Goal: Task Accomplishment & Management: Use online tool/utility

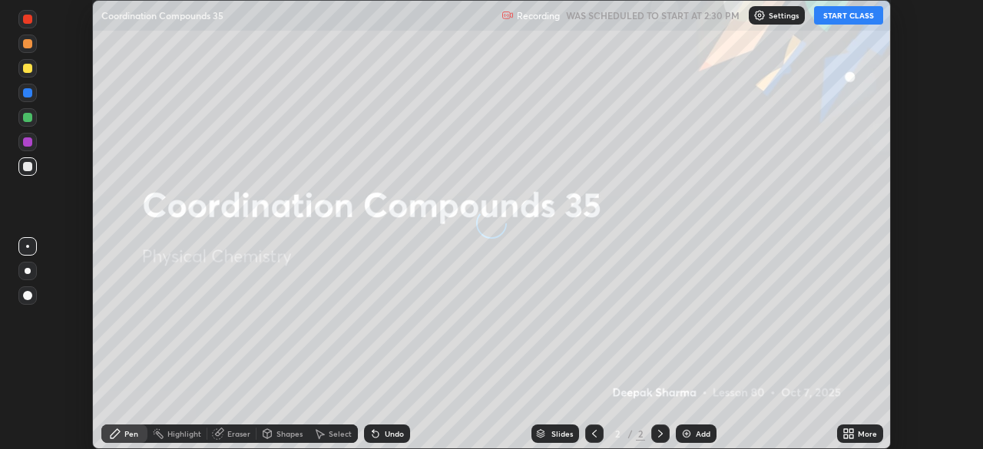
scroll to position [449, 982]
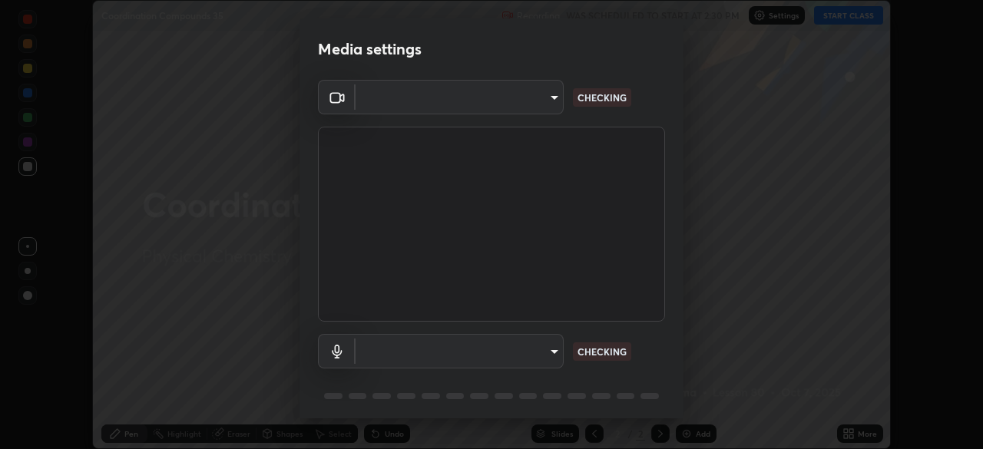
type input "51d019597c161c0694d5583d1f2c643560fde39fe8f4b4da8ea140d4d4830f4c"
click at [555, 348] on body "Erase all Coordination Compounds 35 Recording WAS SCHEDULED TO START AT 2:30 PM…" at bounding box center [491, 224] width 983 height 449
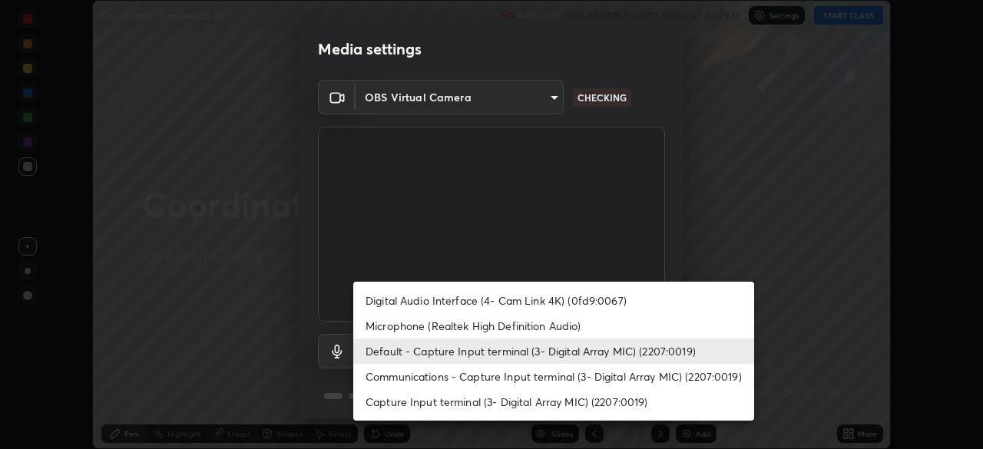
click at [570, 328] on li "Microphone (Realtek High Definition Audio)" at bounding box center [553, 325] width 401 height 25
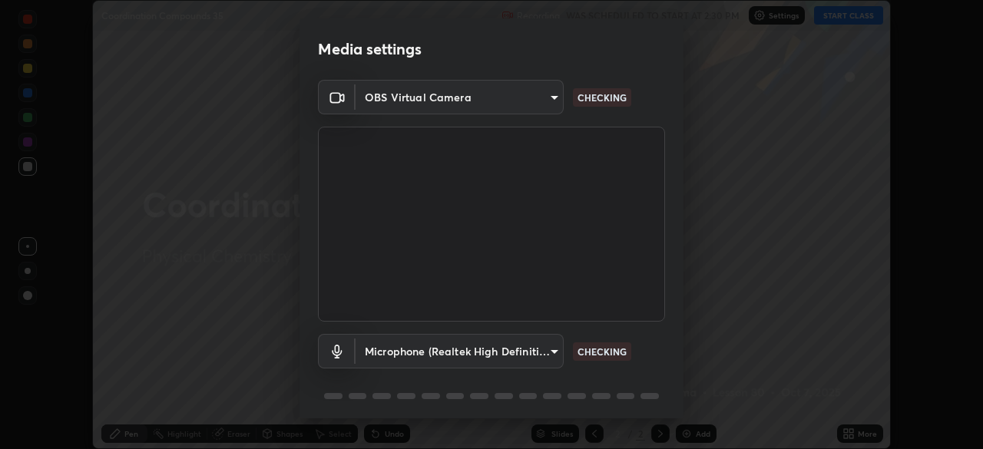
click at [549, 349] on body "Erase all Coordination Compounds 35 Recording WAS SCHEDULED TO START AT 2:30 PM…" at bounding box center [491, 224] width 983 height 449
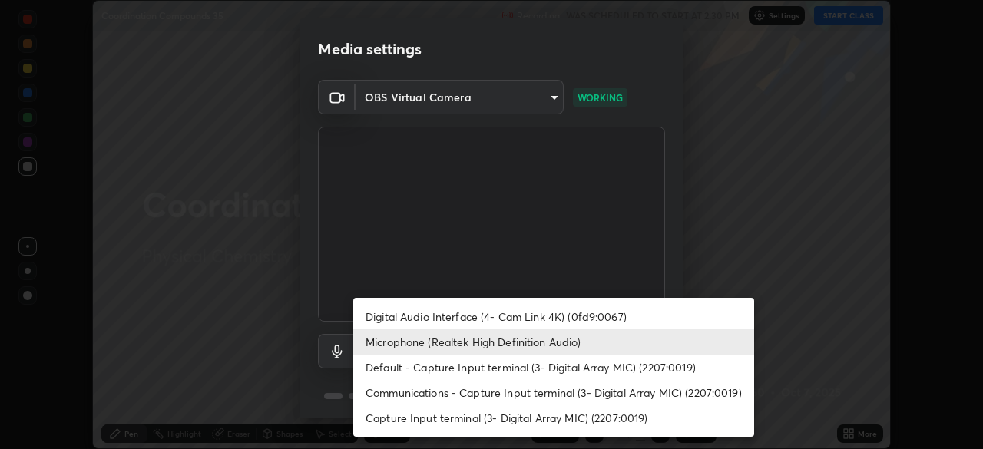
click at [566, 368] on li "Default - Capture Input terminal (3- Digital Array MIC) (2207:0019)" at bounding box center [553, 367] width 401 height 25
type input "default"
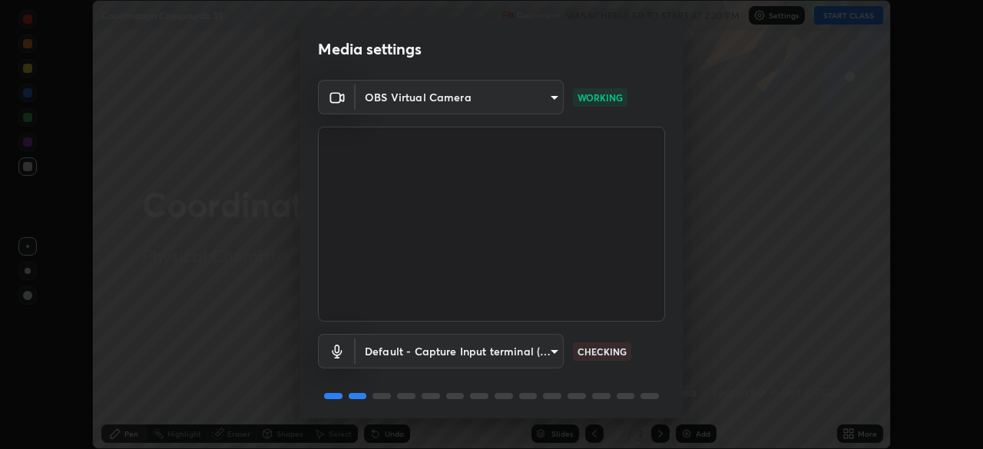
scroll to position [55, 0]
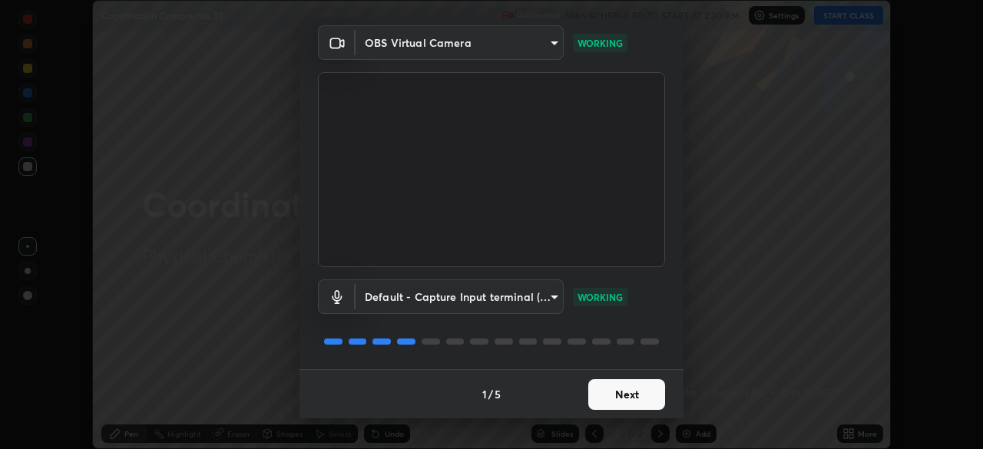
click at [648, 394] on button "Next" at bounding box center [626, 394] width 77 height 31
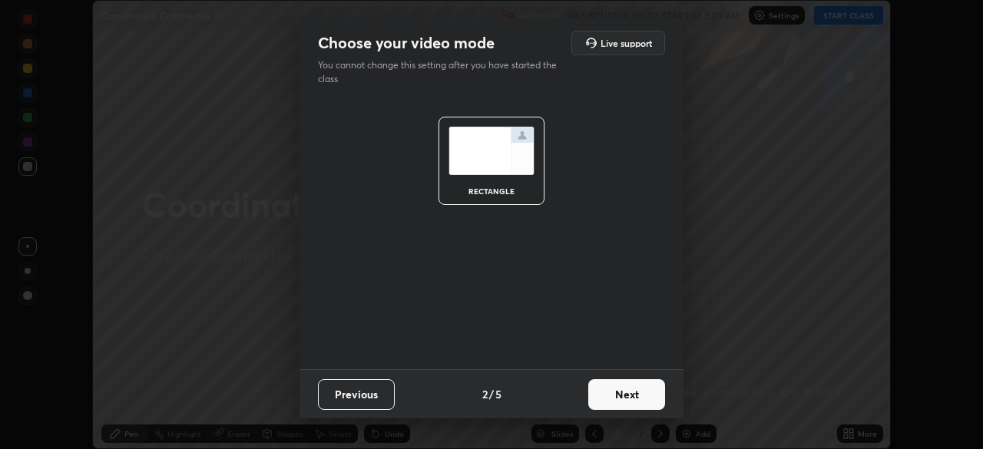
scroll to position [0, 0]
click at [644, 391] on button "Next" at bounding box center [626, 394] width 77 height 31
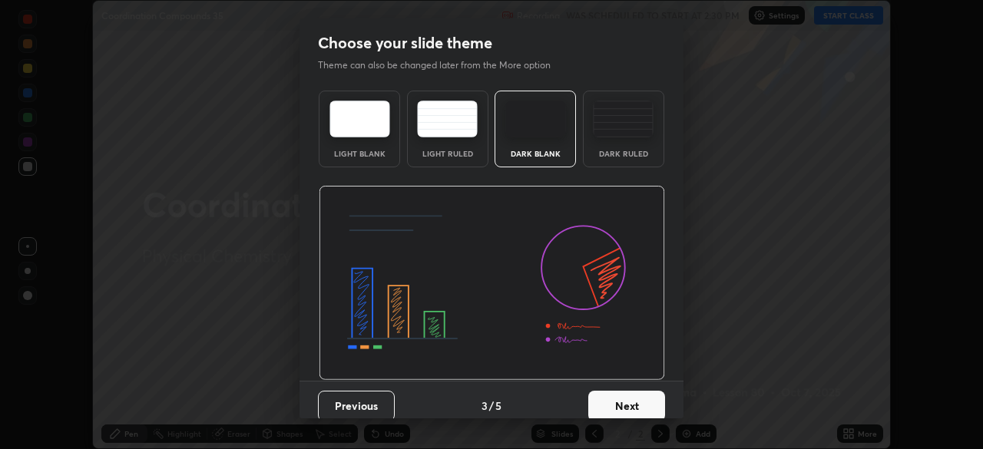
click at [642, 399] on button "Next" at bounding box center [626, 406] width 77 height 31
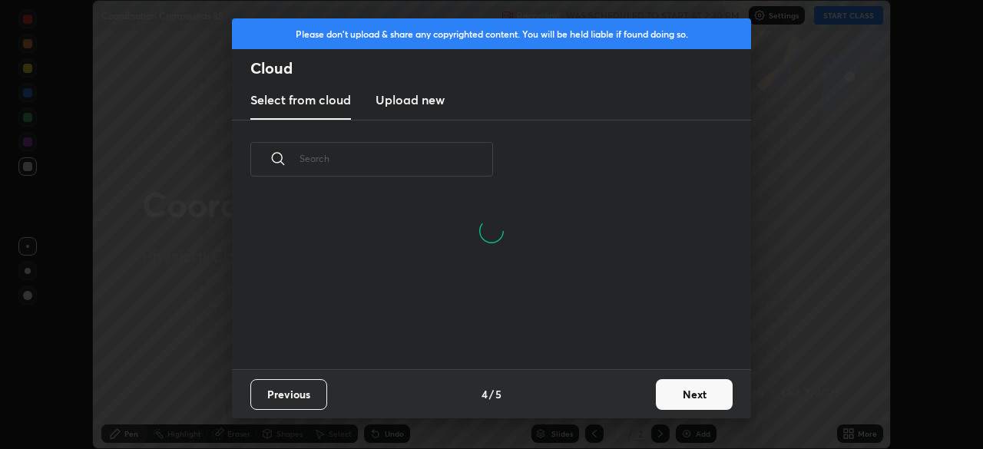
click at [676, 384] on button "Next" at bounding box center [694, 394] width 77 height 31
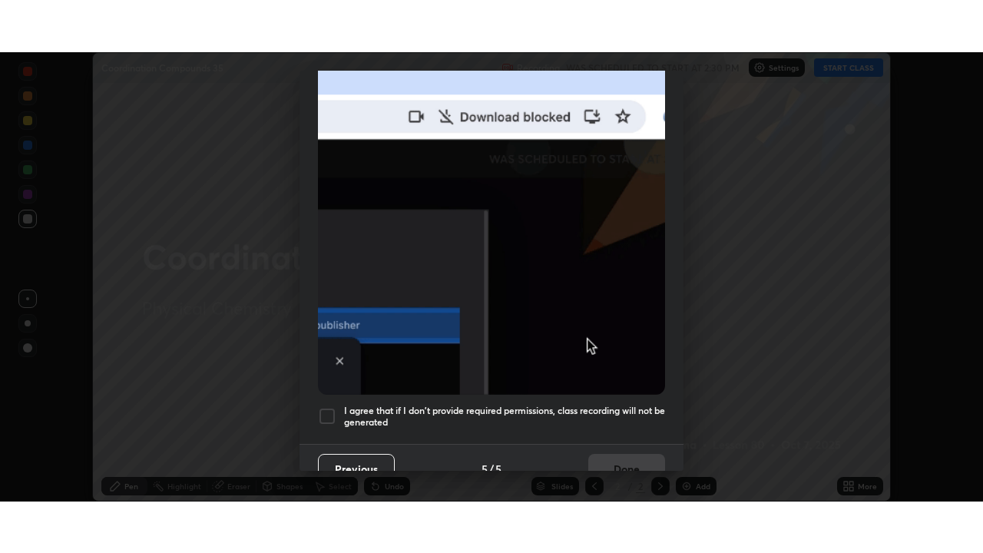
scroll to position [354, 0]
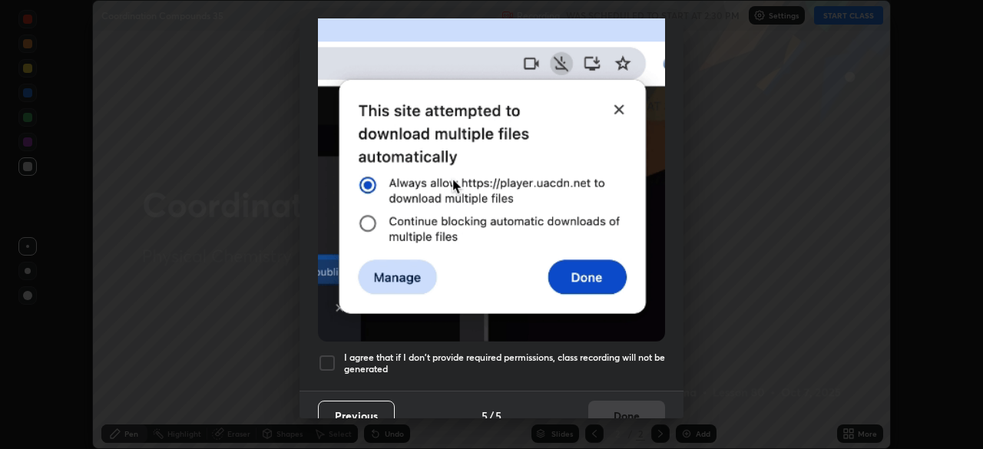
click at [628, 352] on h5 "I agree that if I don't provide required permissions, class recording will not …" at bounding box center [504, 364] width 321 height 24
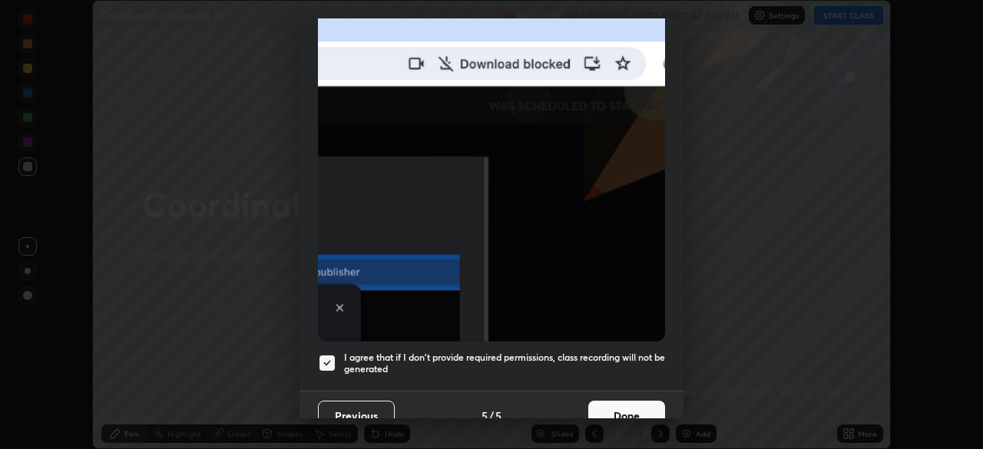
click at [629, 408] on button "Done" at bounding box center [626, 416] width 77 height 31
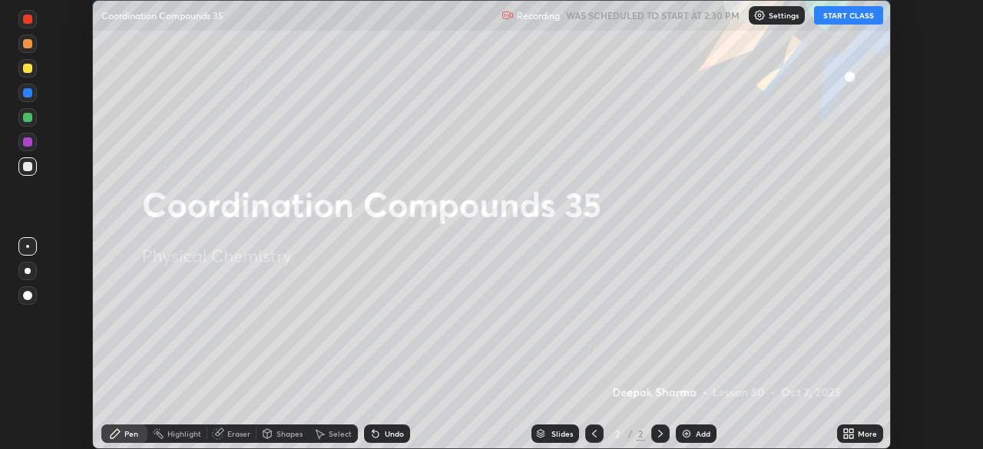
click at [866, 12] on button "START CLASS" at bounding box center [848, 15] width 69 height 18
click at [844, 436] on icon at bounding box center [846, 437] width 4 height 4
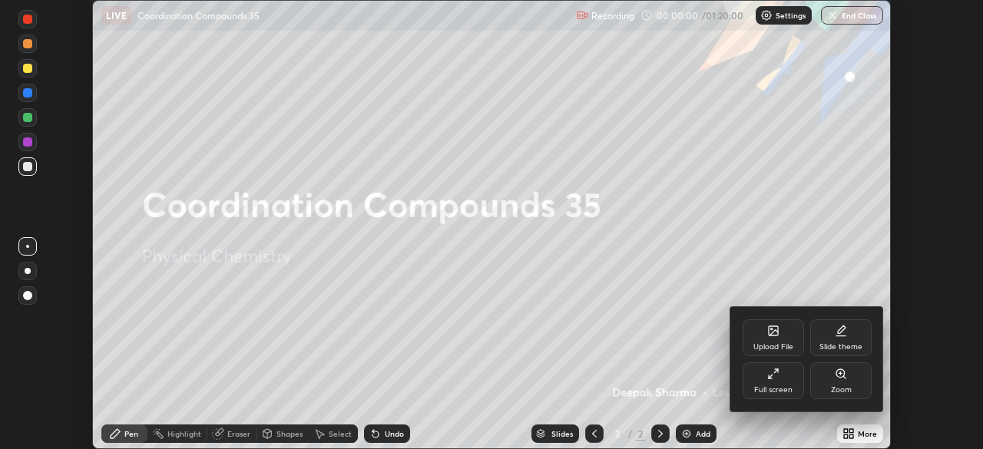
click at [767, 382] on div "Full screen" at bounding box center [773, 381] width 61 height 37
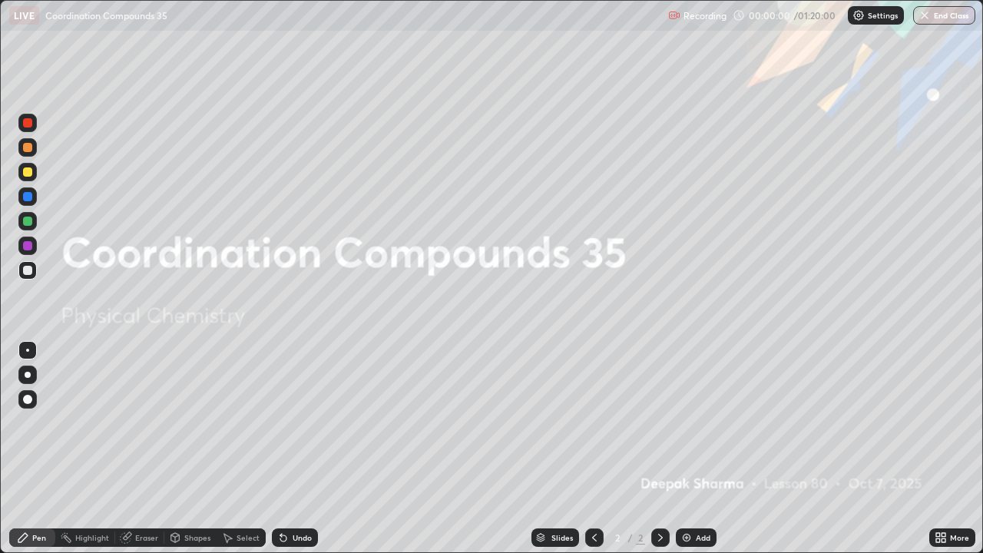
scroll to position [553, 983]
click at [938, 449] on icon at bounding box center [938, 540] width 4 height 4
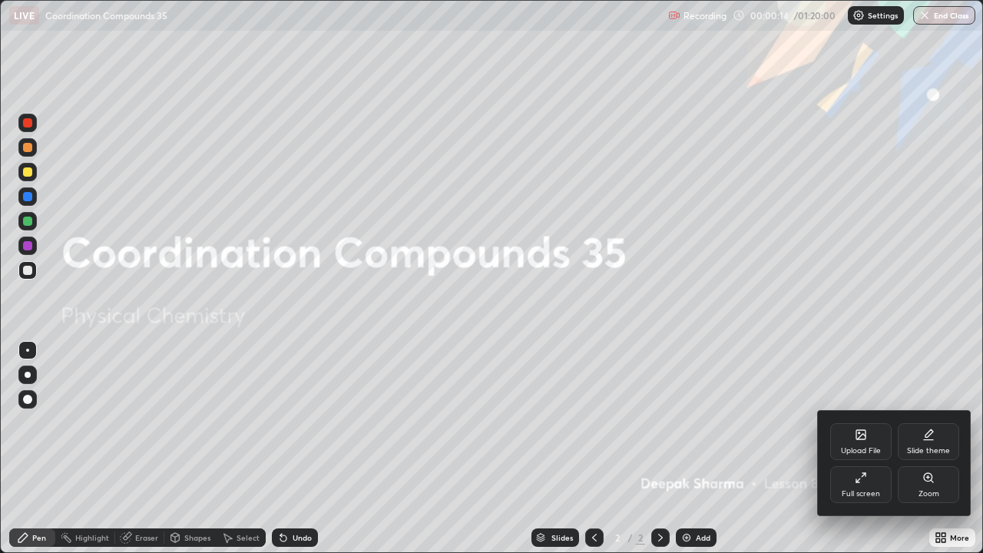
click at [870, 444] on div "Upload File" at bounding box center [860, 441] width 61 height 37
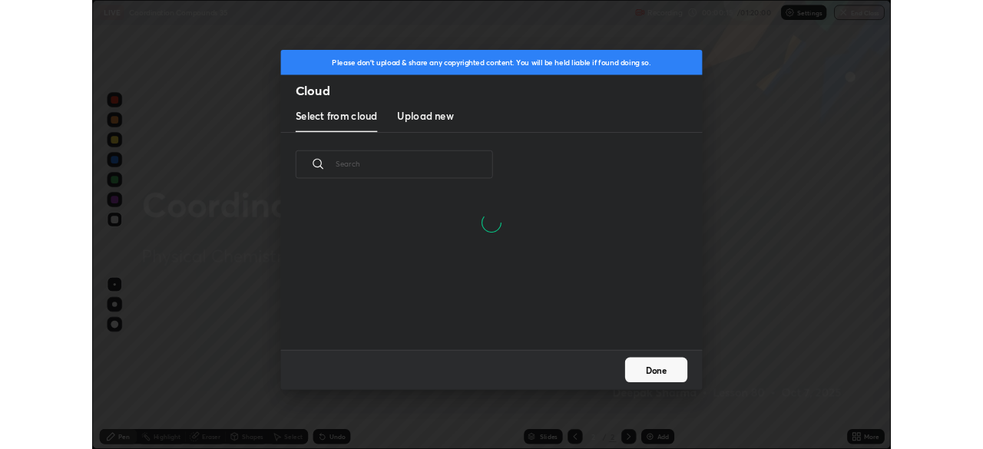
scroll to position [189, 493]
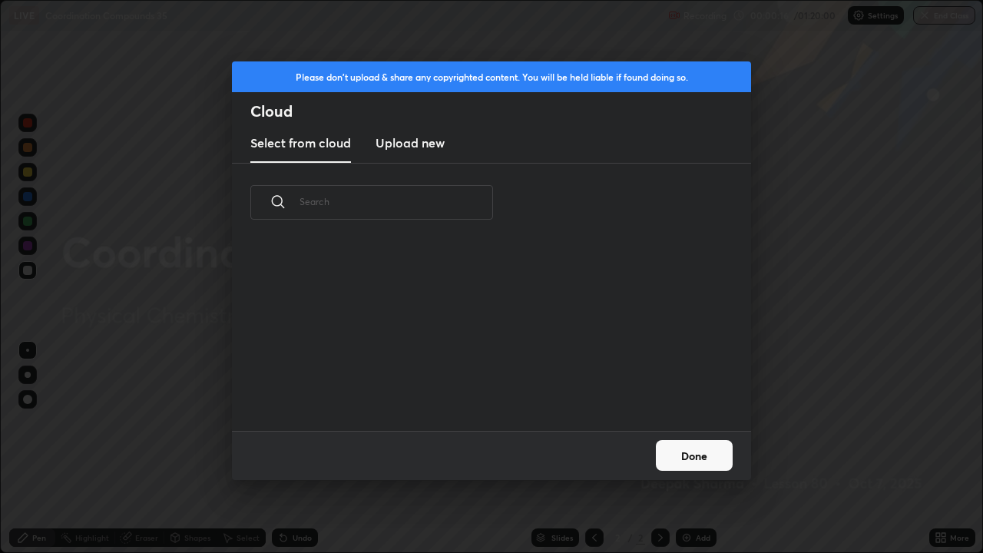
click at [398, 146] on h3 "Upload new" at bounding box center [410, 143] width 69 height 18
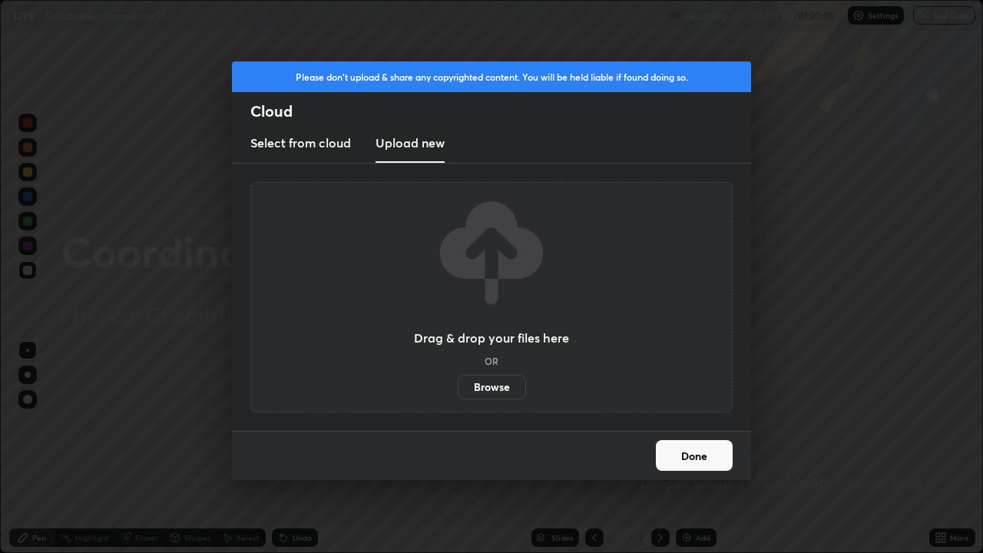
click at [496, 383] on label "Browse" at bounding box center [492, 387] width 68 height 25
click at [458, 383] on input "Browse" at bounding box center [458, 387] width 0 height 25
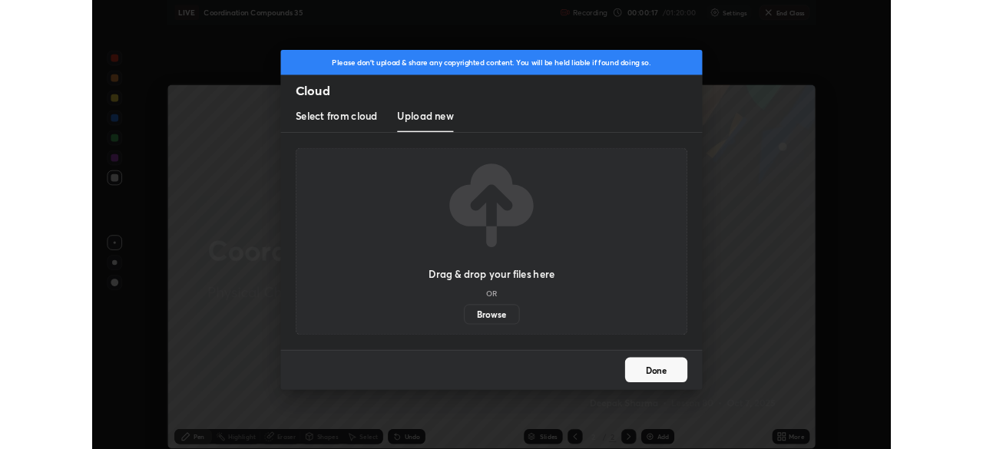
scroll to position [76363, 75829]
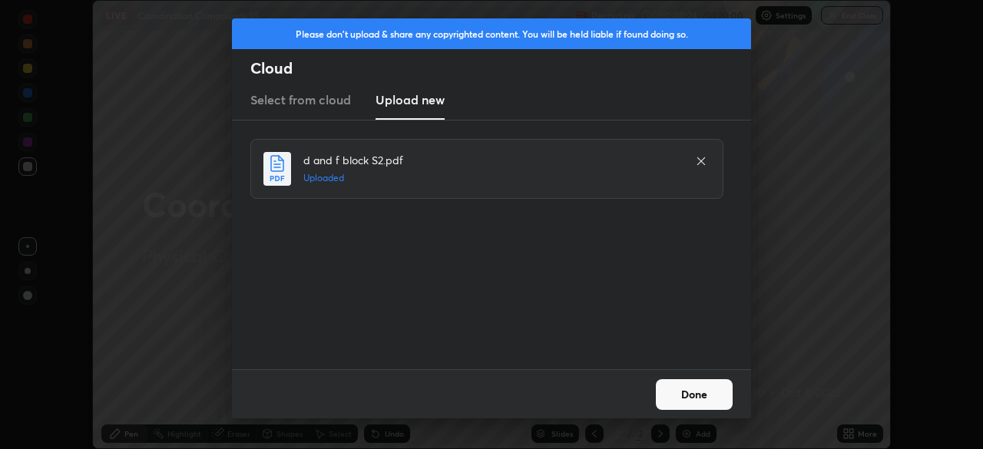
click at [679, 394] on button "Done" at bounding box center [694, 394] width 77 height 31
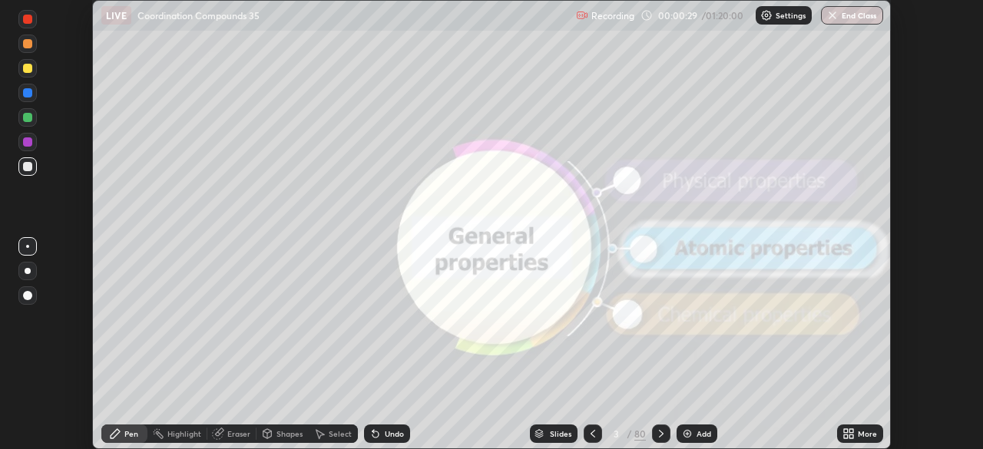
click at [545, 436] on div "Slides" at bounding box center [554, 434] width 48 height 18
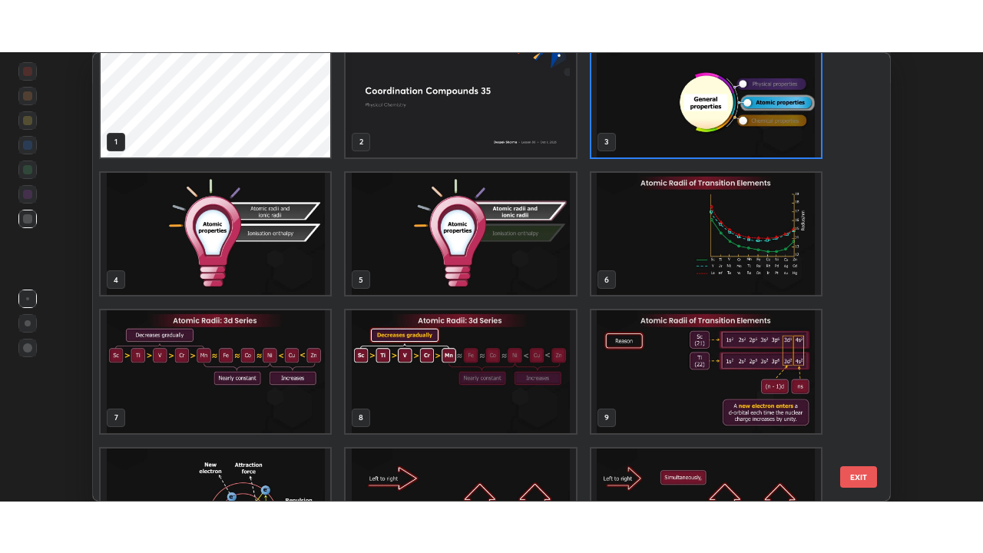
scroll to position [0, 0]
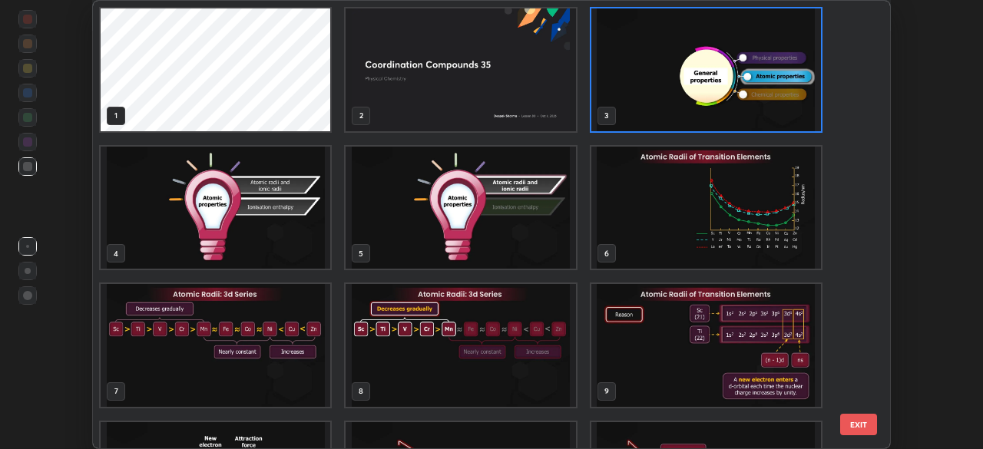
click at [709, 96] on img "grid" at bounding box center [706, 69] width 230 height 123
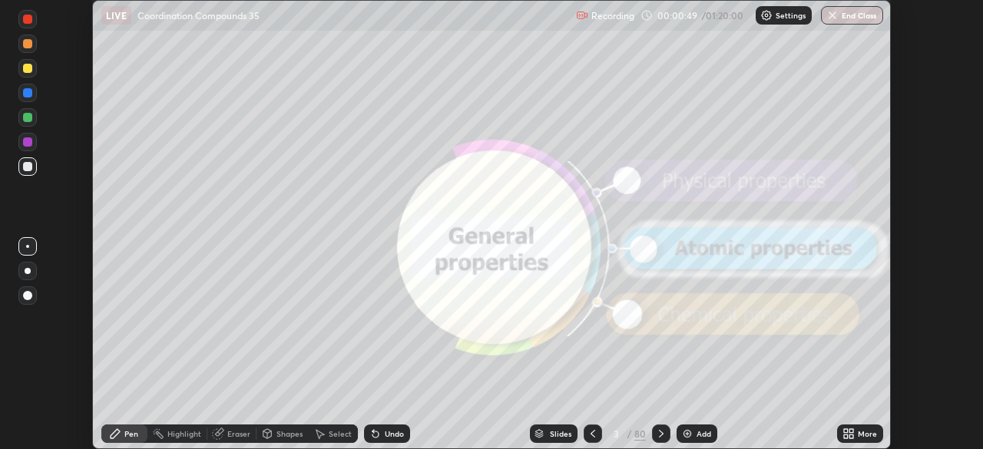
click at [706, 93] on img "grid" at bounding box center [706, 69] width 230 height 123
click at [846, 436] on icon at bounding box center [846, 437] width 4 height 4
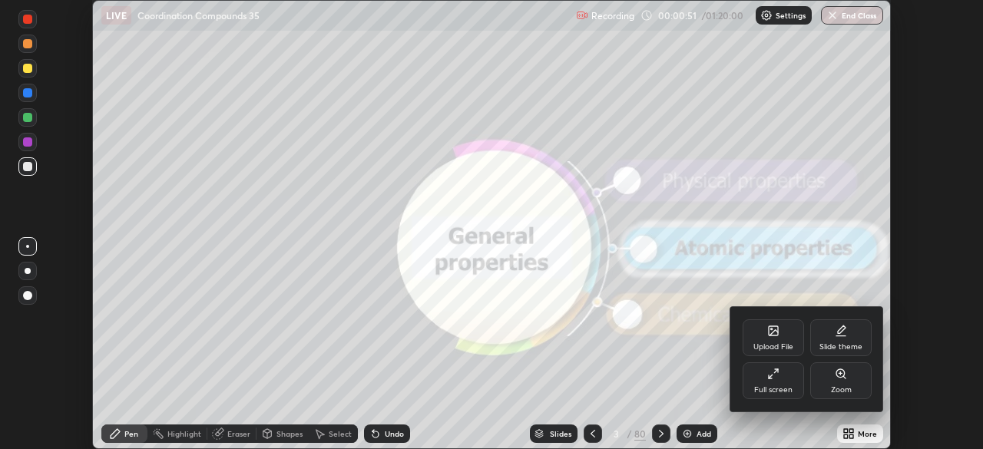
click at [770, 386] on div "Full screen" at bounding box center [773, 390] width 38 height 8
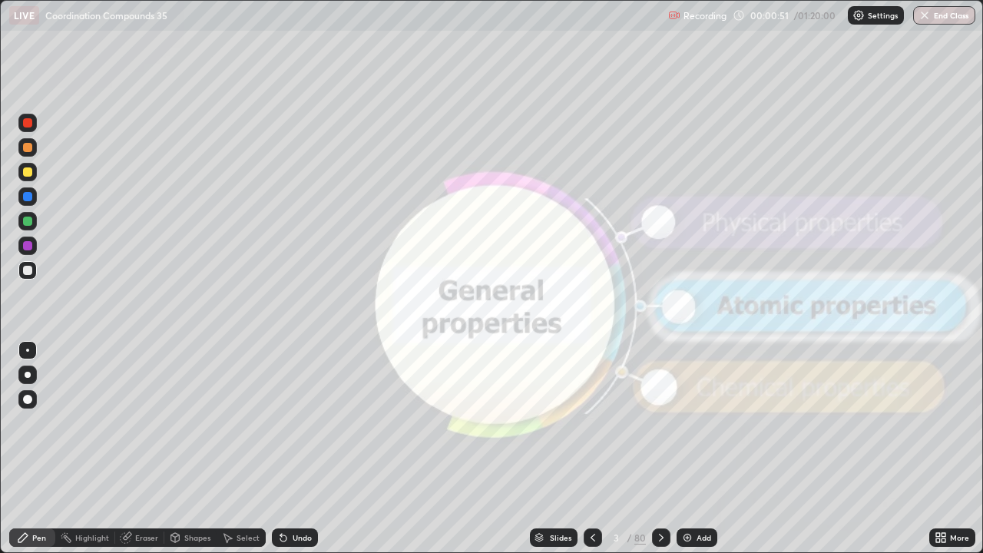
scroll to position [553, 983]
click at [658, 449] on icon at bounding box center [661, 538] width 12 height 12
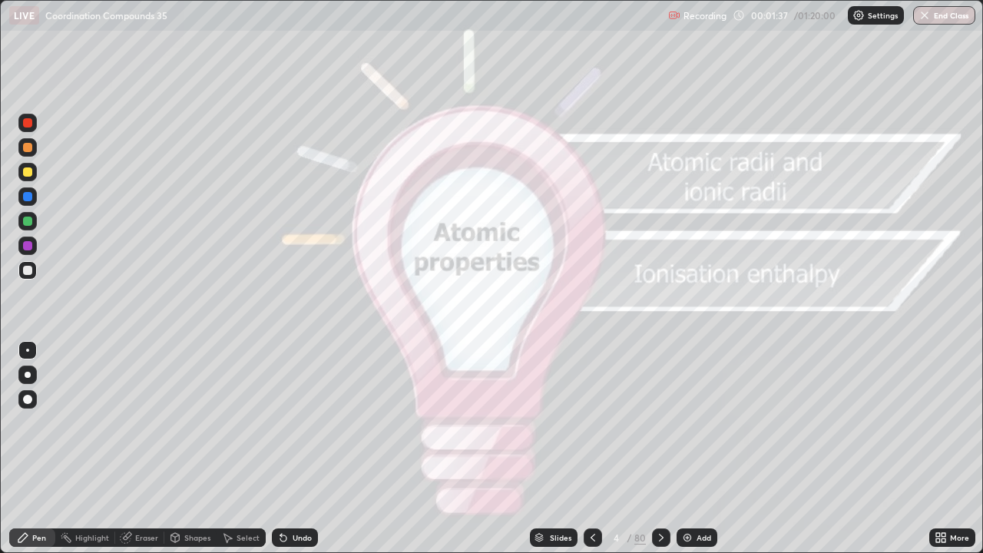
click at [659, 449] on icon at bounding box center [661, 538] width 12 height 12
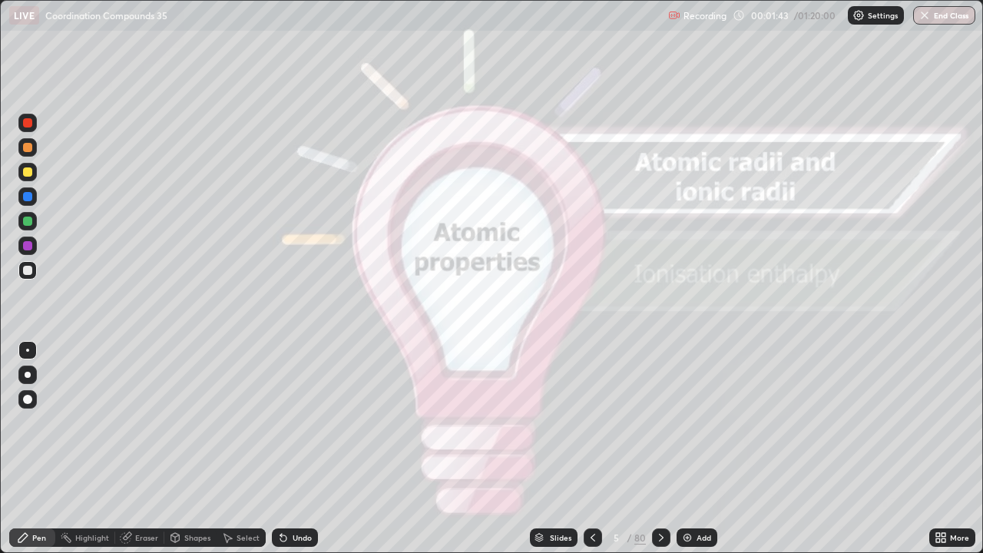
click at [658, 449] on icon at bounding box center [661, 538] width 12 height 12
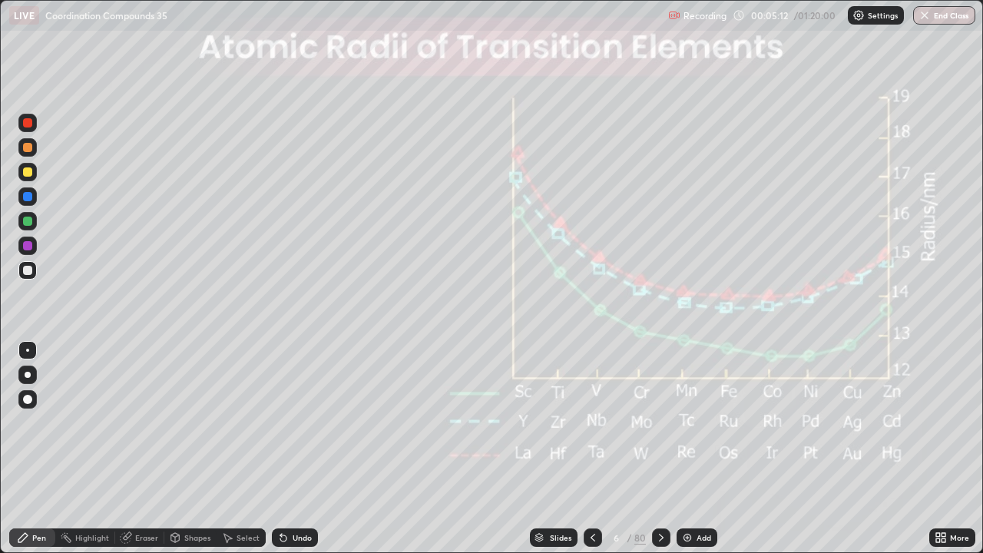
click at [25, 244] on div at bounding box center [27, 245] width 9 height 9
click at [144, 449] on div "Eraser" at bounding box center [146, 538] width 23 height 8
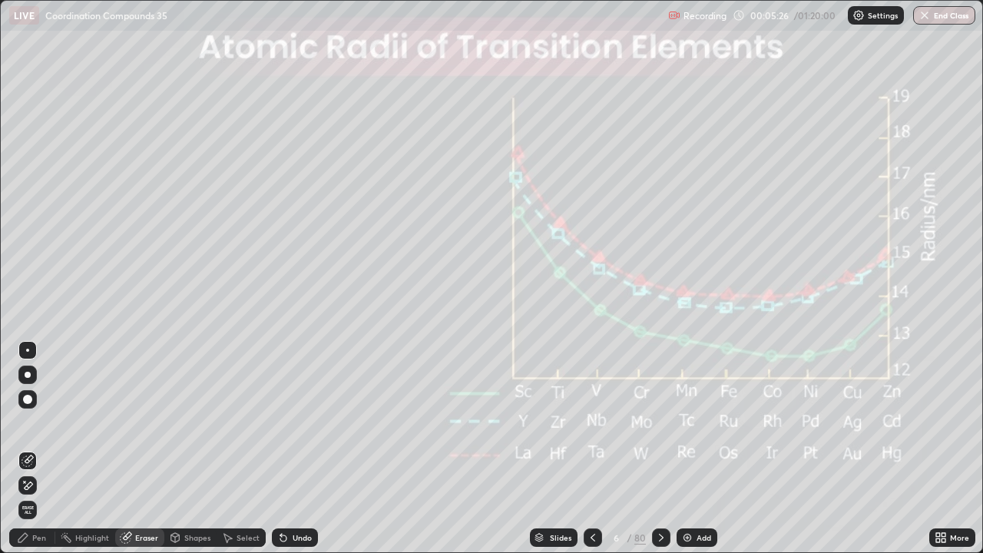
click at [28, 400] on div at bounding box center [27, 399] width 9 height 9
click at [41, 449] on div "Pen" at bounding box center [39, 538] width 14 height 8
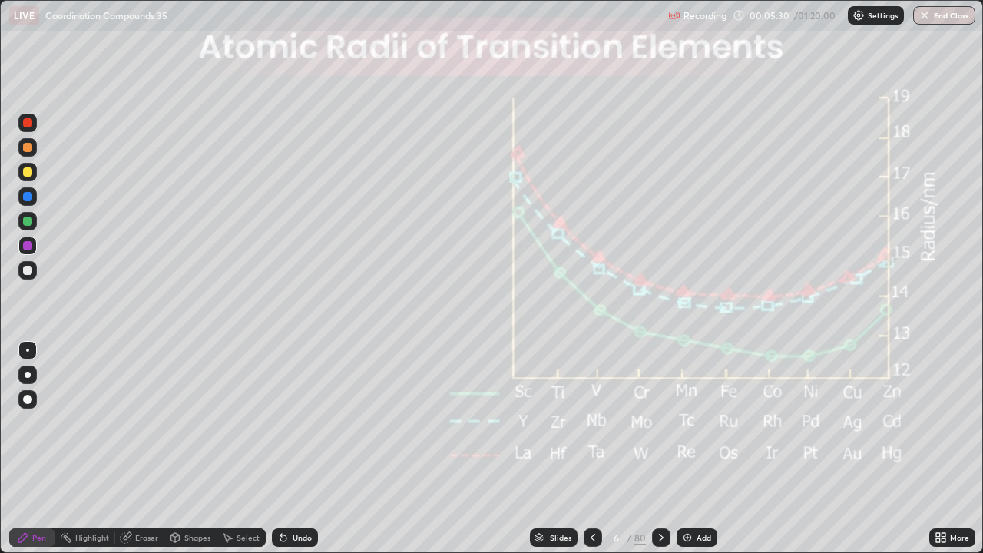
click at [286, 449] on div "Undo" at bounding box center [295, 537] width 46 height 18
click at [287, 449] on div "Undo" at bounding box center [295, 537] width 46 height 18
click at [561, 449] on div "Slides" at bounding box center [561, 538] width 22 height 8
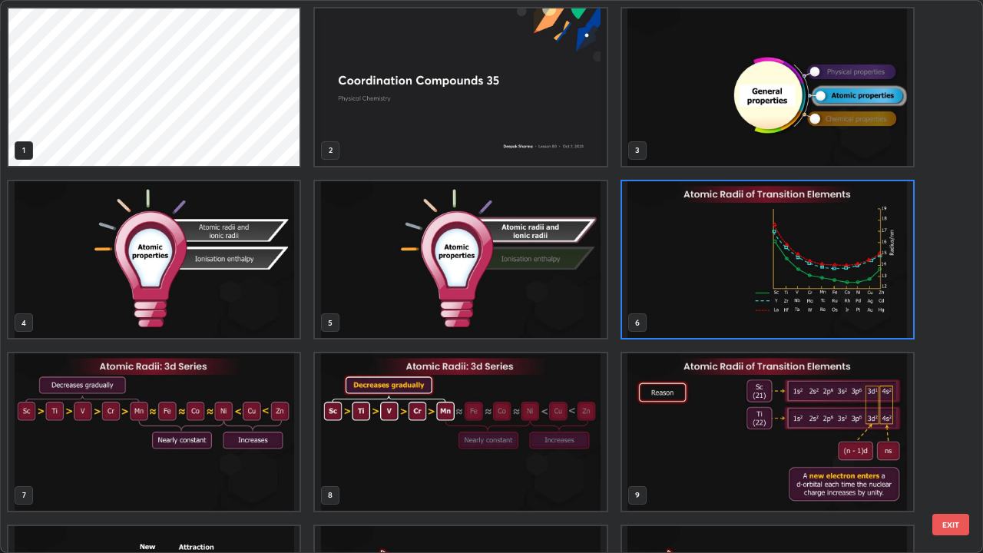
scroll to position [547, 974]
click at [519, 112] on img "grid" at bounding box center [460, 86] width 291 height 157
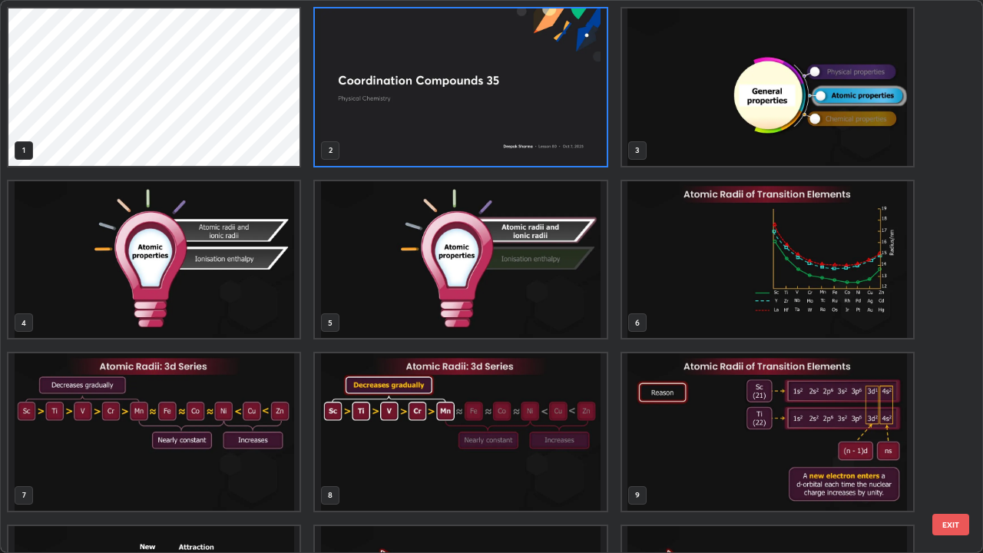
click at [949, 449] on button "EXIT" at bounding box center [950, 525] width 37 height 22
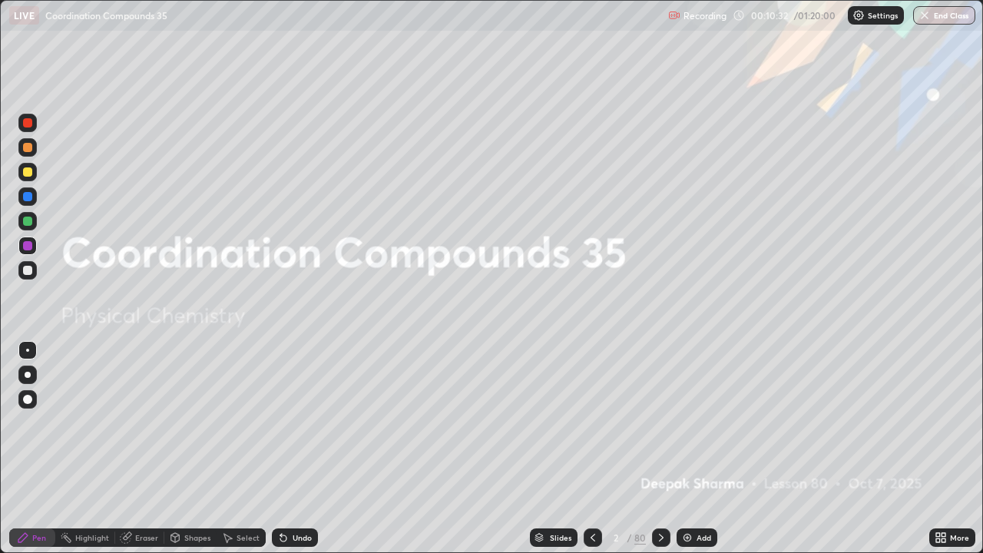
click at [945, 449] on icon at bounding box center [944, 535] width 4 height 4
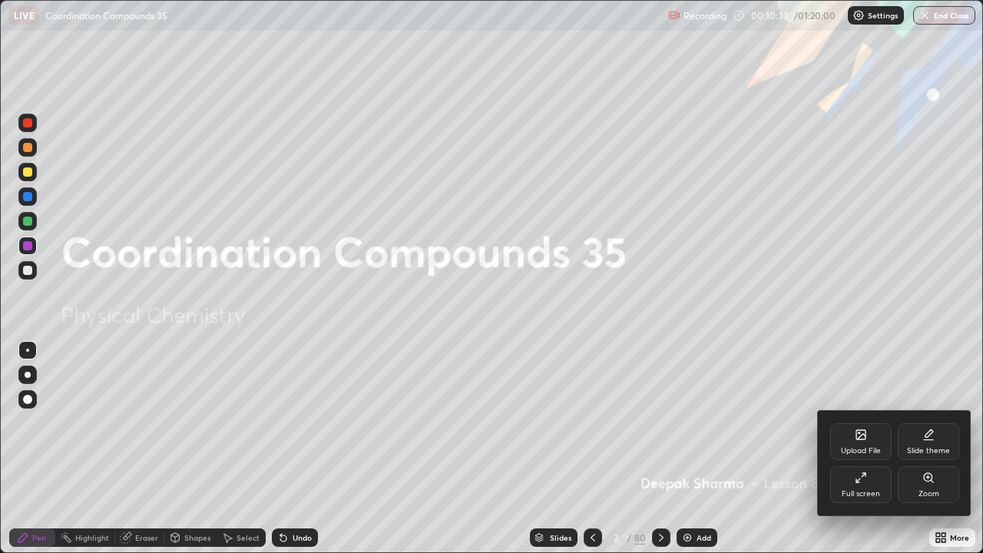
click at [871, 447] on div "Upload File" at bounding box center [861, 451] width 40 height 8
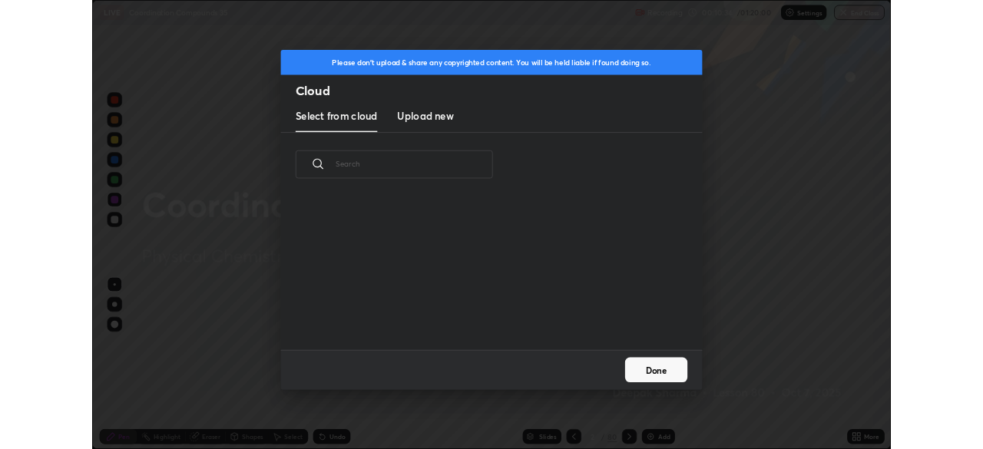
scroll to position [189, 493]
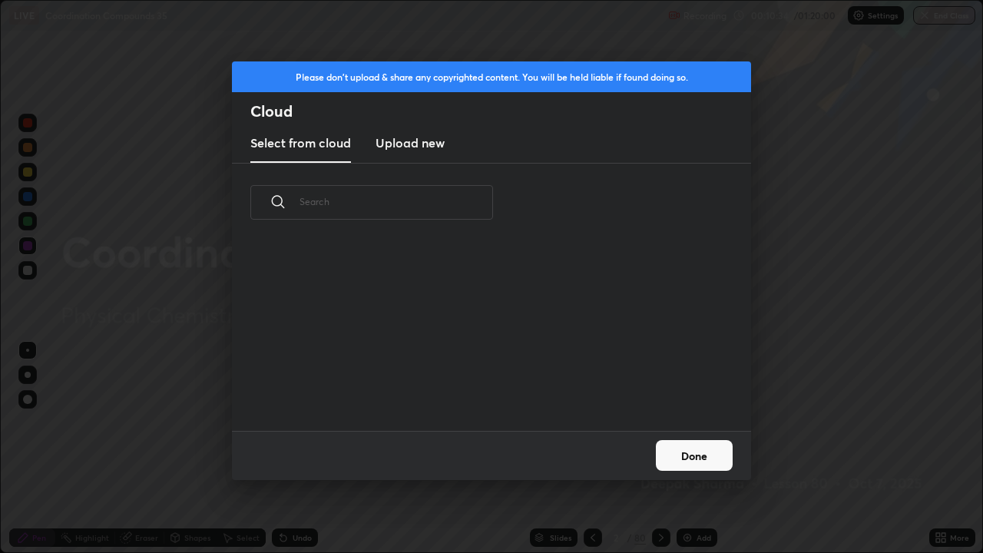
click at [430, 141] on h3 "Upload new" at bounding box center [410, 143] width 69 height 18
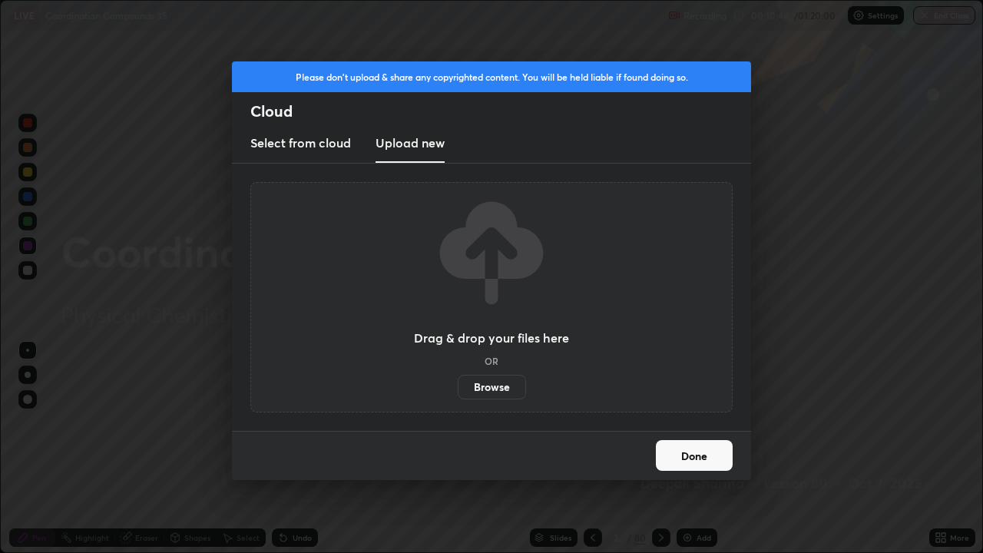
click at [492, 384] on label "Browse" at bounding box center [492, 387] width 68 height 25
click at [458, 384] on input "Browse" at bounding box center [458, 387] width 0 height 25
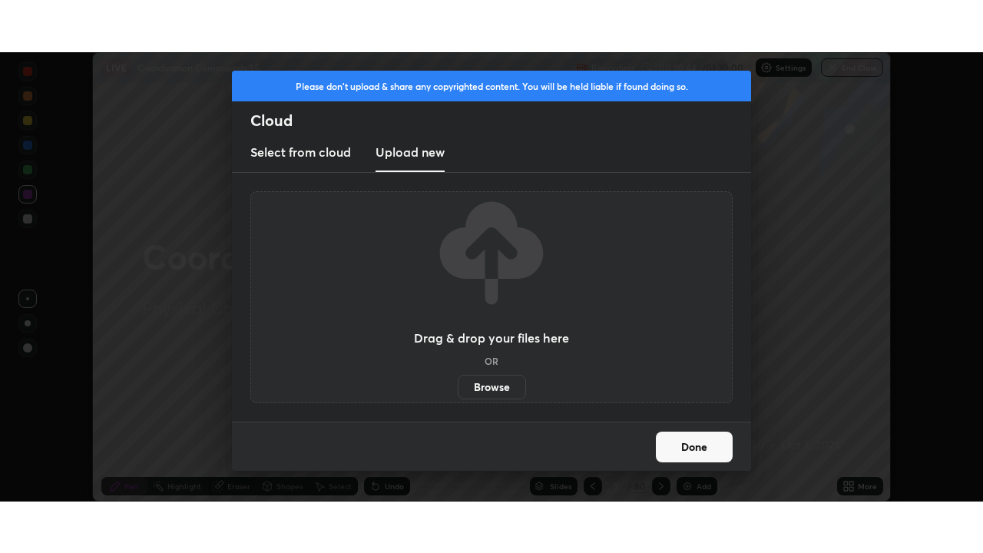
scroll to position [76363, 75829]
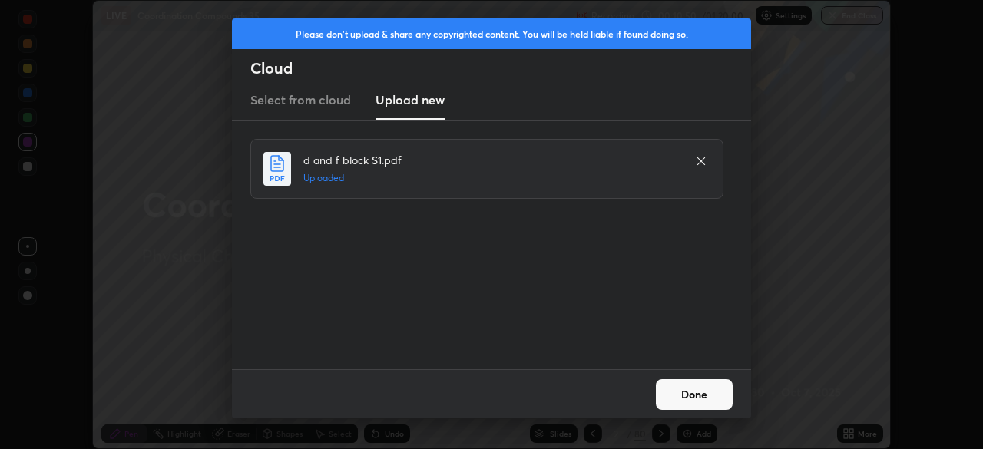
click at [674, 395] on button "Done" at bounding box center [694, 394] width 77 height 31
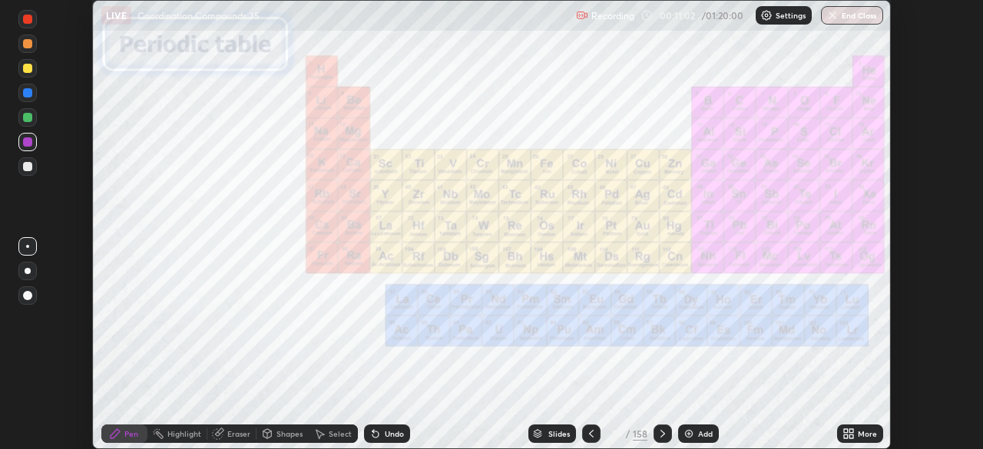
click at [30, 164] on div at bounding box center [27, 166] width 9 height 9
click at [37, 20] on div at bounding box center [27, 19] width 25 height 25
click at [31, 142] on div at bounding box center [27, 141] width 9 height 9
click at [379, 436] on icon at bounding box center [375, 434] width 12 height 12
click at [379, 432] on div "Undo" at bounding box center [387, 434] width 46 height 18
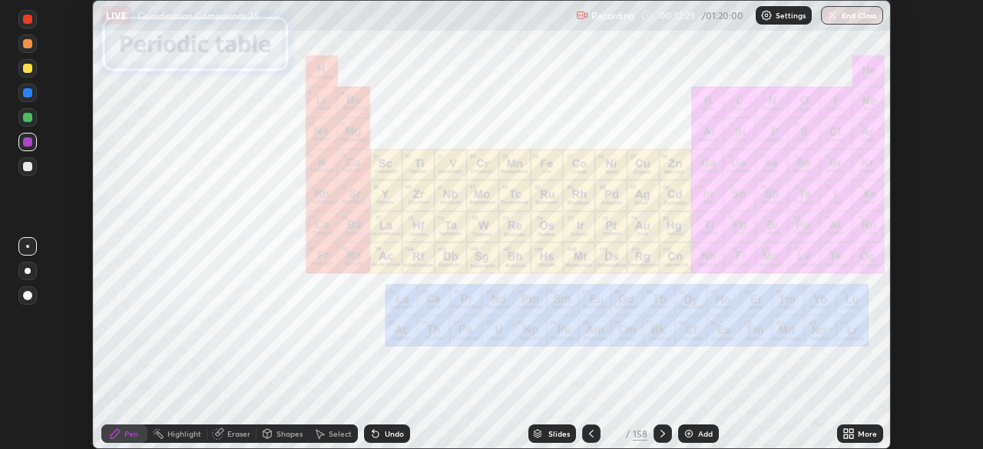
click at [853, 434] on icon at bounding box center [849, 434] width 12 height 12
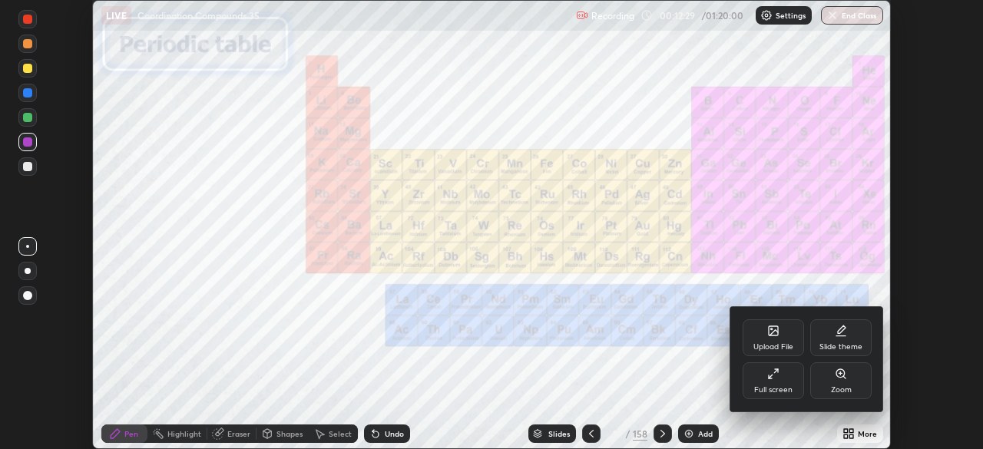
click at [777, 382] on div "Full screen" at bounding box center [773, 381] width 61 height 37
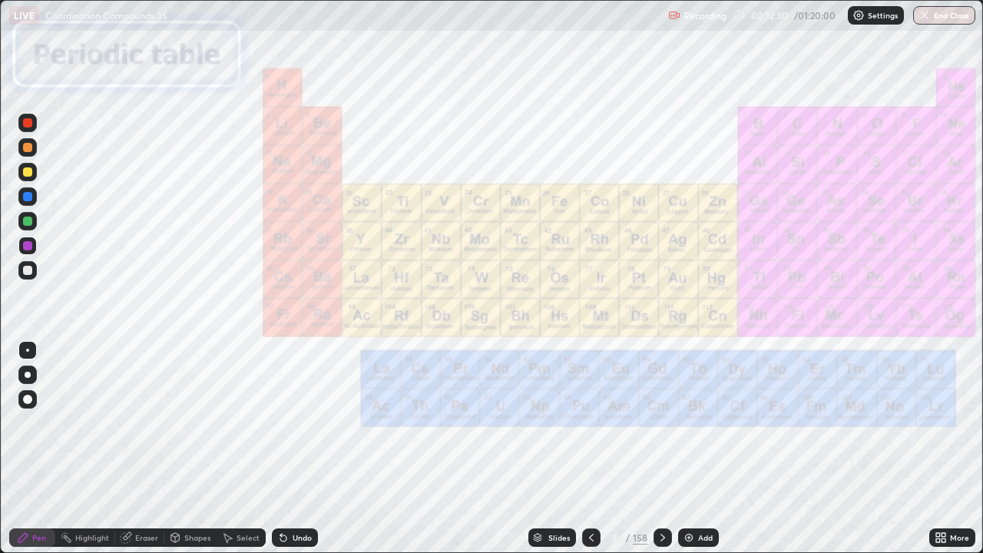
scroll to position [553, 983]
click at [698, 449] on div "Add" at bounding box center [698, 537] width 41 height 18
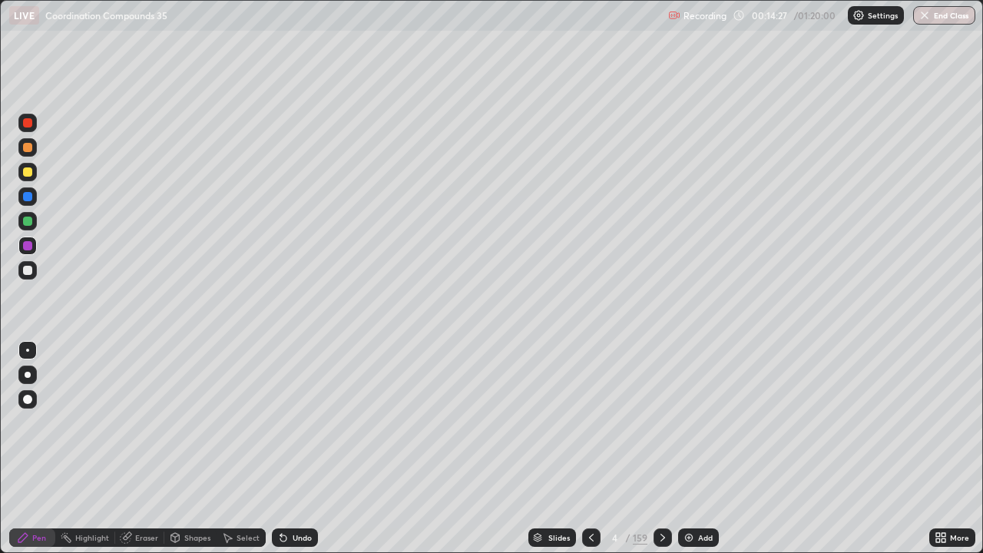
click at [293, 449] on div "Undo" at bounding box center [302, 538] width 19 height 8
click at [32, 269] on div at bounding box center [27, 270] width 18 height 18
click at [591, 449] on icon at bounding box center [591, 538] width 12 height 12
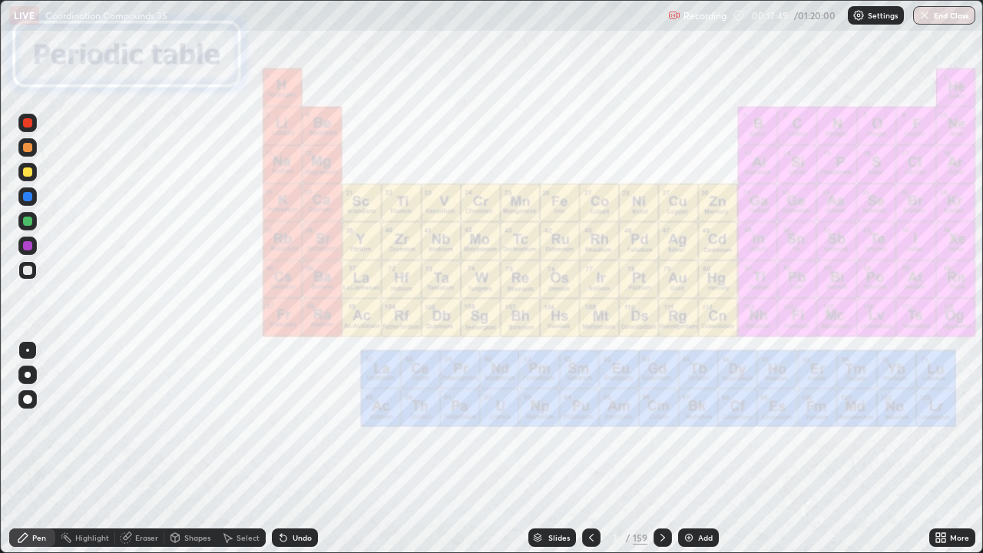
click at [562, 449] on div "Slides" at bounding box center [559, 538] width 22 height 8
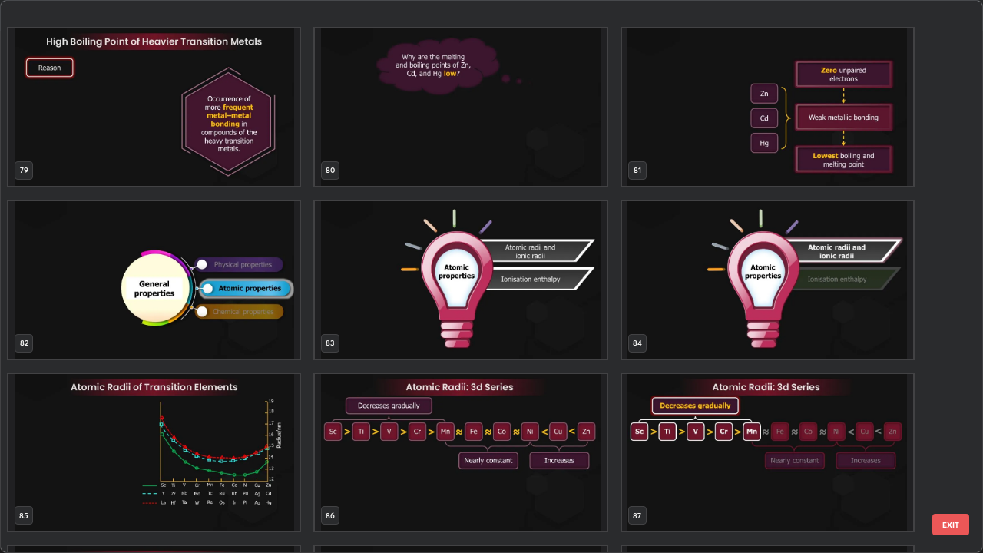
scroll to position [4506, 0]
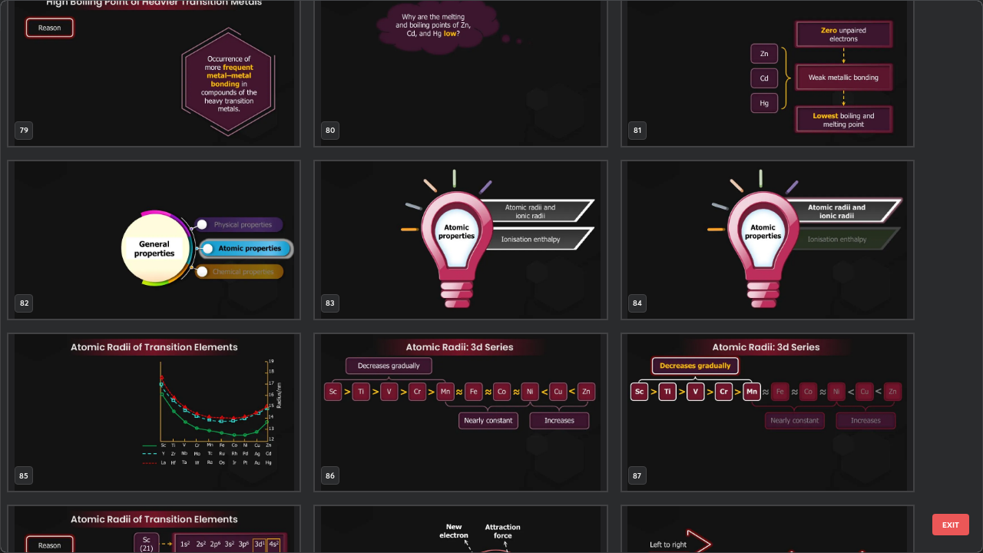
click at [789, 266] on img "grid" at bounding box center [767, 239] width 291 height 157
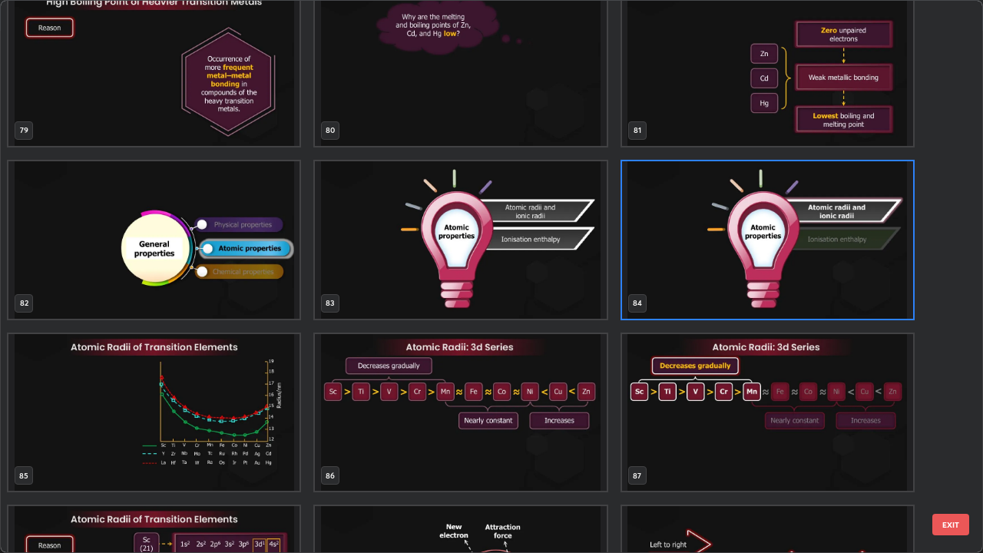
click at [789, 266] on img "grid" at bounding box center [767, 239] width 291 height 157
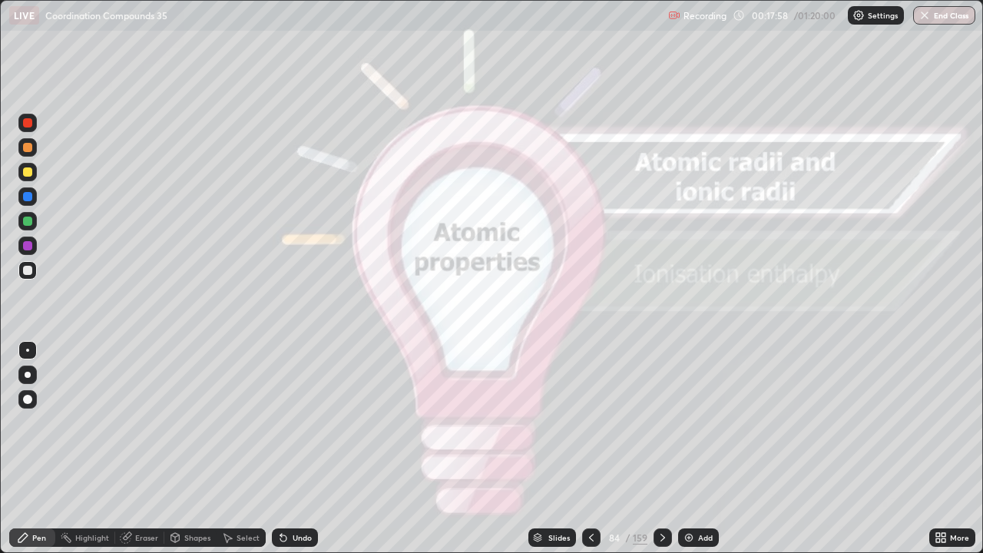
click at [661, 449] on icon at bounding box center [663, 538] width 12 height 12
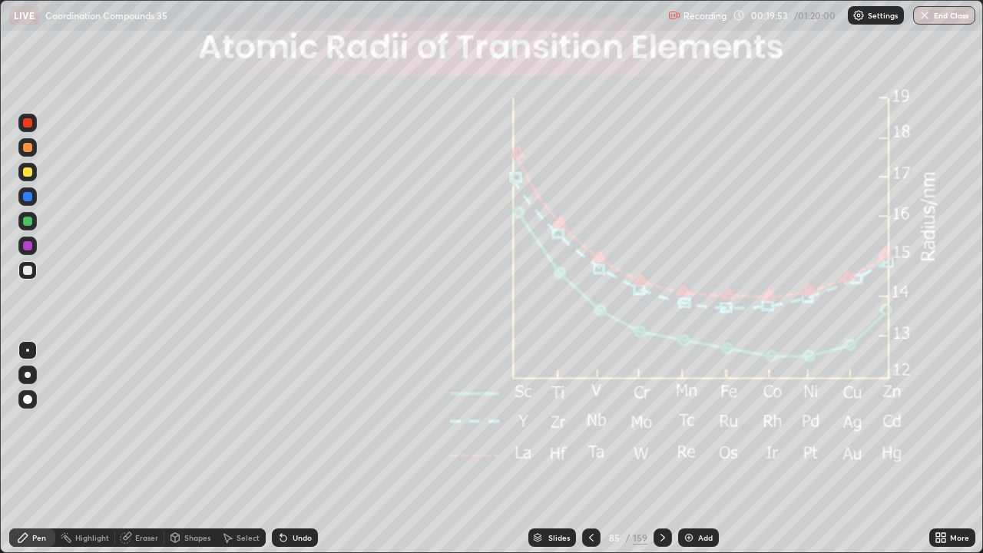
click at [661, 449] on icon at bounding box center [663, 538] width 12 height 12
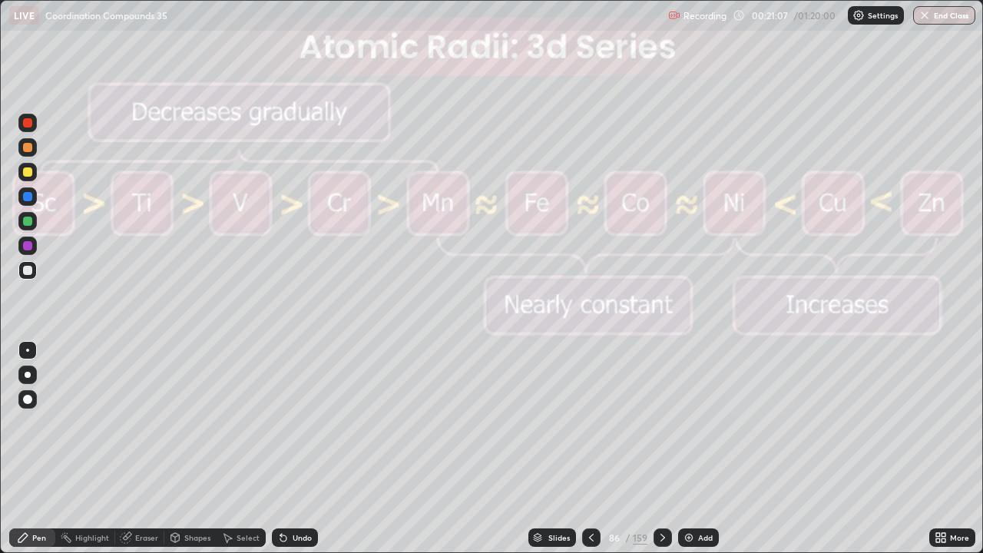
click at [662, 449] on icon at bounding box center [663, 538] width 12 height 12
click at [665, 449] on div at bounding box center [663, 537] width 18 height 18
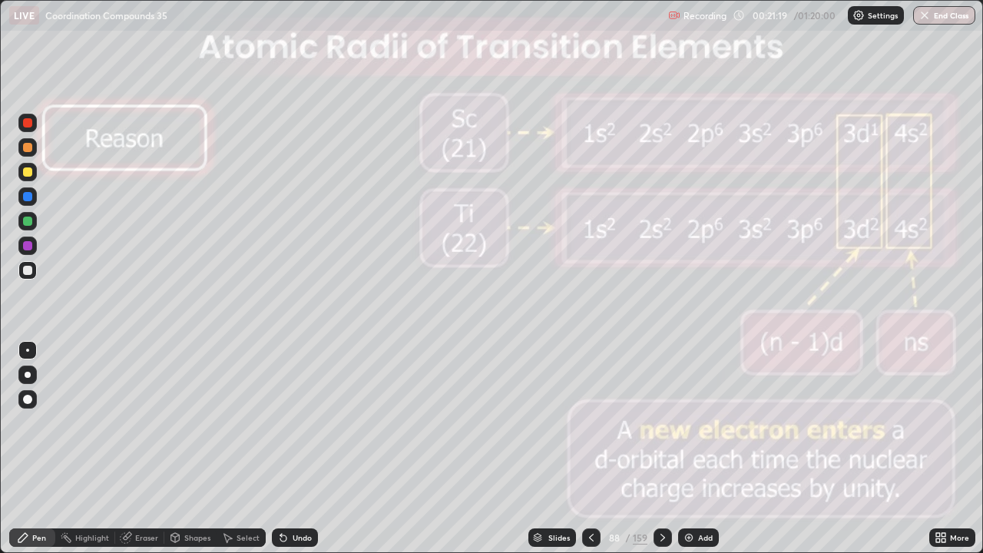
click at [664, 449] on icon at bounding box center [663, 538] width 12 height 12
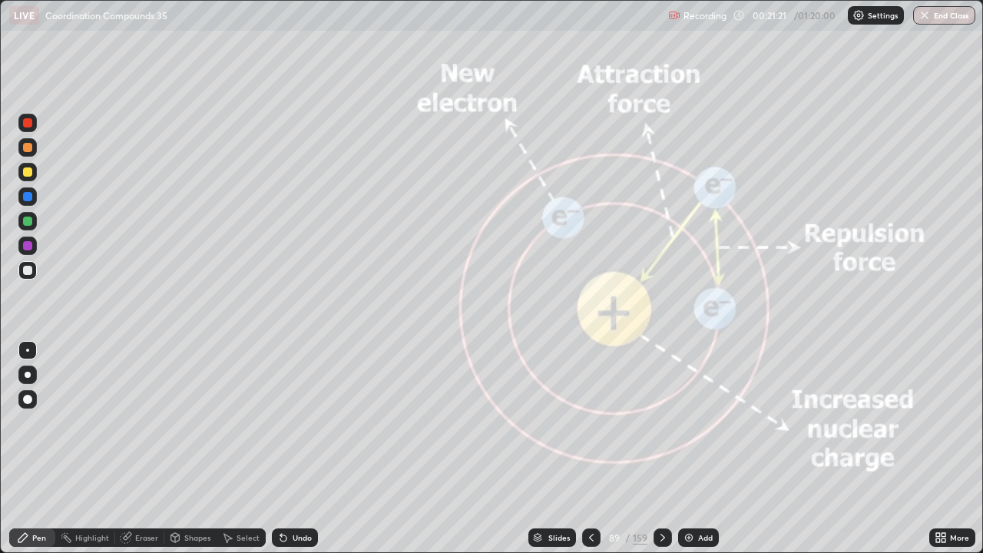
click at [667, 449] on icon at bounding box center [663, 538] width 12 height 12
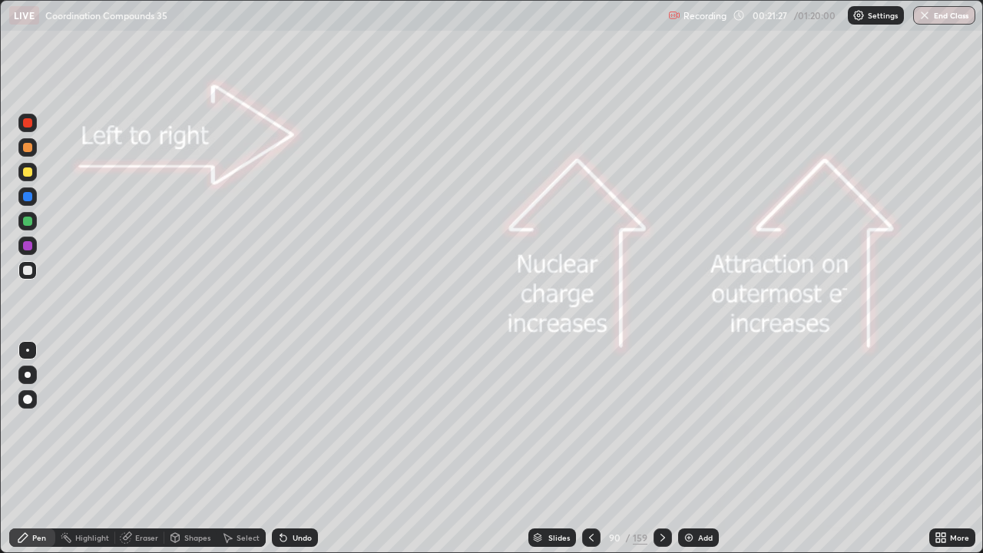
click at [661, 449] on icon at bounding box center [663, 538] width 12 height 12
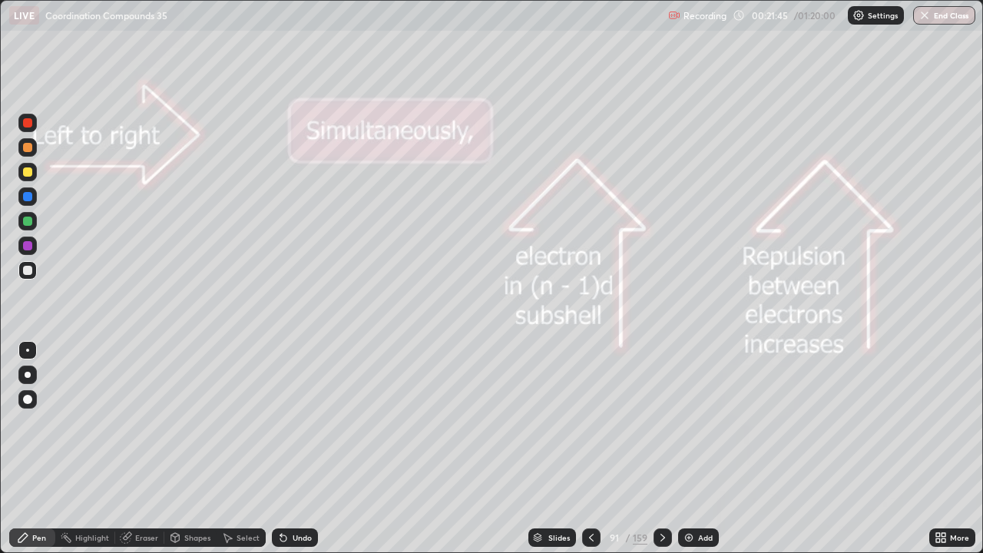
click at [663, 449] on icon at bounding box center [663, 538] width 12 height 12
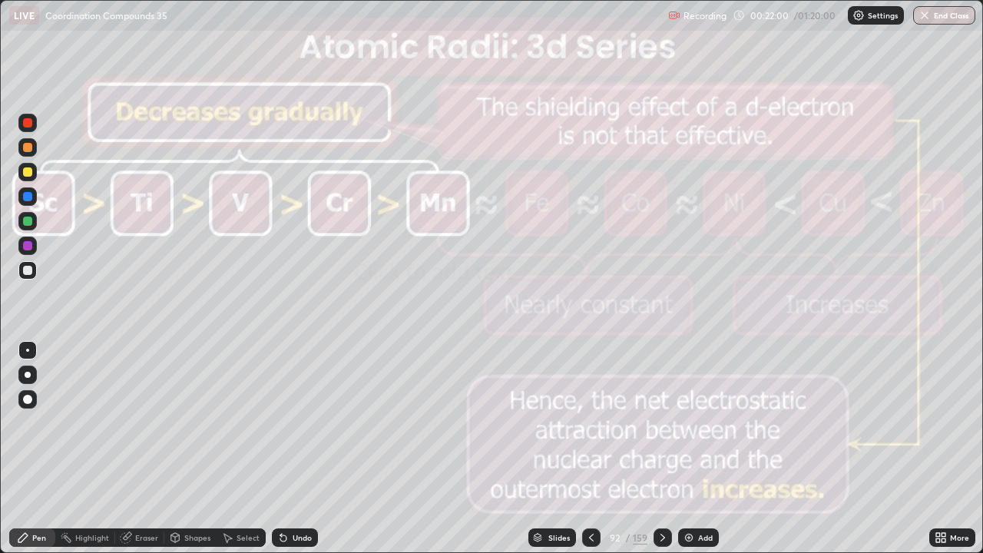
click at [661, 449] on icon at bounding box center [663, 538] width 12 height 12
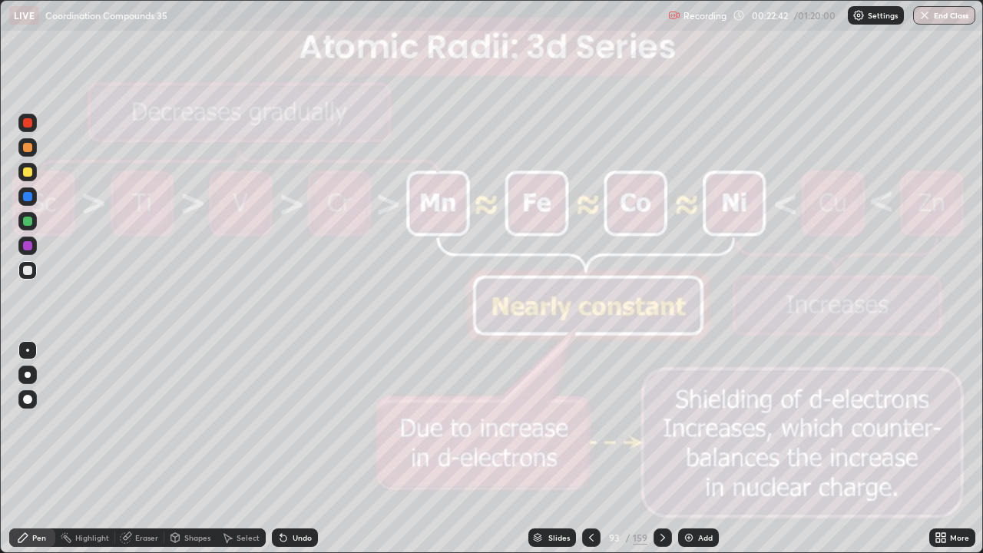
click at [667, 449] on icon at bounding box center [663, 538] width 12 height 12
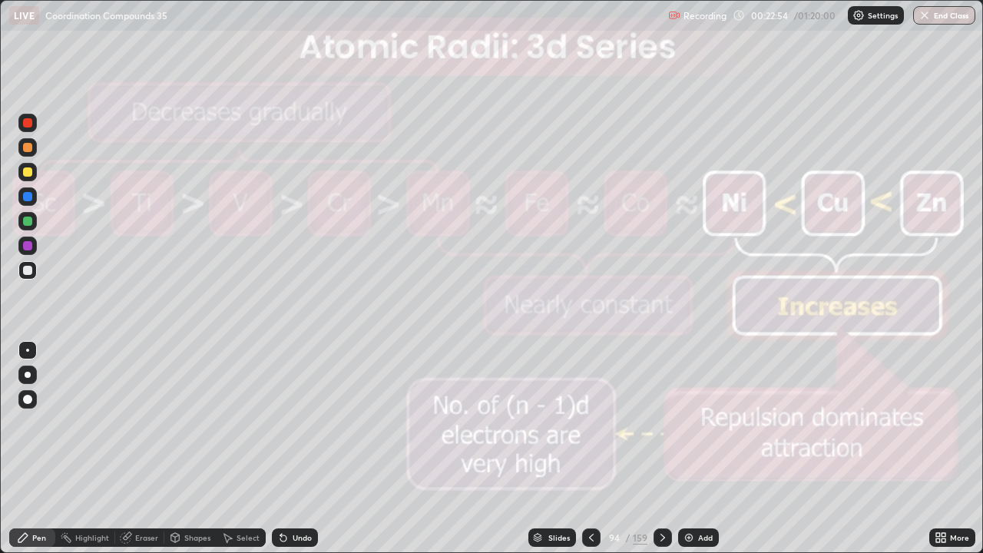
click at [664, 449] on icon at bounding box center [663, 538] width 12 height 12
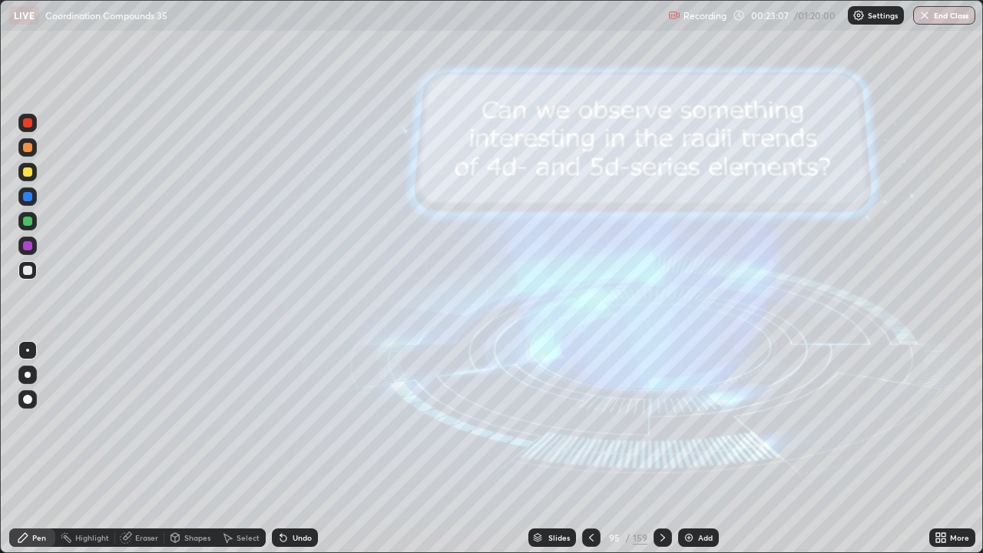
click at [661, 449] on icon at bounding box center [663, 538] width 5 height 8
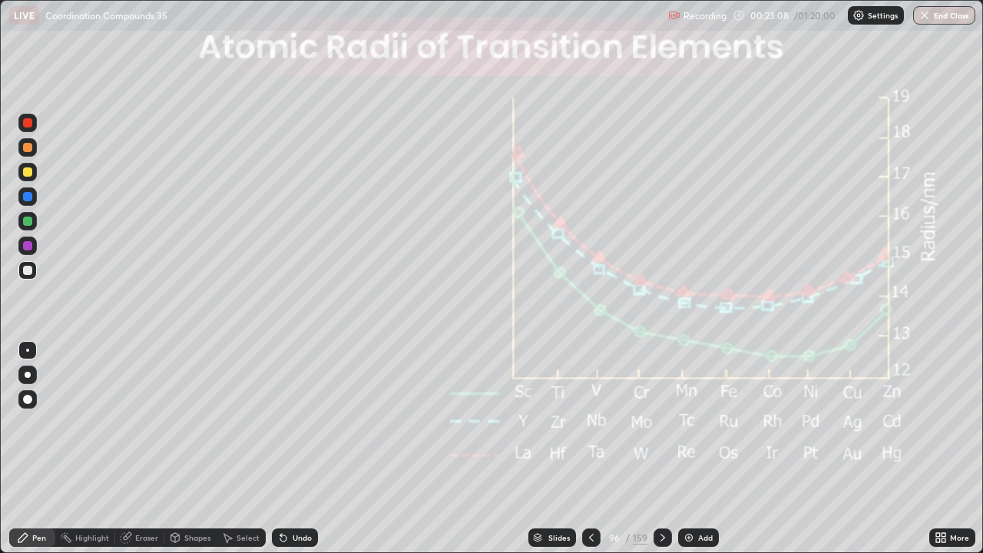
click at [661, 449] on icon at bounding box center [663, 538] width 12 height 12
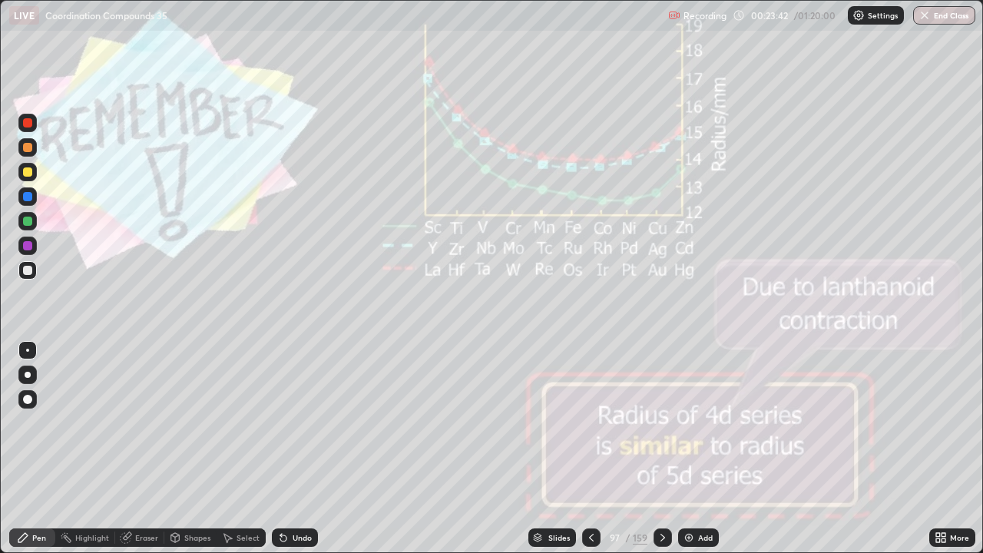
click at [671, 449] on div at bounding box center [663, 537] width 18 height 31
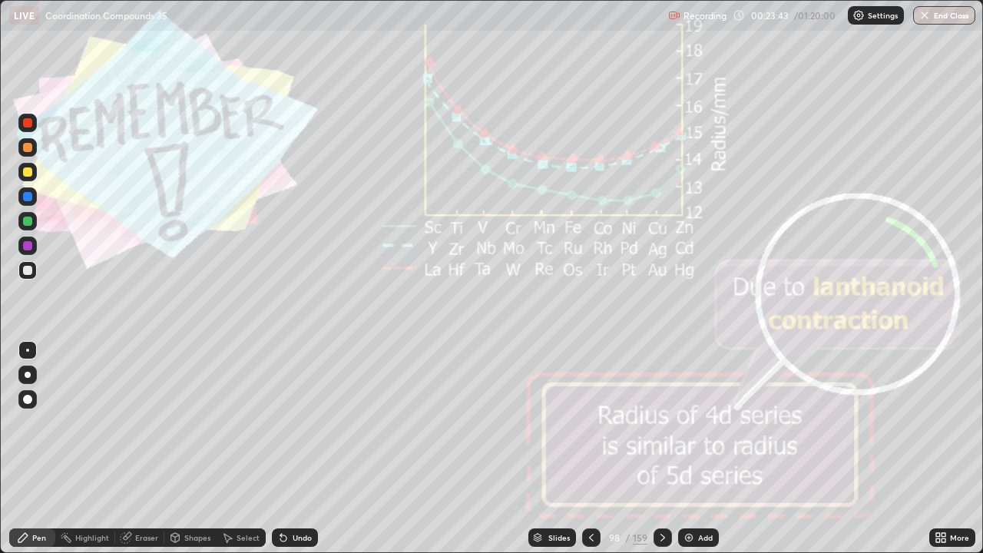
click at [667, 449] on div at bounding box center [663, 537] width 18 height 18
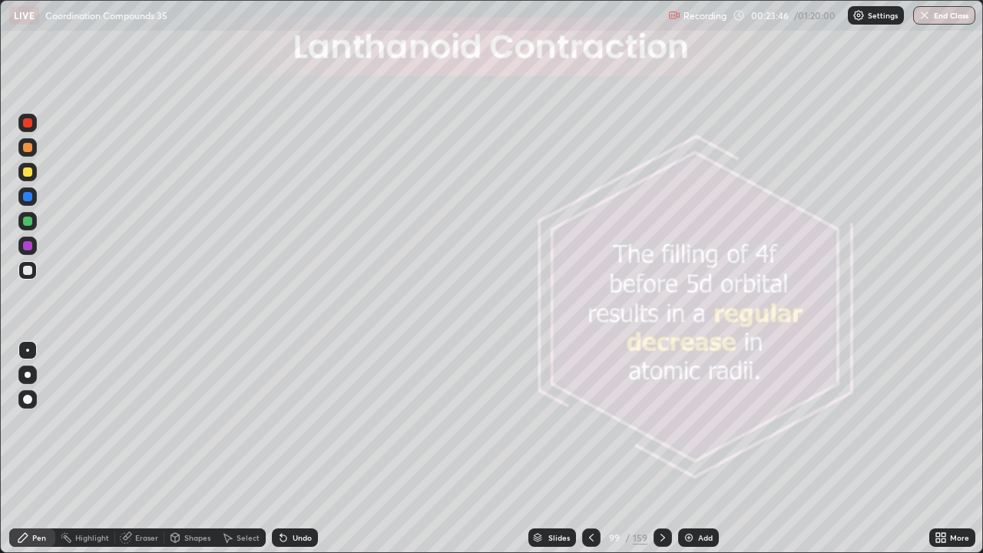
click at [665, 449] on icon at bounding box center [663, 538] width 12 height 12
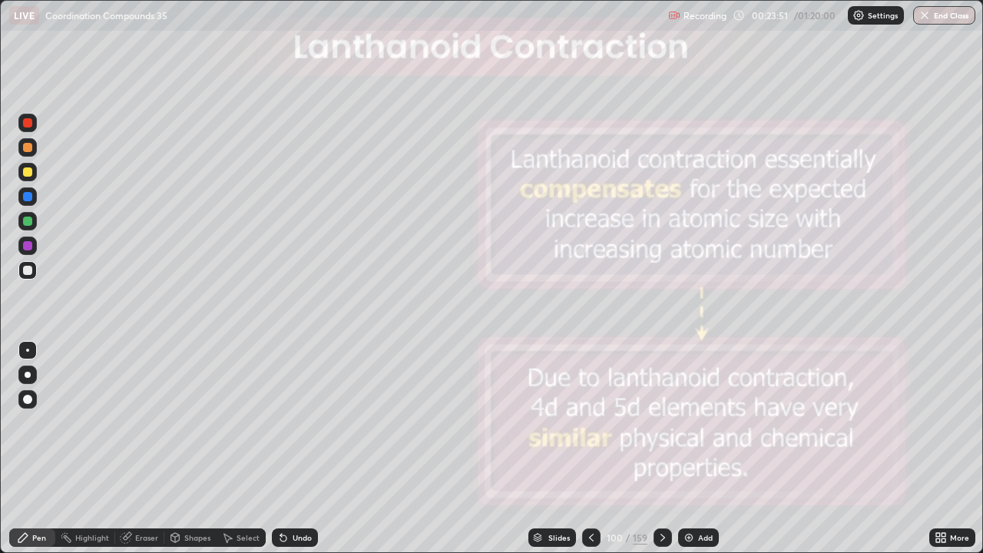
click at [667, 449] on div at bounding box center [663, 537] width 18 height 31
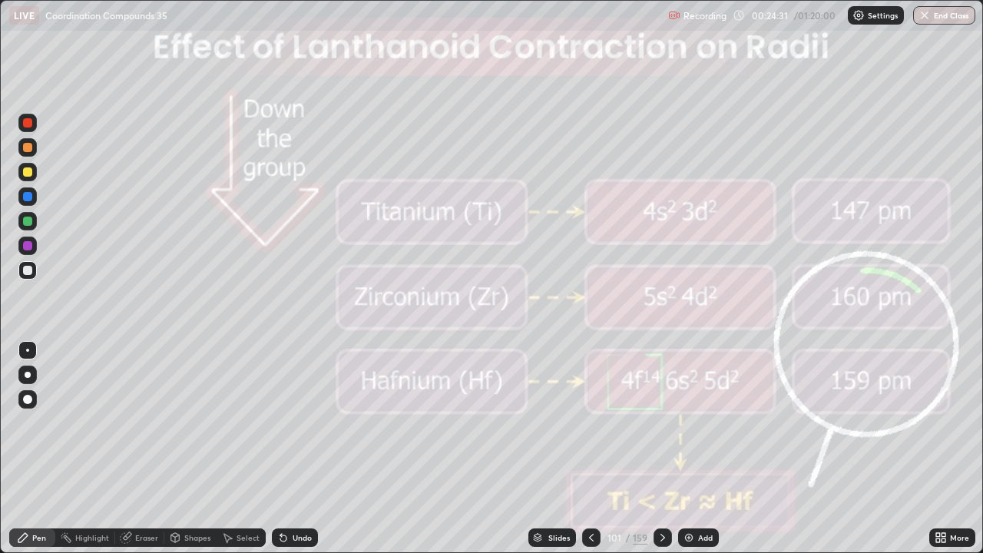
click at [661, 449] on icon at bounding box center [663, 538] width 12 height 12
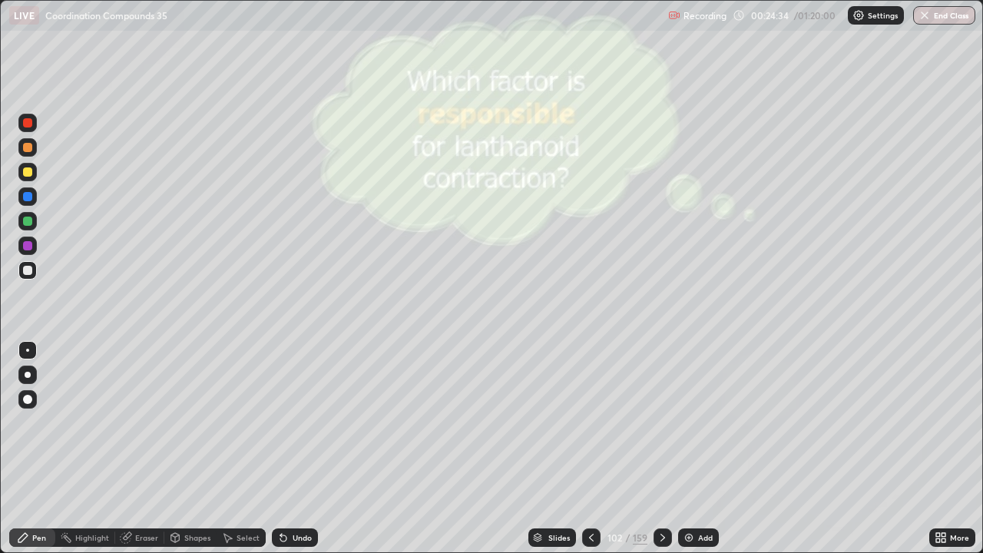
click at [659, 449] on icon at bounding box center [663, 538] width 12 height 12
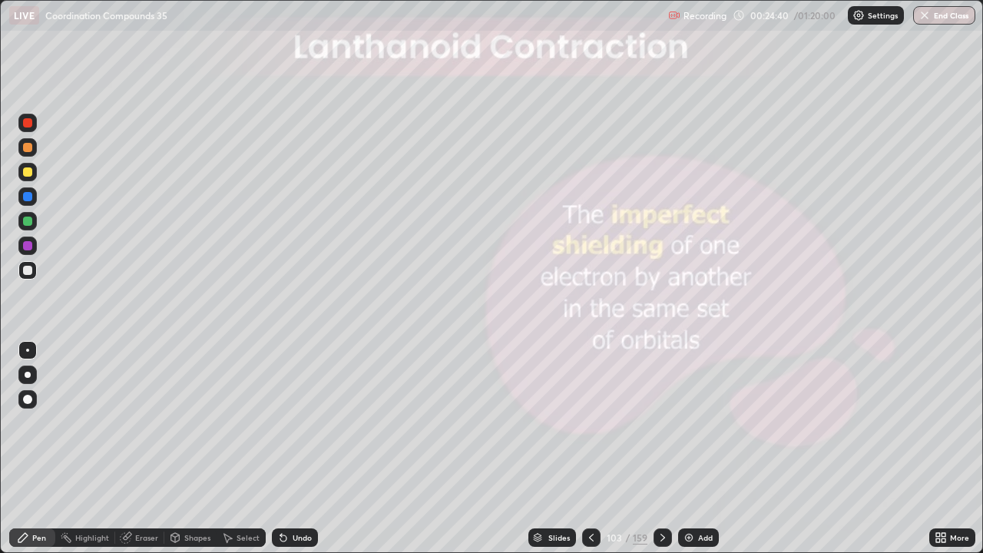
click at [667, 449] on icon at bounding box center [663, 538] width 12 height 12
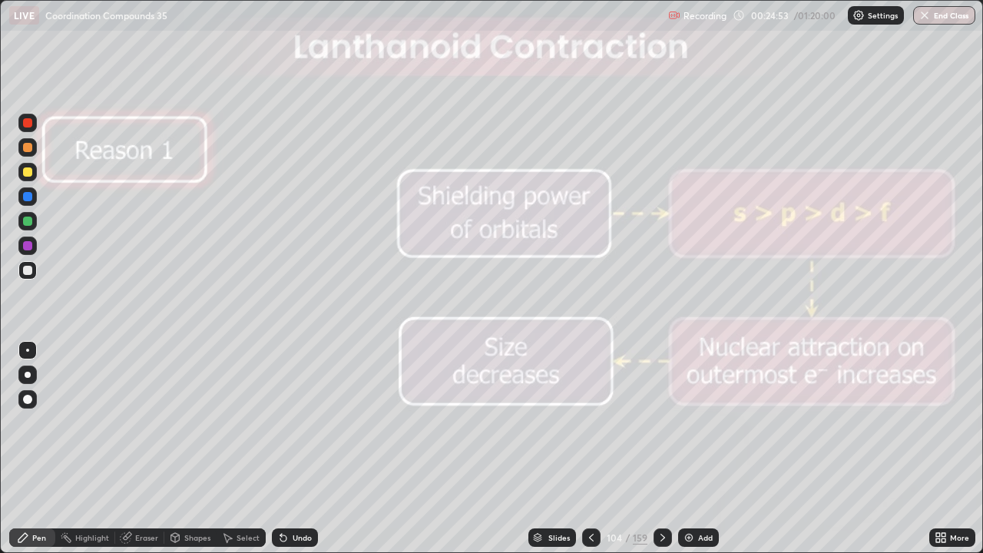
click at [667, 449] on div at bounding box center [663, 537] width 18 height 18
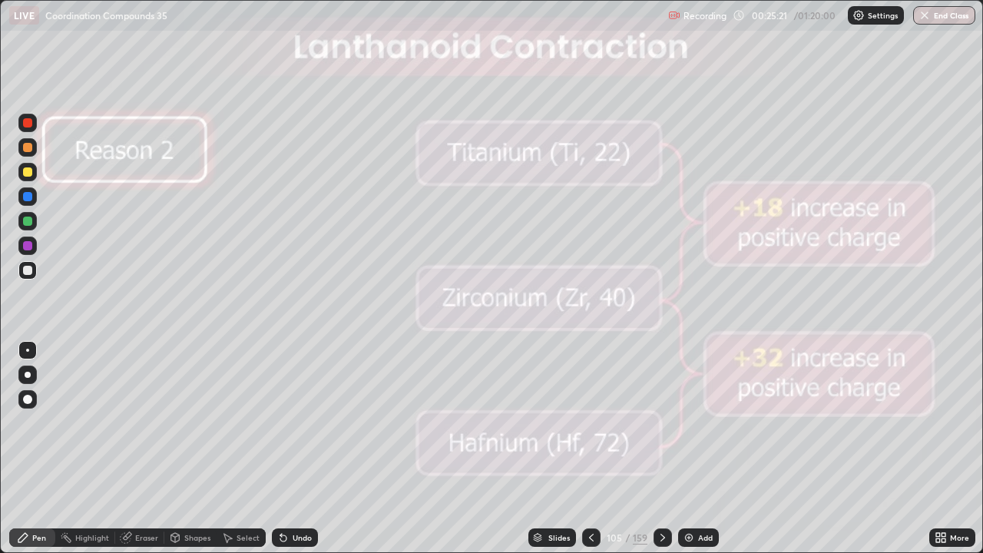
click at [661, 449] on icon at bounding box center [663, 538] width 12 height 12
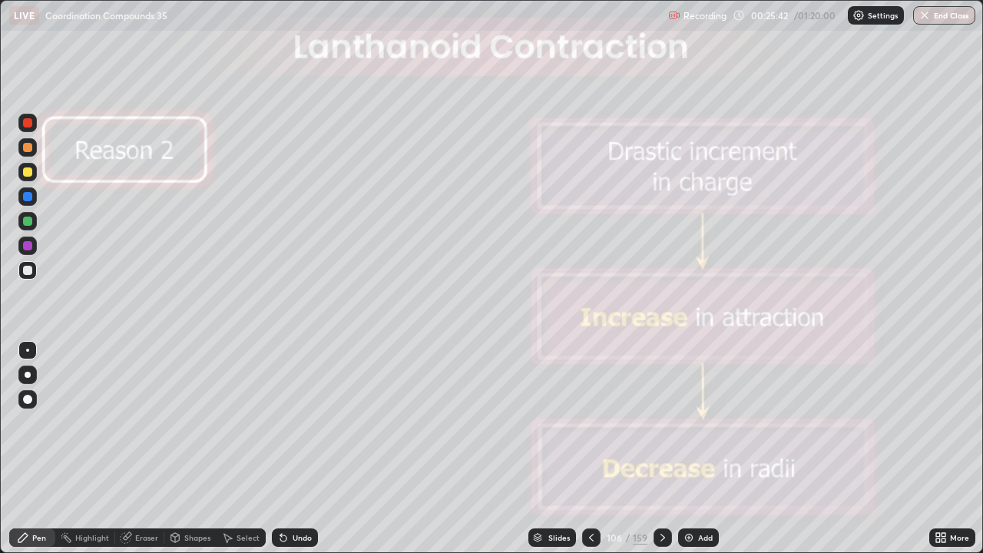
click at [661, 449] on icon at bounding box center [663, 538] width 12 height 12
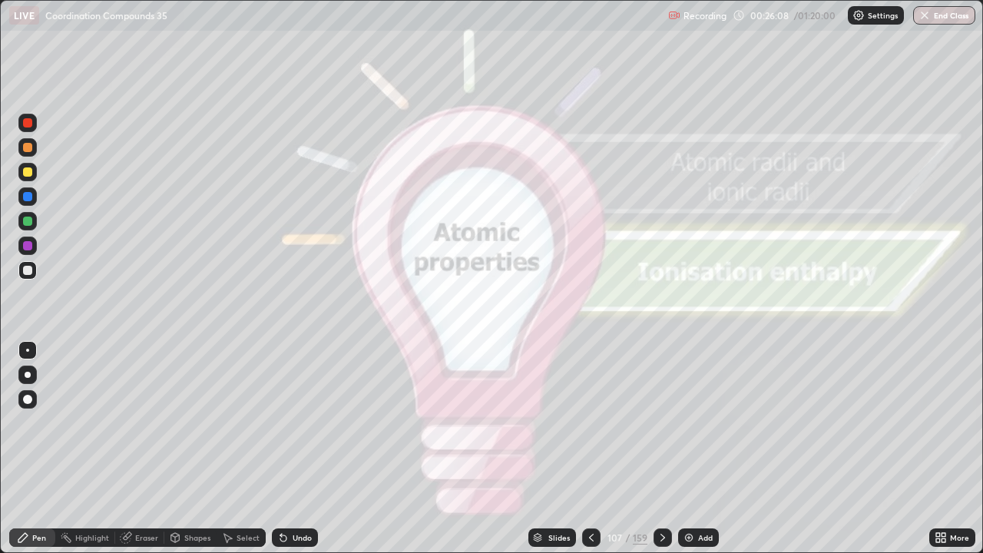
click at [661, 449] on icon at bounding box center [663, 538] width 12 height 12
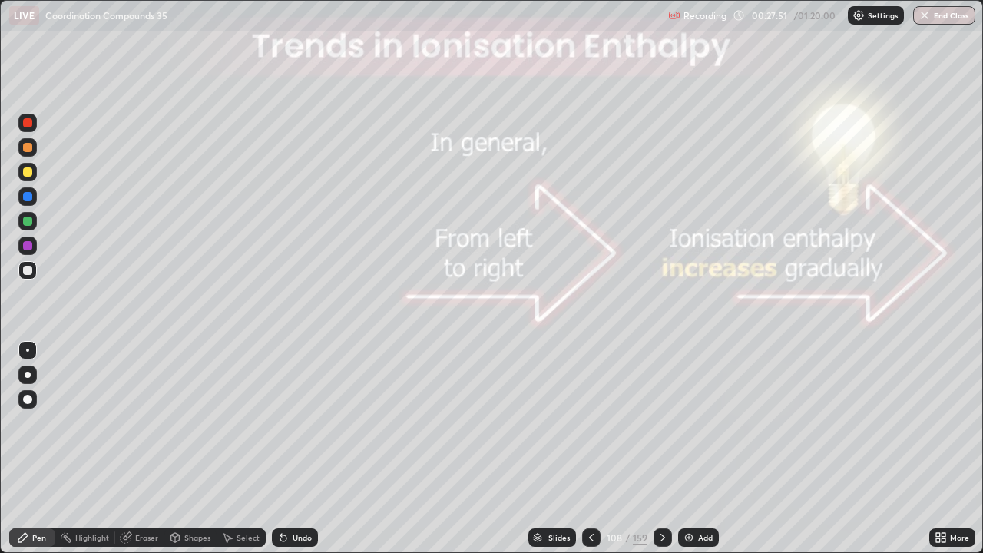
click at [661, 449] on icon at bounding box center [663, 538] width 12 height 12
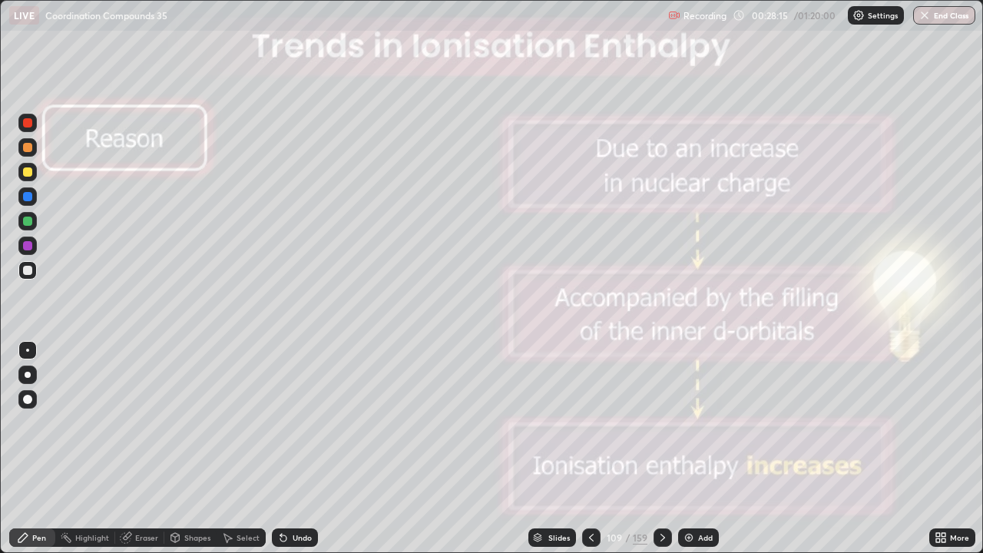
click at [661, 449] on icon at bounding box center [663, 538] width 12 height 12
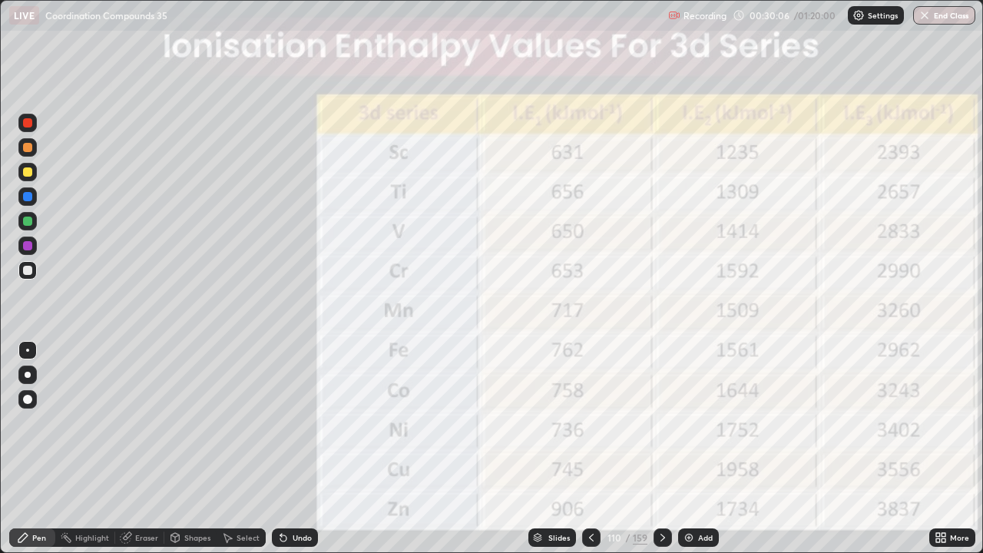
click at [29, 168] on div at bounding box center [27, 171] width 9 height 9
click at [28, 218] on div at bounding box center [27, 221] width 9 height 9
click at [283, 449] on icon at bounding box center [283, 538] width 12 height 12
click at [663, 449] on icon at bounding box center [663, 538] width 12 height 12
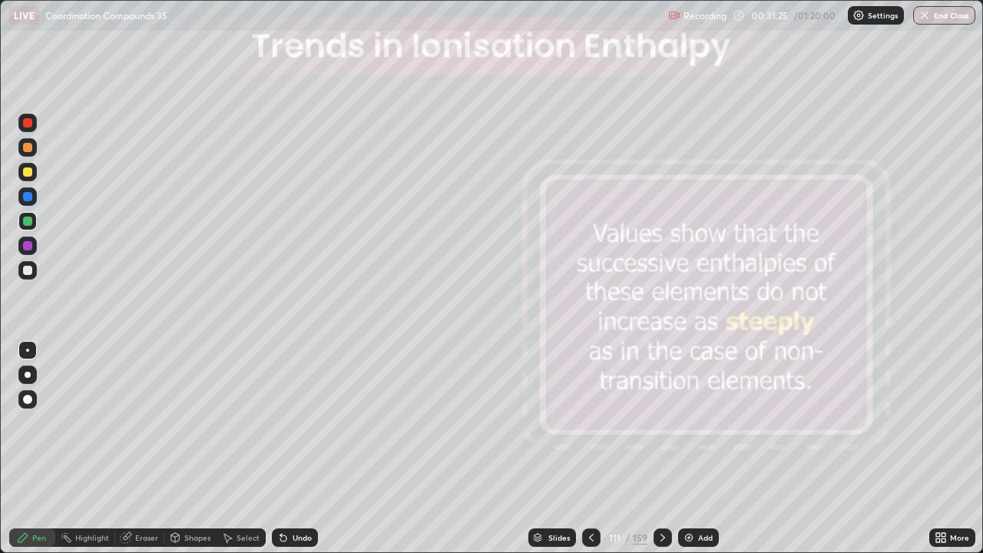
click at [590, 449] on icon at bounding box center [591, 538] width 12 height 12
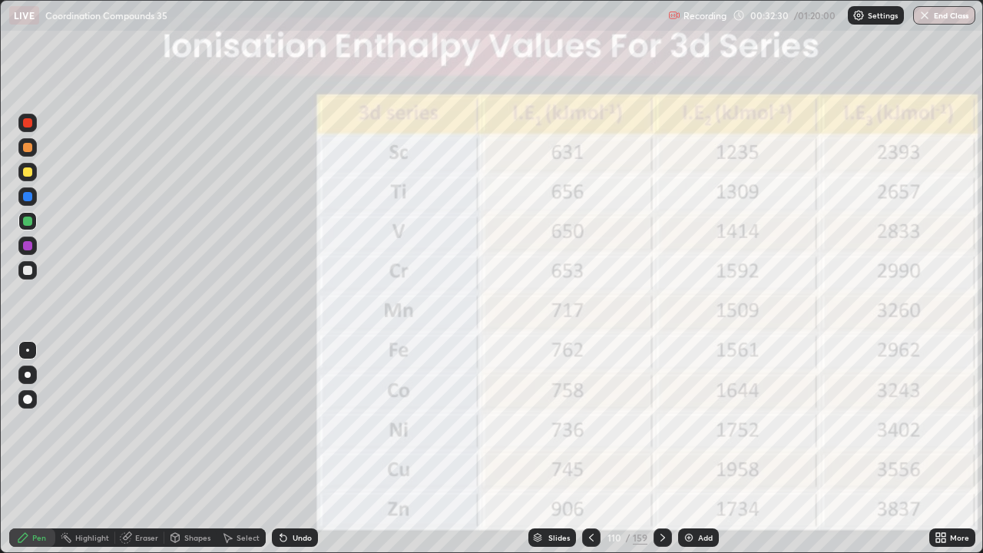
click at [684, 449] on img at bounding box center [689, 538] width 12 height 12
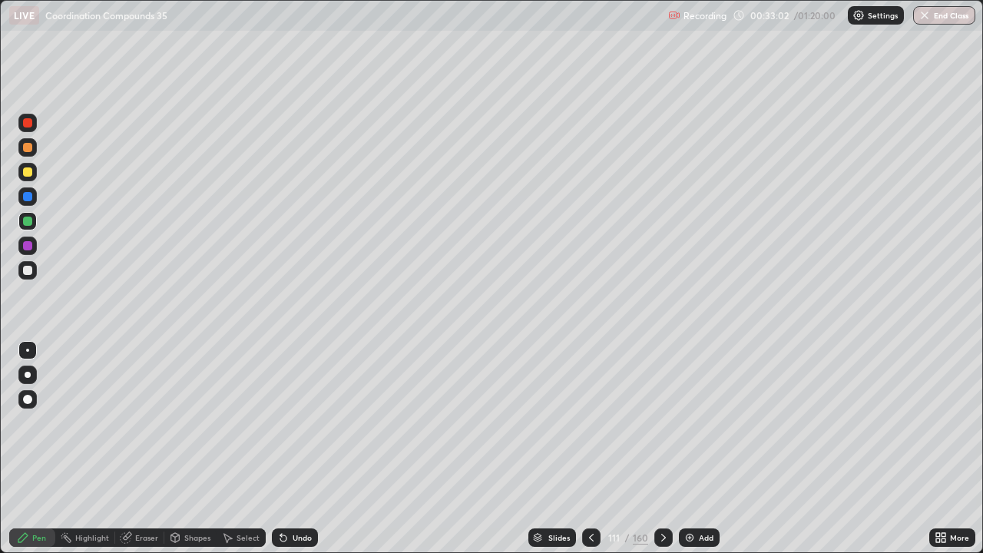
click at [590, 449] on icon at bounding box center [591, 538] width 12 height 12
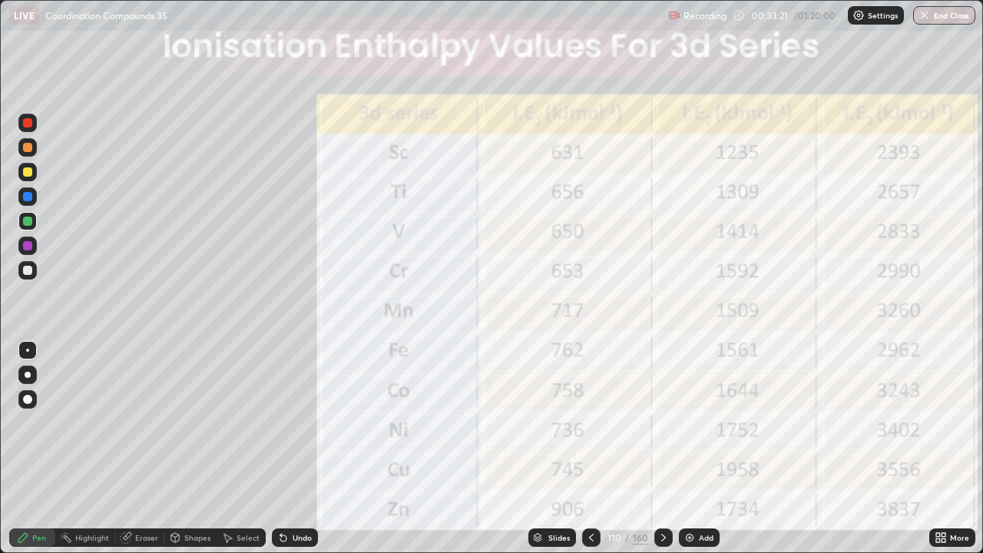
click at [663, 449] on icon at bounding box center [664, 538] width 12 height 12
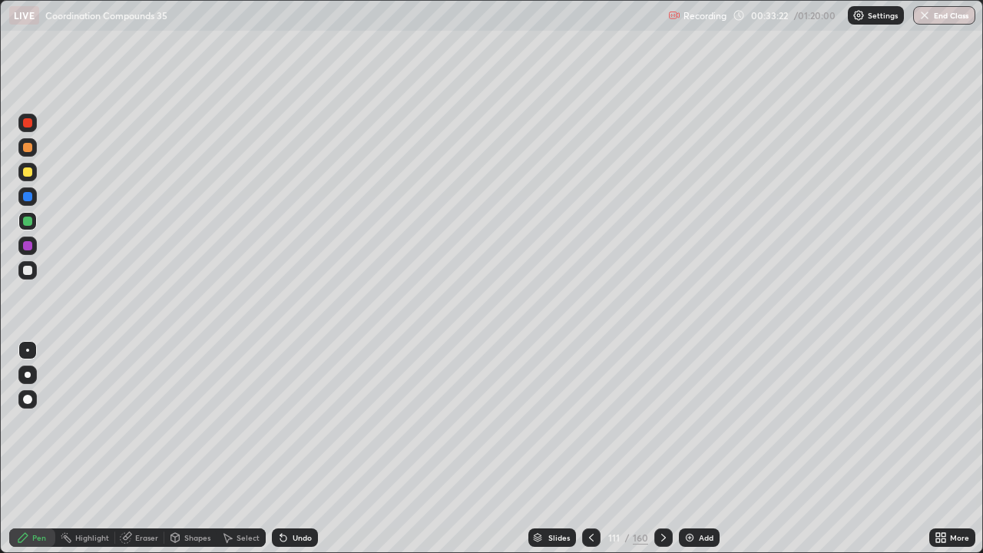
click at [664, 449] on icon at bounding box center [664, 538] width 12 height 12
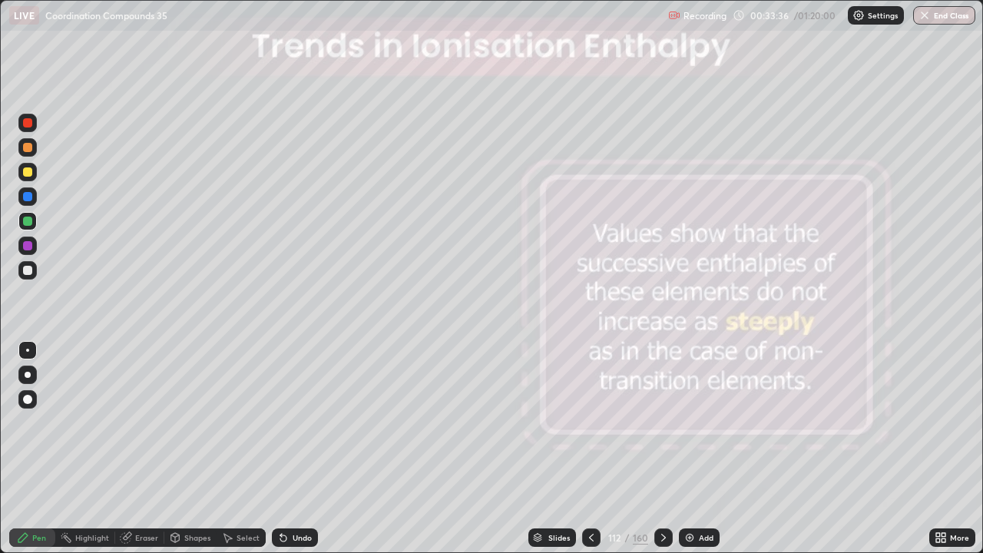
click at [669, 449] on div at bounding box center [663, 537] width 18 height 18
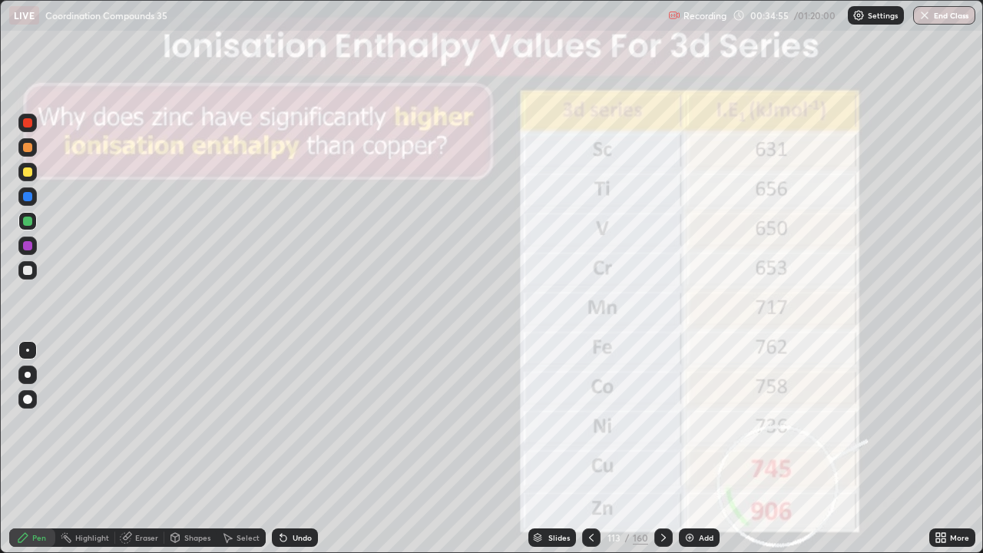
click at [664, 449] on icon at bounding box center [664, 538] width 12 height 12
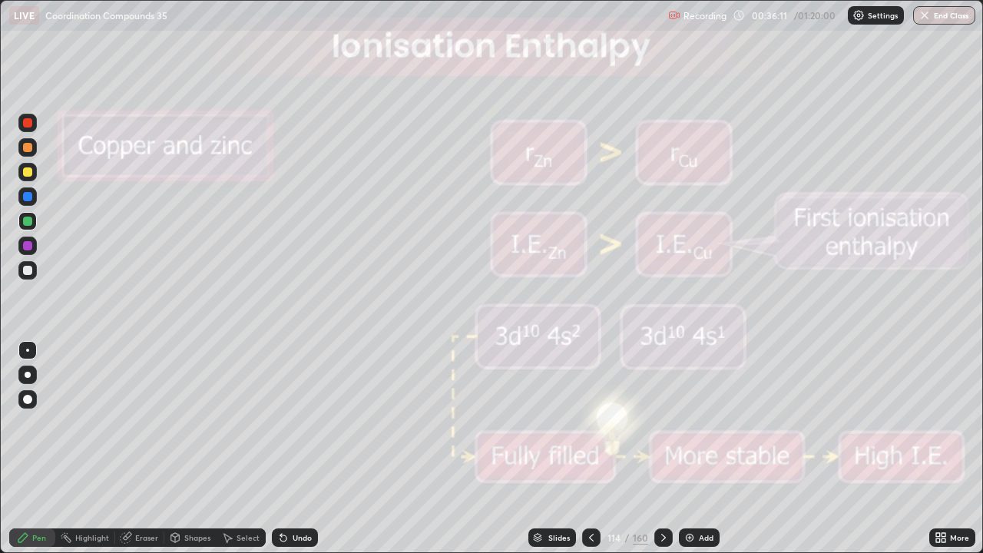
click at [662, 449] on icon at bounding box center [664, 538] width 12 height 12
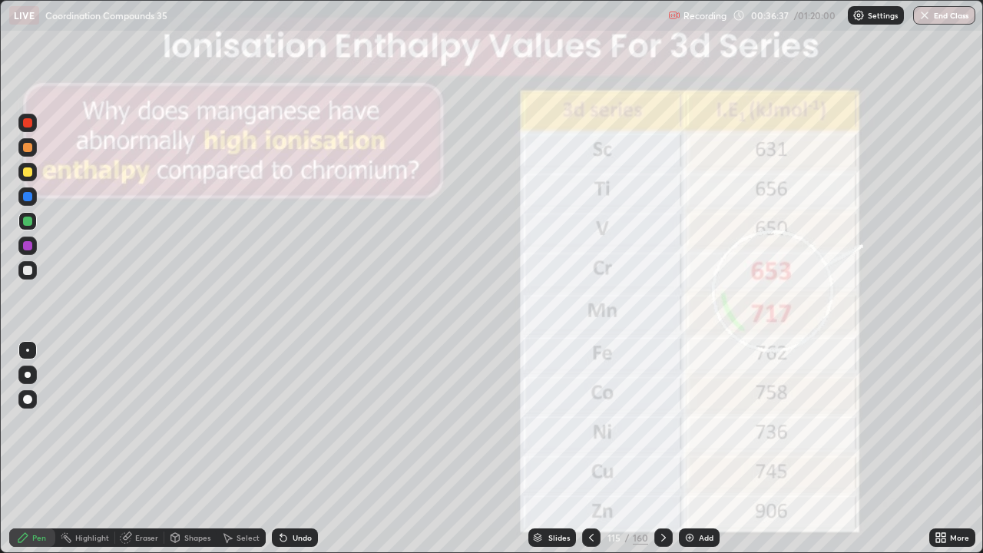
click at [661, 449] on icon at bounding box center [664, 538] width 12 height 12
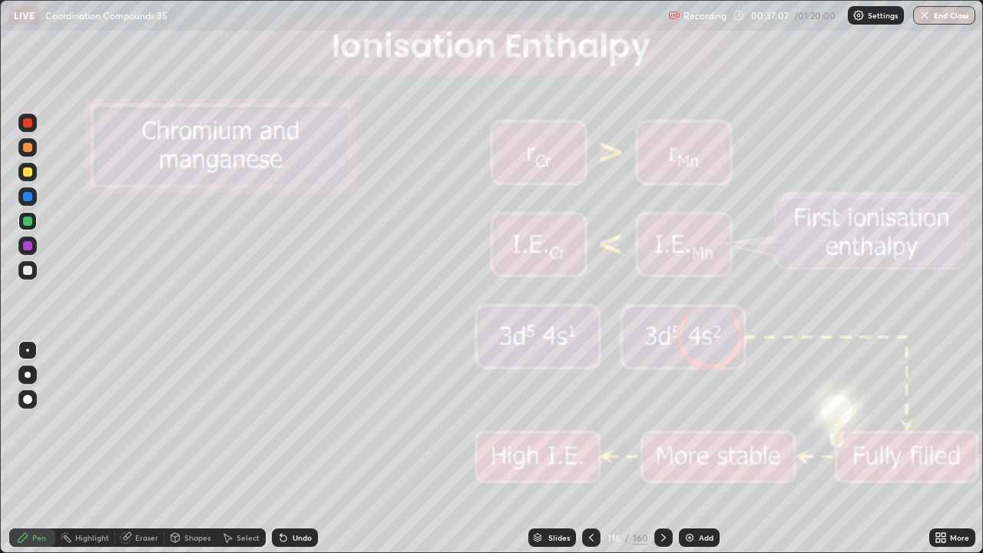
click at [663, 449] on icon at bounding box center [664, 538] width 12 height 12
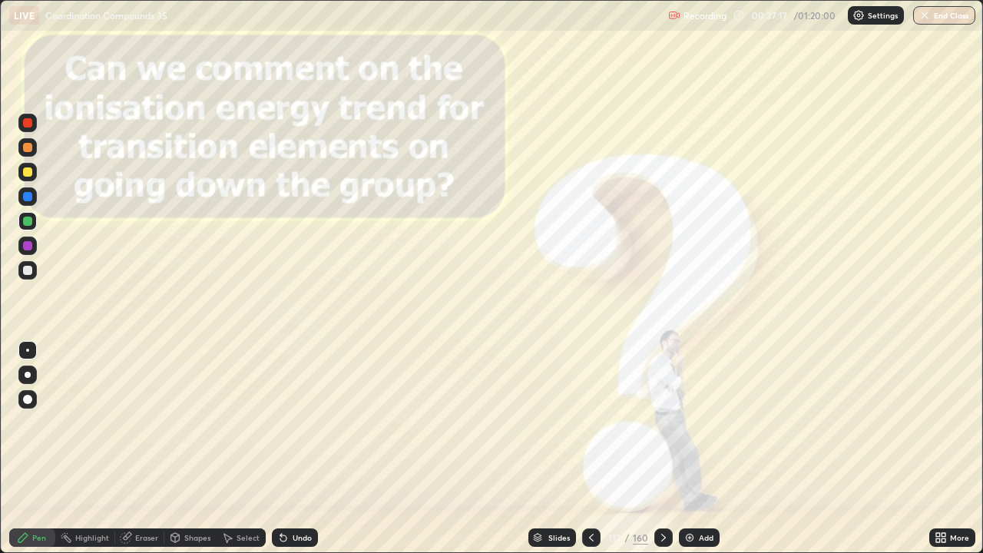
click at [659, 449] on div at bounding box center [663, 537] width 18 height 18
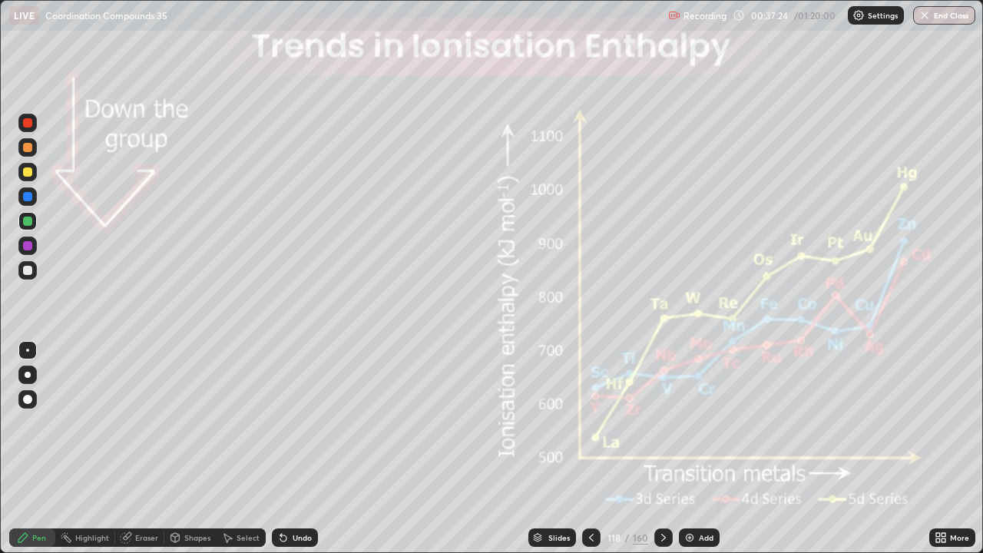
click at [590, 449] on icon at bounding box center [591, 538] width 12 height 12
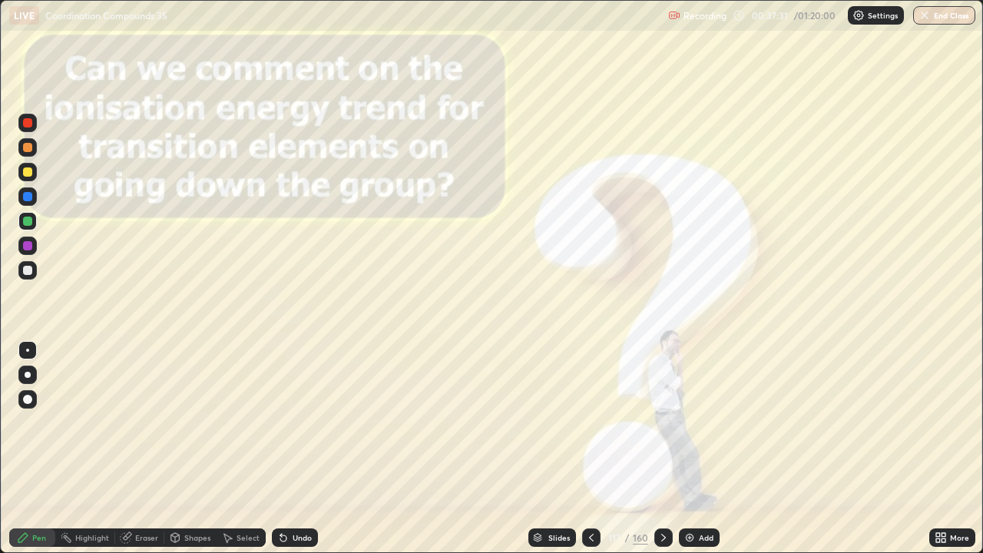
click at [663, 449] on icon at bounding box center [664, 538] width 12 height 12
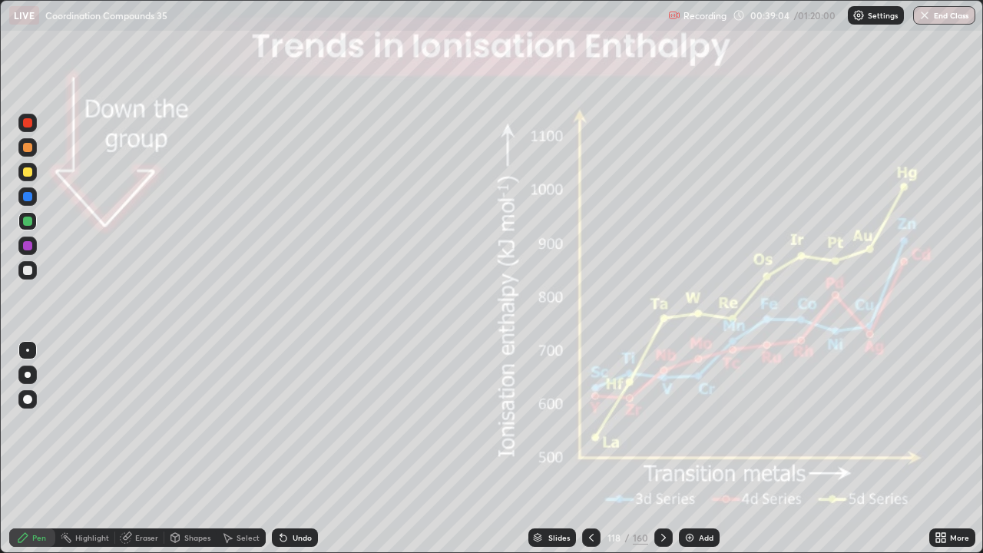
click at [29, 172] on div at bounding box center [27, 171] width 9 height 9
click at [666, 449] on icon at bounding box center [664, 538] width 12 height 12
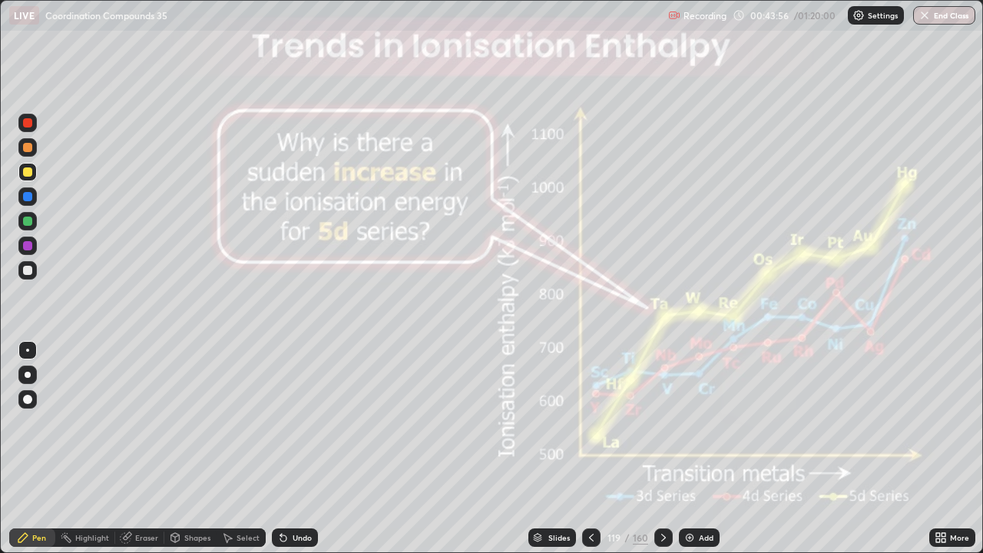
click at [597, 449] on div at bounding box center [591, 537] width 18 height 18
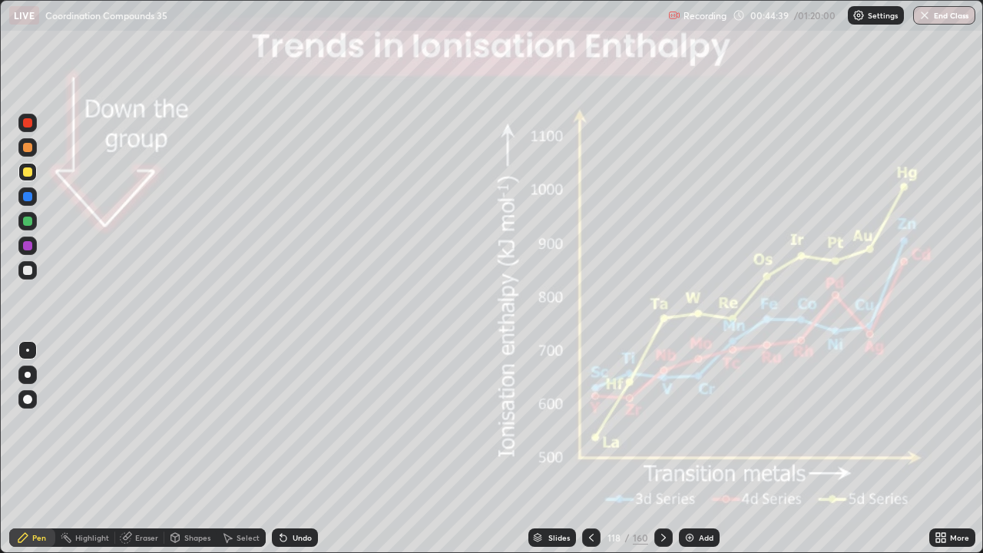
click at [664, 449] on icon at bounding box center [664, 538] width 12 height 12
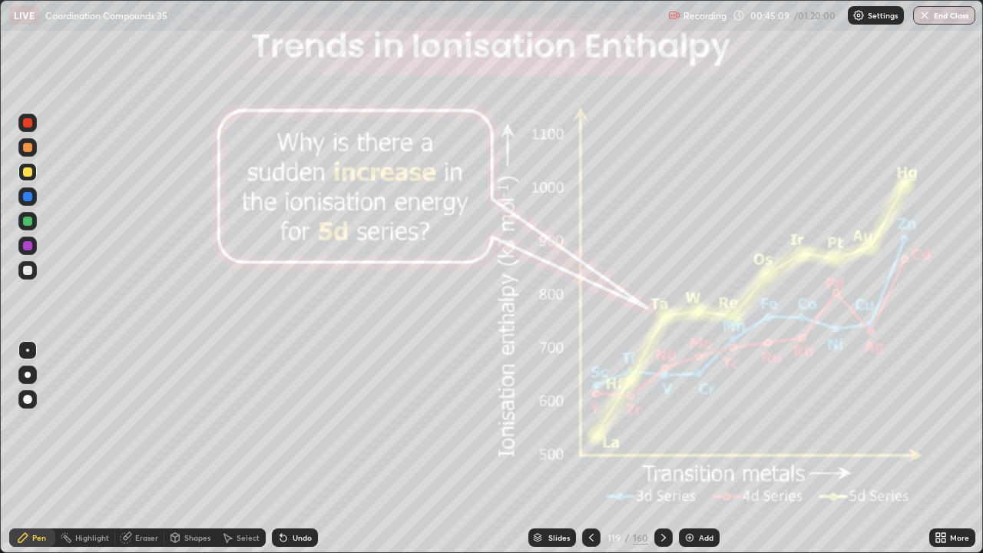
click at [661, 449] on icon at bounding box center [664, 538] width 12 height 12
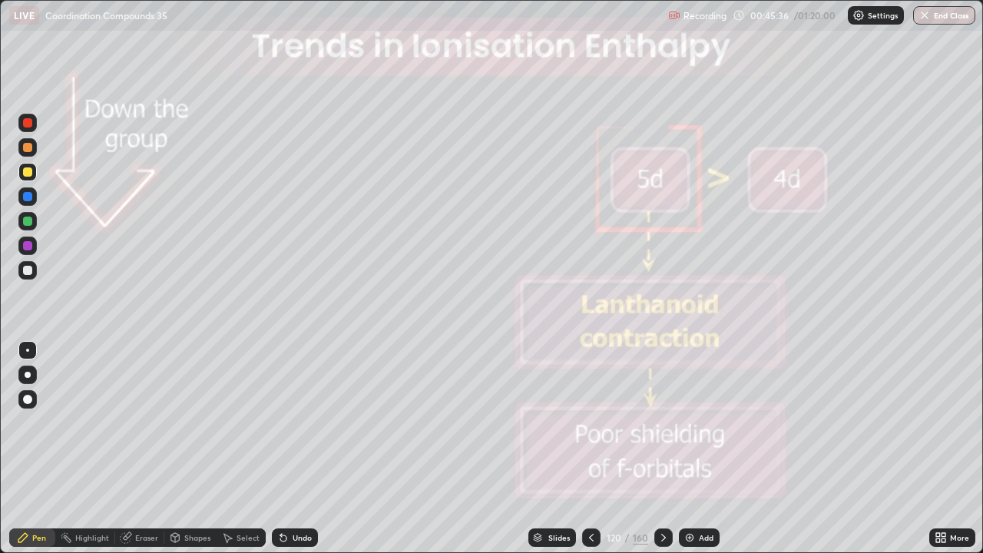
click at [668, 449] on div at bounding box center [663, 537] width 18 height 18
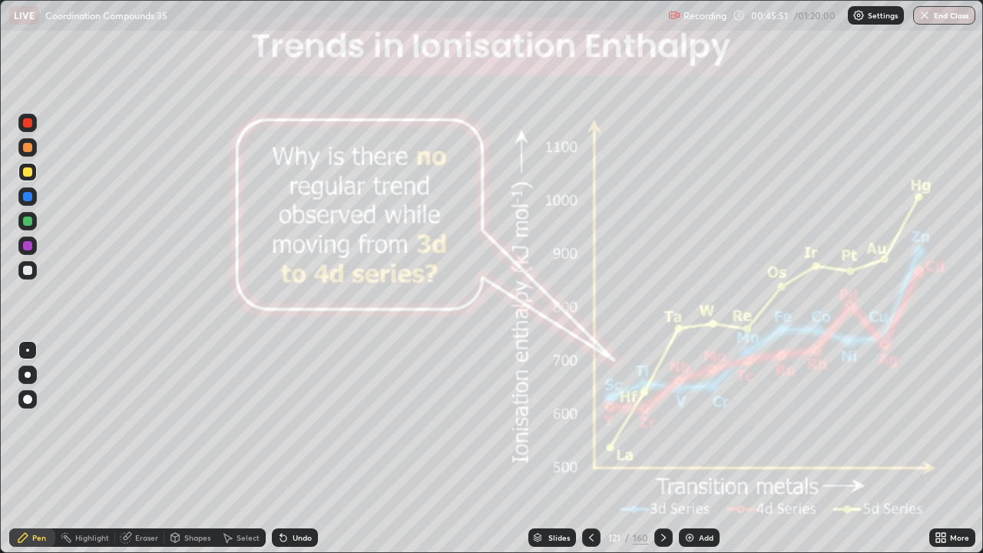
click at [590, 449] on icon at bounding box center [591, 538] width 12 height 12
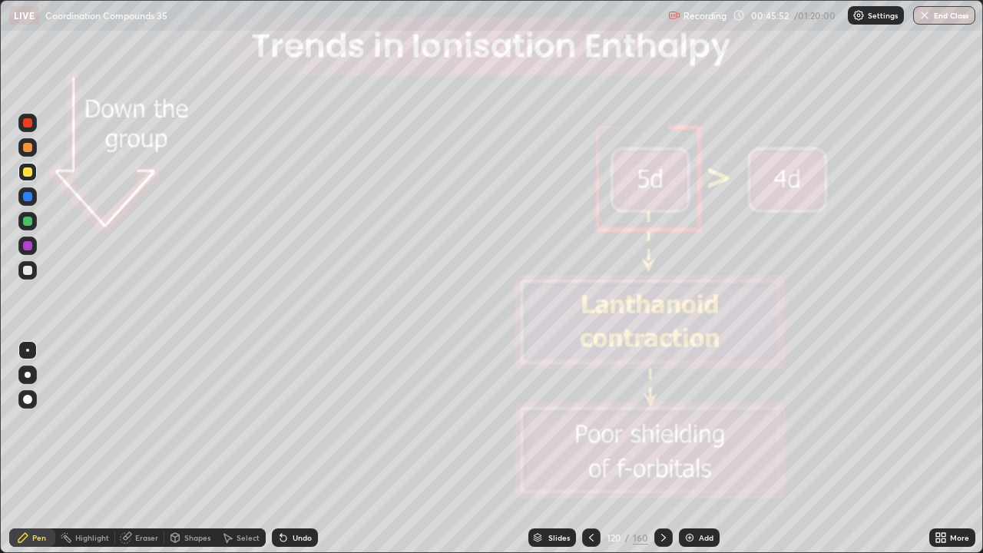
click at [598, 449] on div at bounding box center [591, 537] width 18 height 18
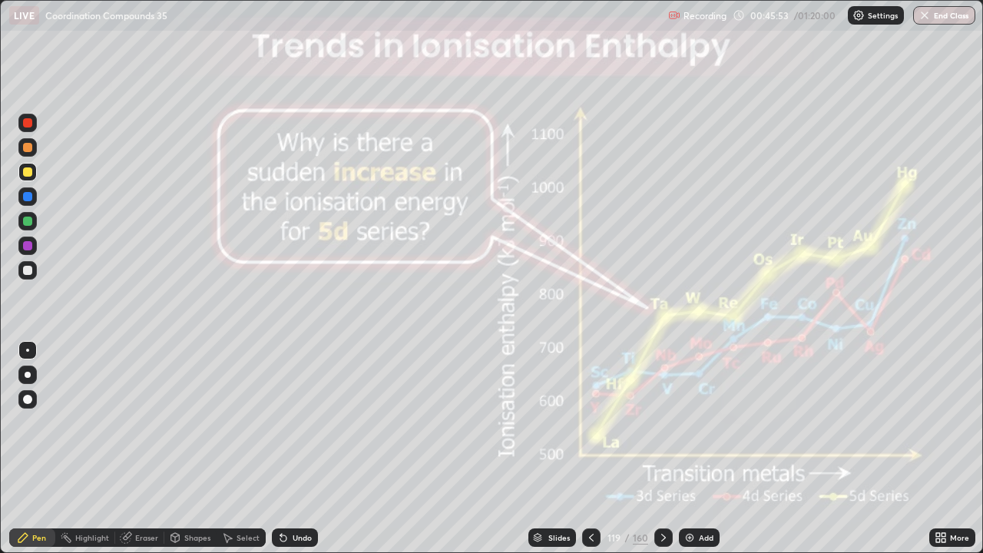
click at [598, 449] on div at bounding box center [591, 537] width 18 height 18
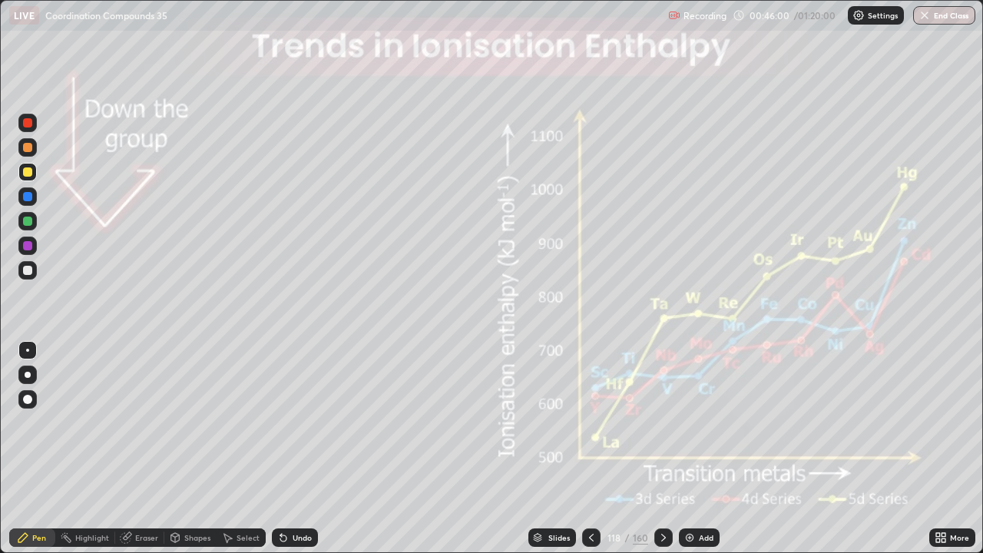
click at [670, 449] on div at bounding box center [663, 537] width 18 height 18
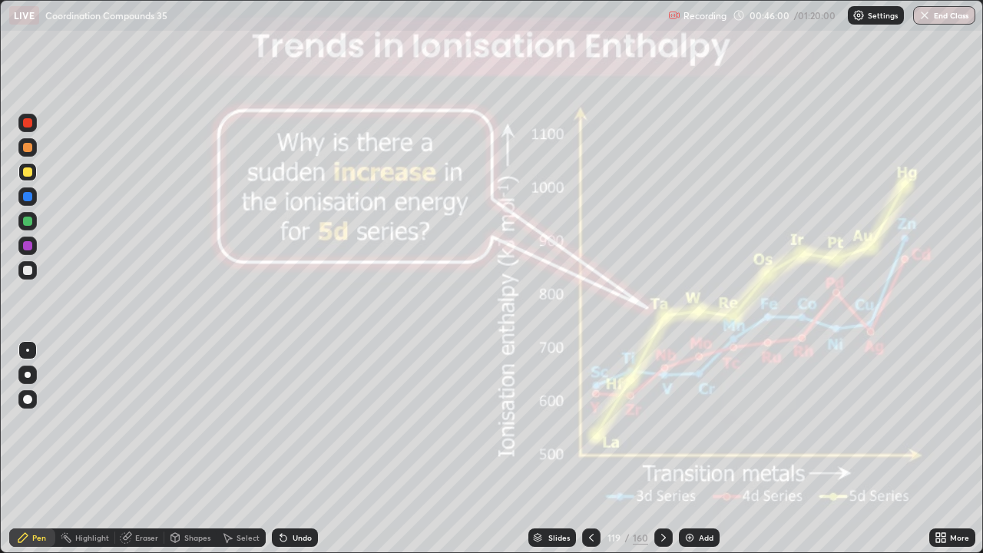
click at [661, 449] on icon at bounding box center [664, 538] width 12 height 12
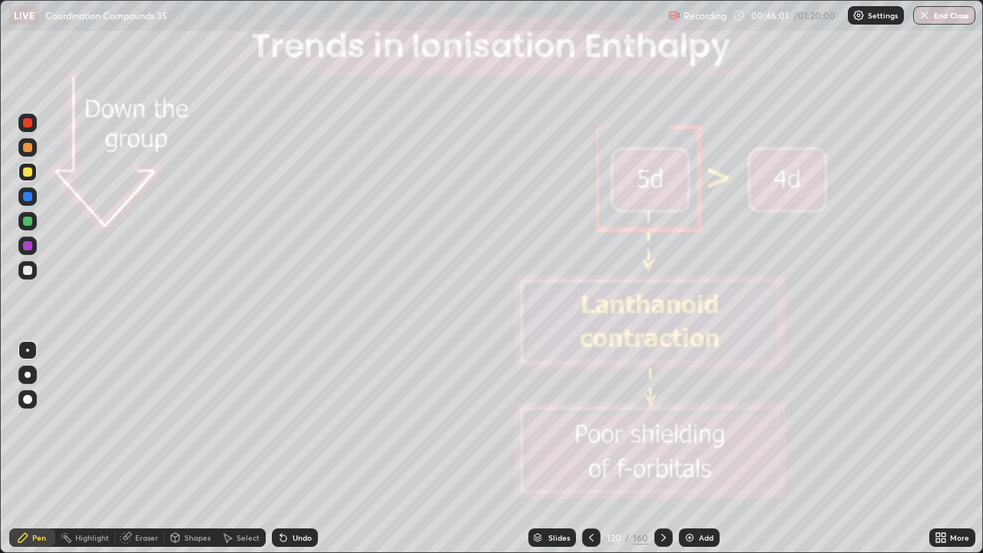
click at [661, 449] on icon at bounding box center [664, 538] width 12 height 12
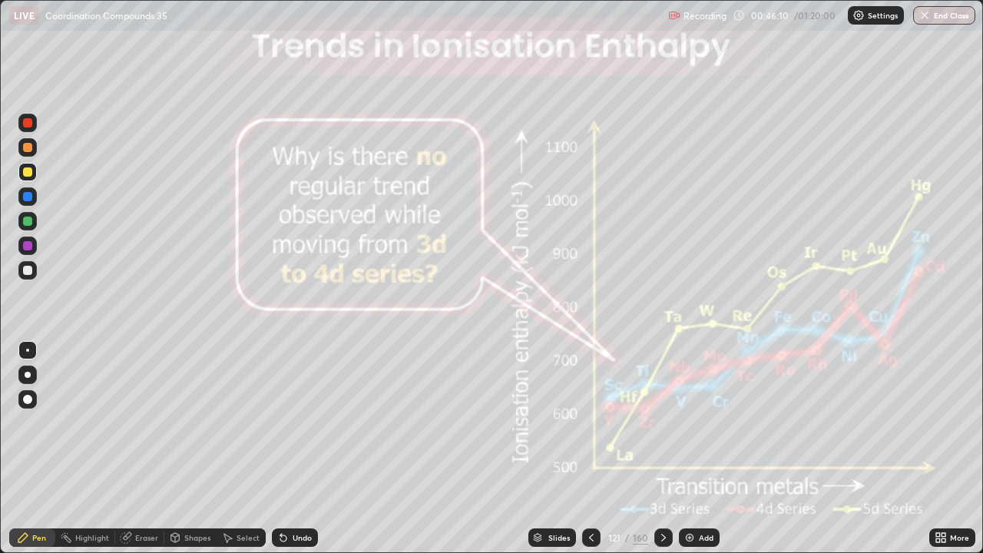
click at [664, 449] on icon at bounding box center [664, 538] width 12 height 12
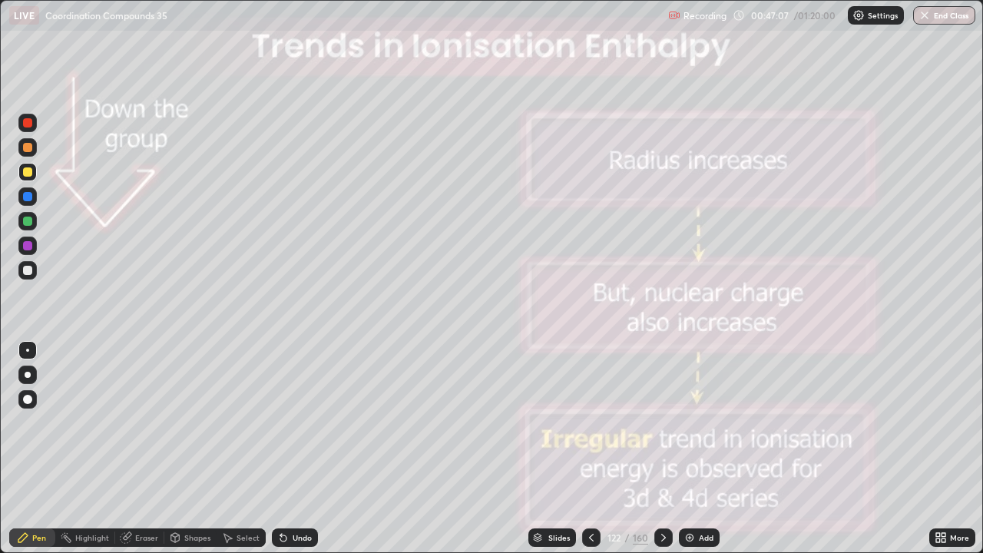
click at [661, 449] on icon at bounding box center [664, 538] width 12 height 12
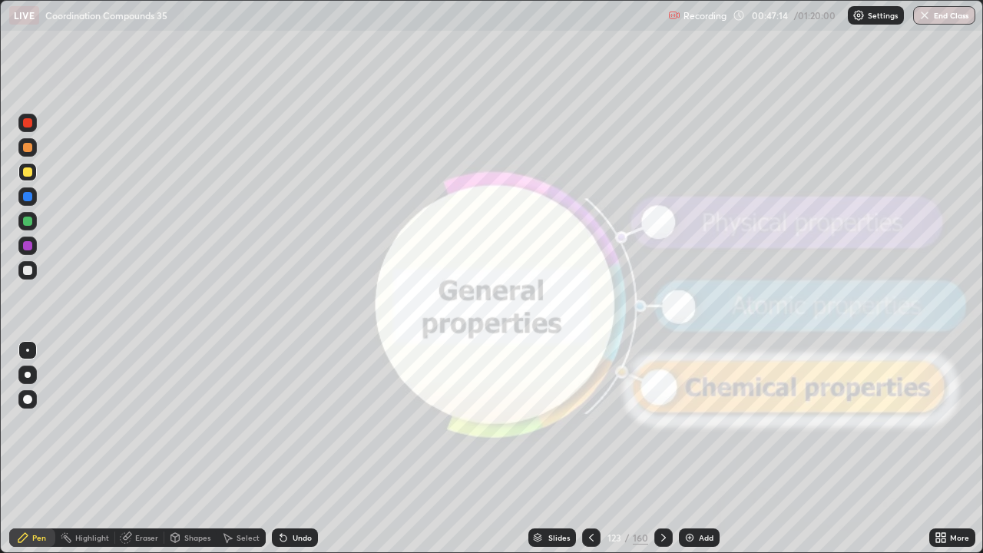
click at [661, 449] on icon at bounding box center [664, 538] width 12 height 12
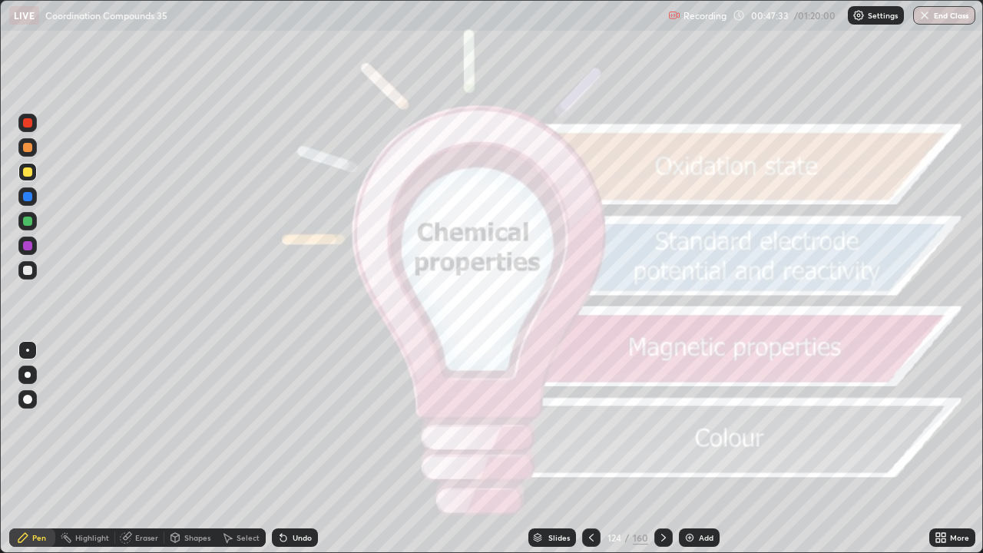
click at [664, 449] on icon at bounding box center [664, 538] width 12 height 12
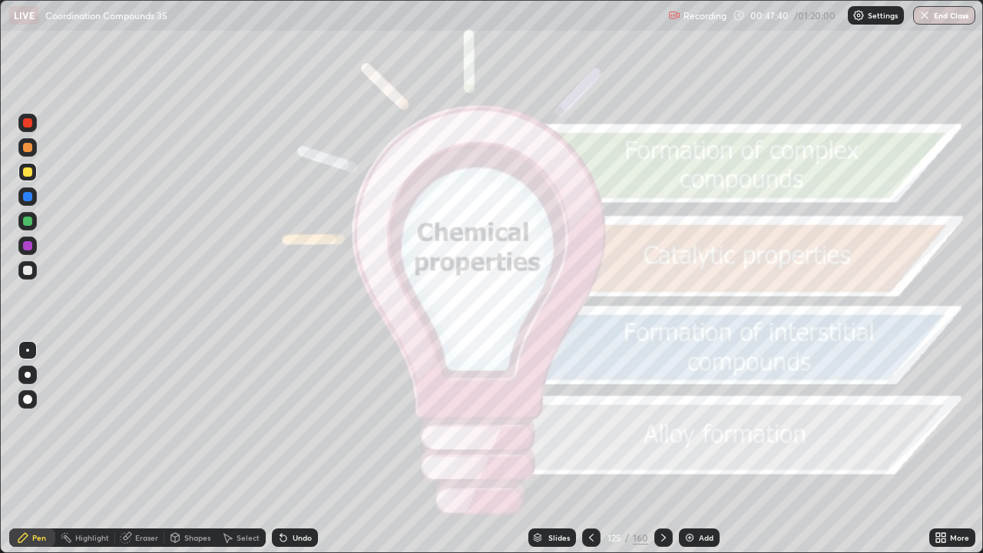
click at [661, 449] on icon at bounding box center [664, 538] width 12 height 12
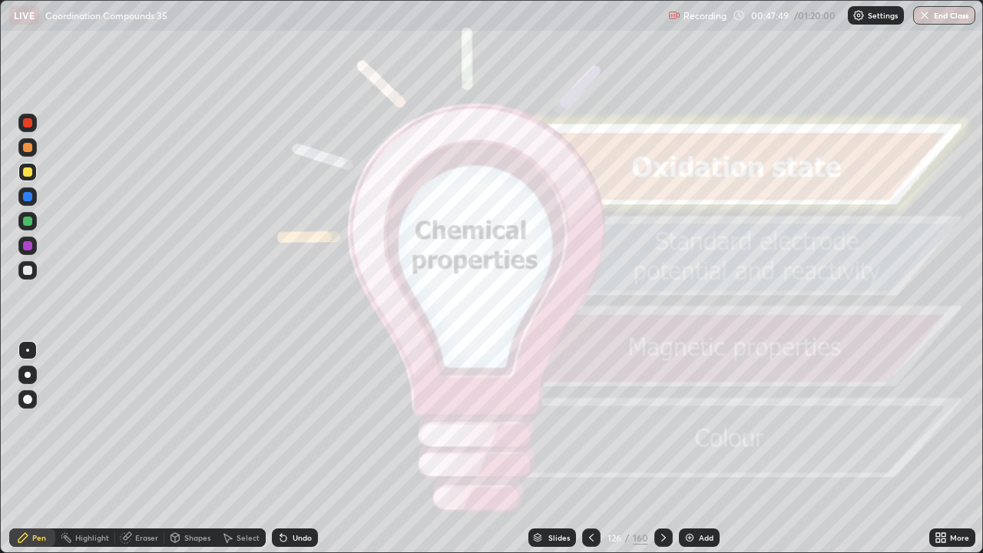
click at [661, 449] on icon at bounding box center [664, 538] width 12 height 12
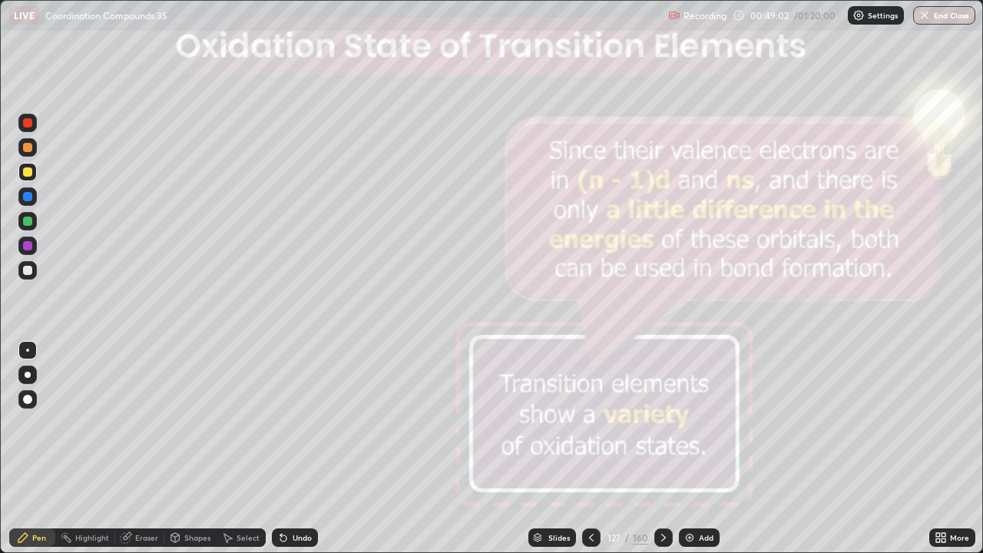
click at [661, 449] on icon at bounding box center [664, 538] width 12 height 12
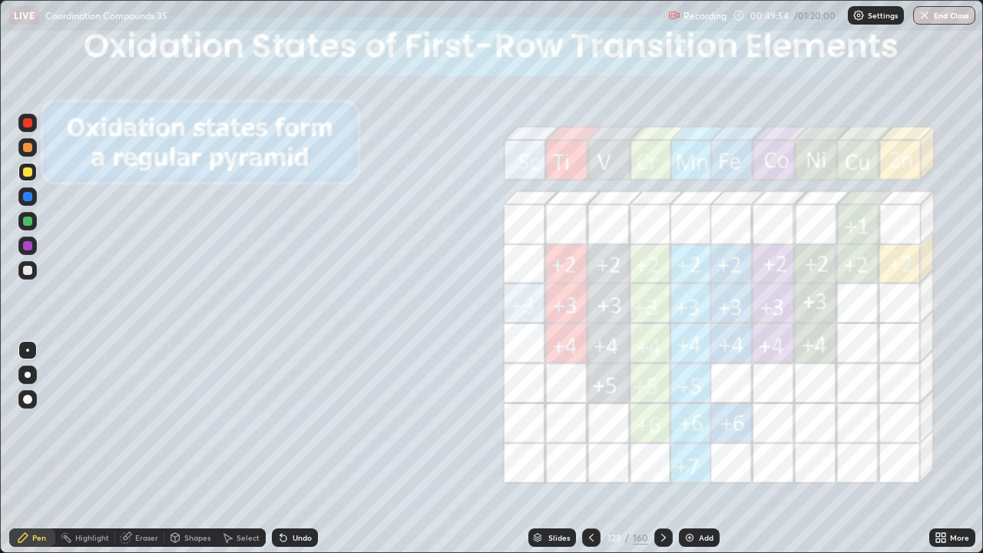
click at [25, 268] on div at bounding box center [27, 270] width 9 height 9
click at [28, 172] on div at bounding box center [27, 171] width 9 height 9
click at [662, 449] on icon at bounding box center [664, 538] width 12 height 12
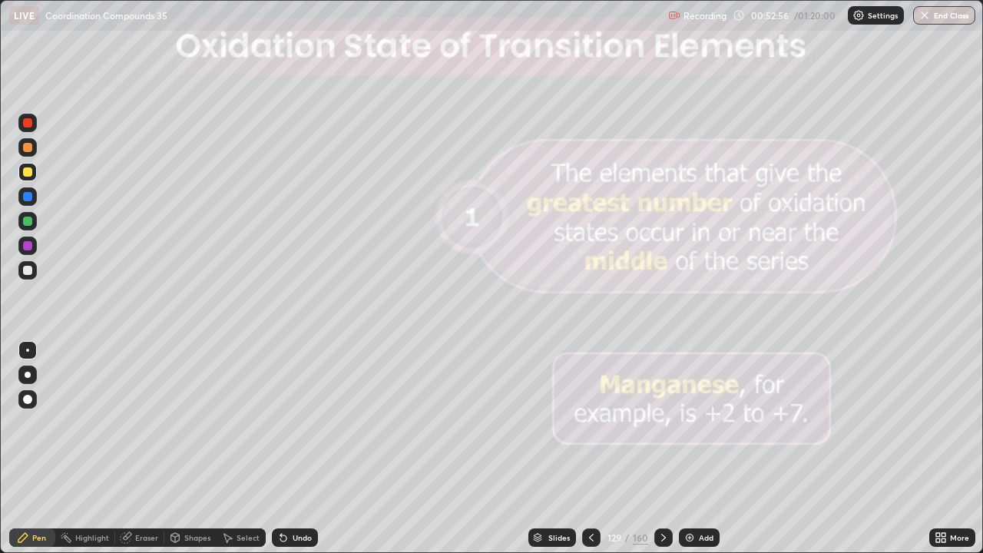
click at [598, 449] on div at bounding box center [591, 537] width 18 height 18
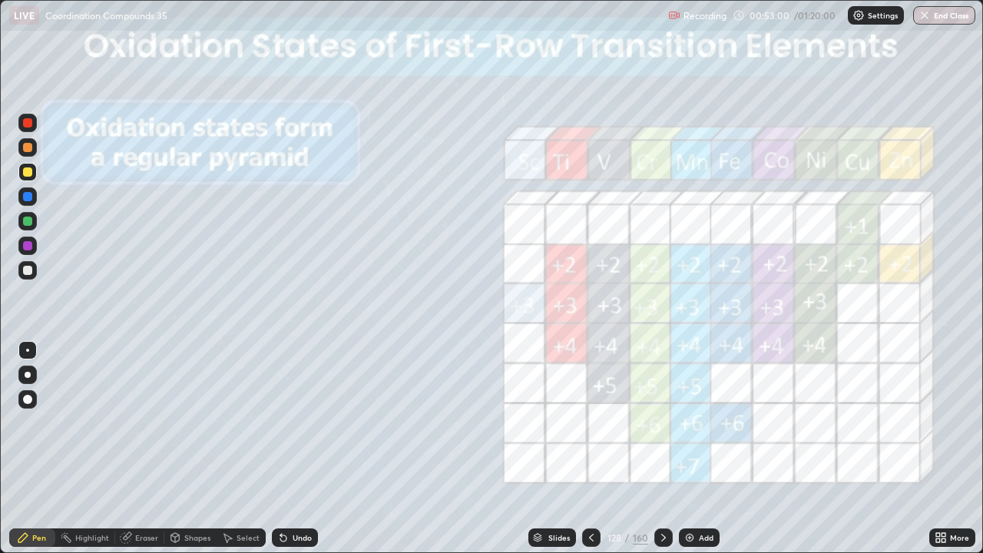
click at [661, 449] on icon at bounding box center [664, 538] width 12 height 12
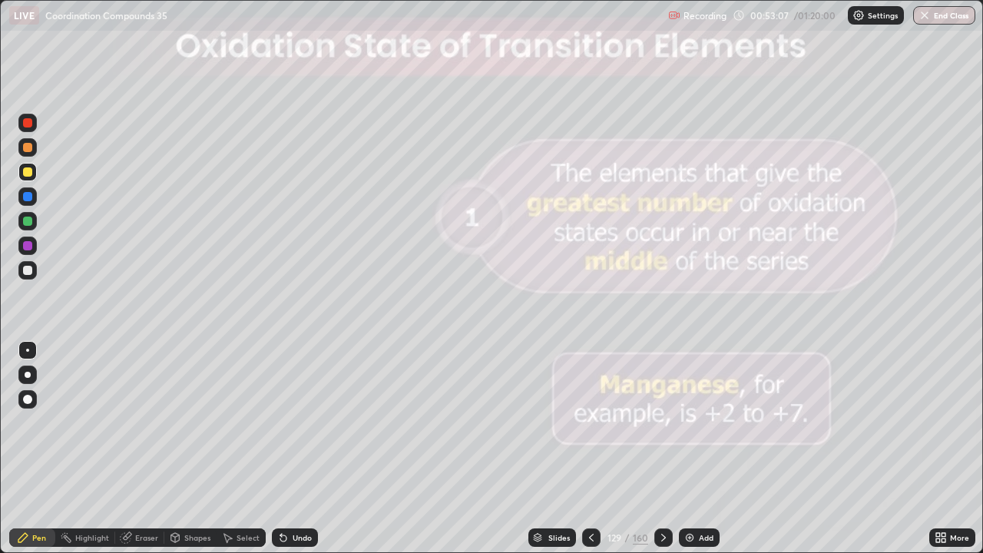
click at [665, 449] on icon at bounding box center [664, 538] width 12 height 12
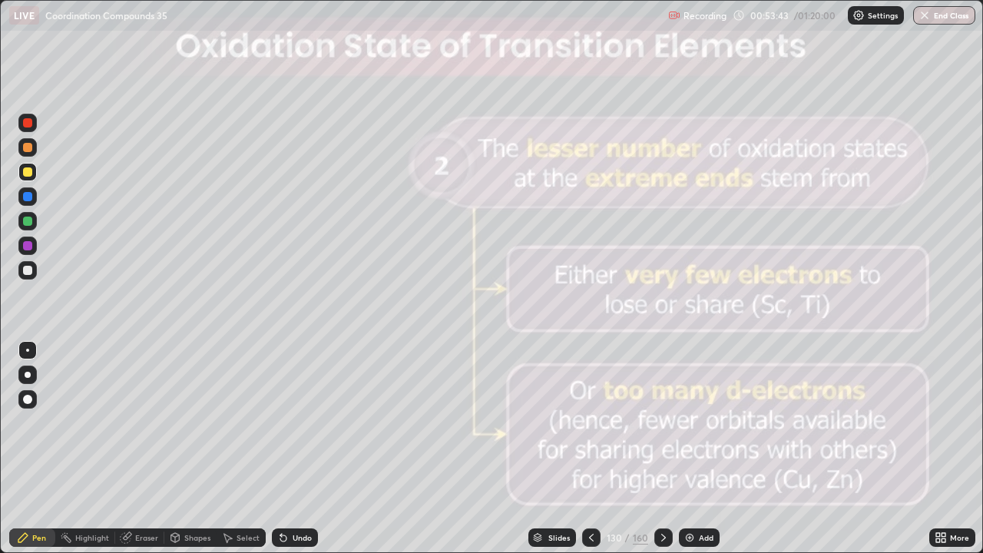
click at [664, 449] on icon at bounding box center [664, 538] width 12 height 12
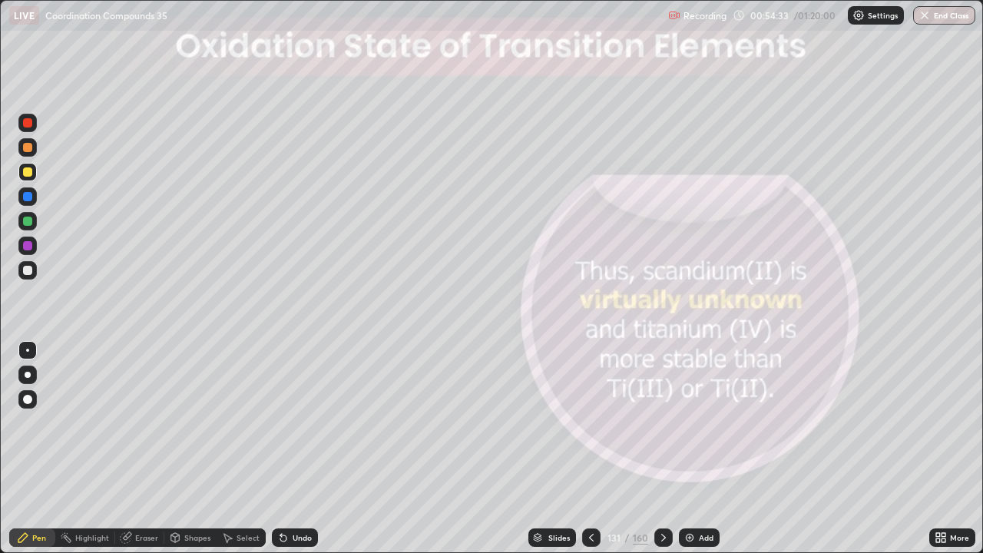
click at [668, 449] on div at bounding box center [663, 537] width 18 height 18
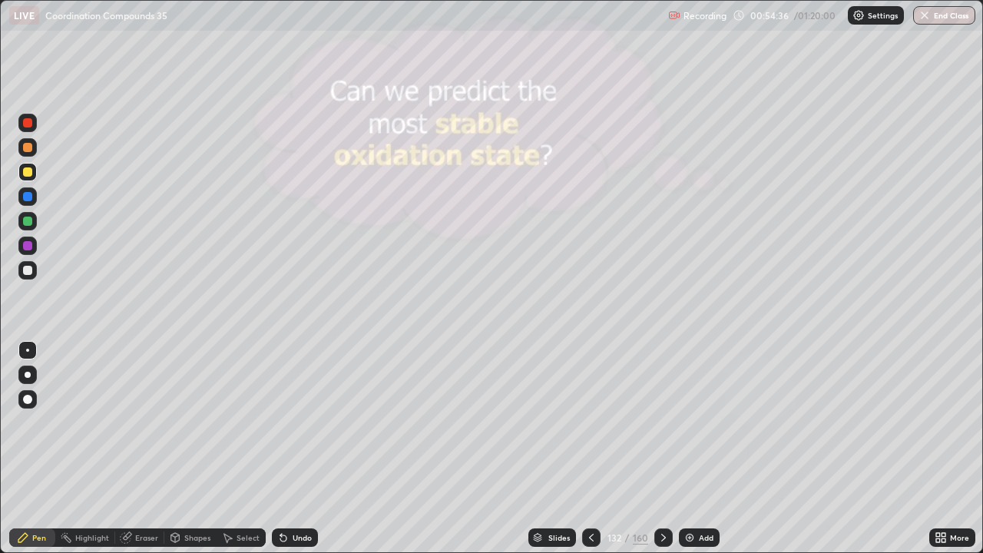
click at [668, 449] on div at bounding box center [663, 537] width 18 height 18
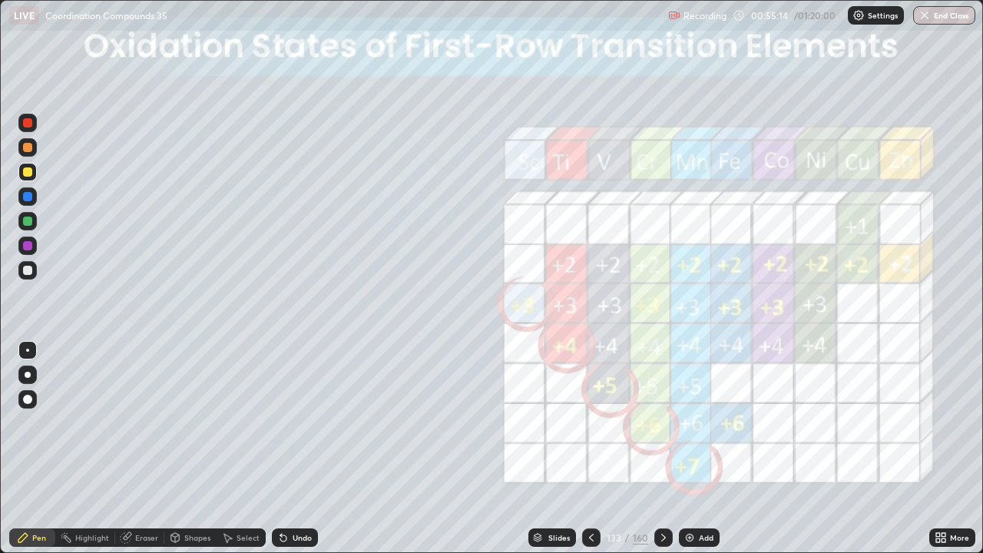
click at [661, 449] on icon at bounding box center [664, 538] width 12 height 12
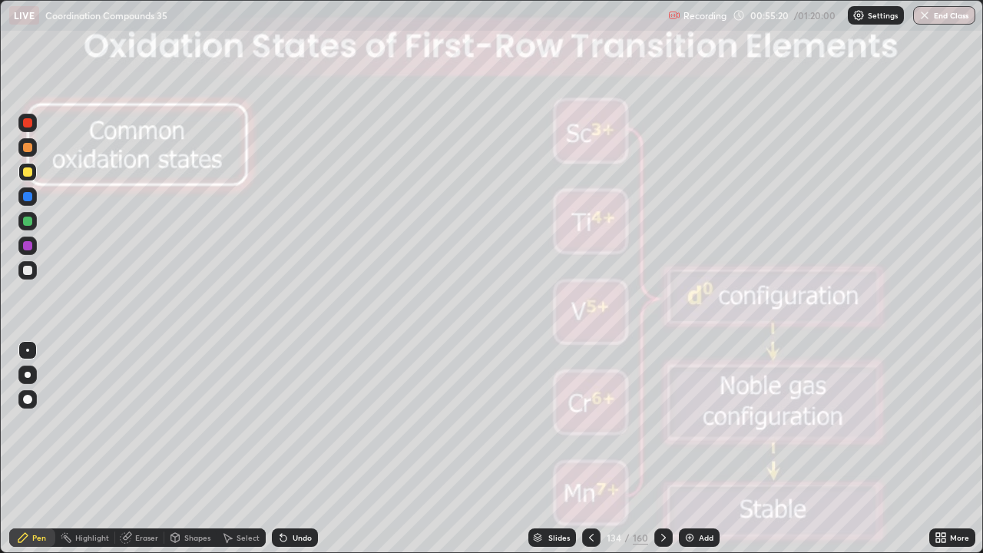
click at [661, 449] on icon at bounding box center [664, 538] width 12 height 12
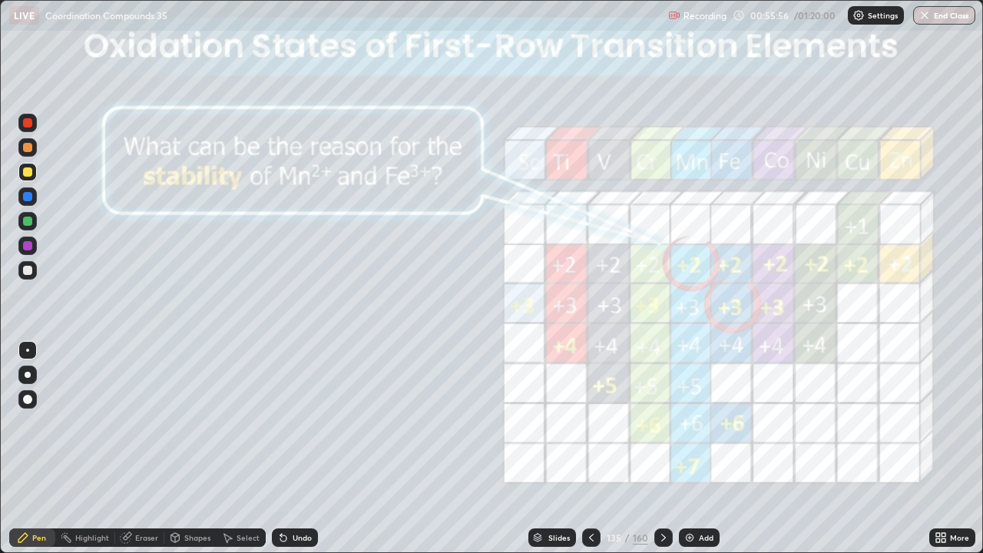
click at [662, 449] on icon at bounding box center [664, 538] width 12 height 12
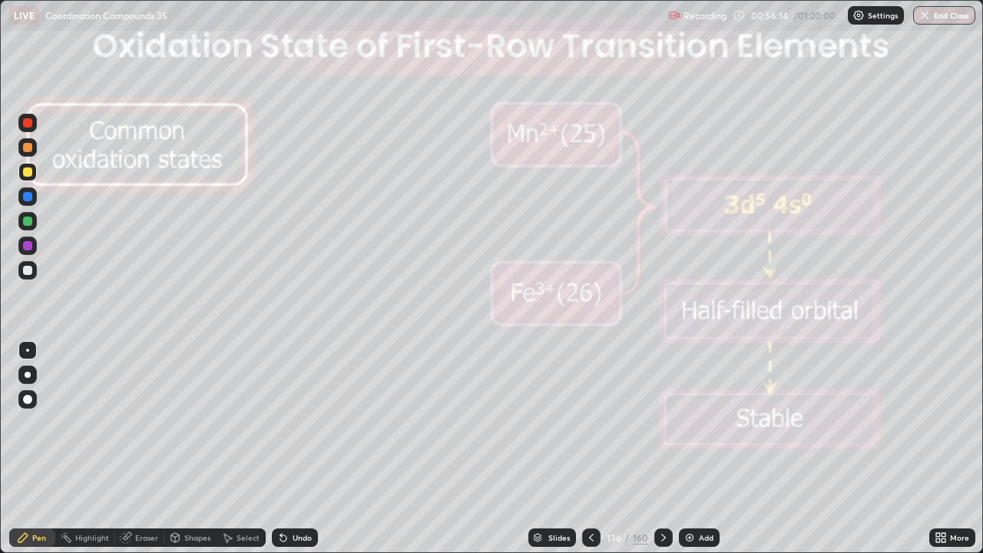
click at [663, 449] on icon at bounding box center [664, 538] width 12 height 12
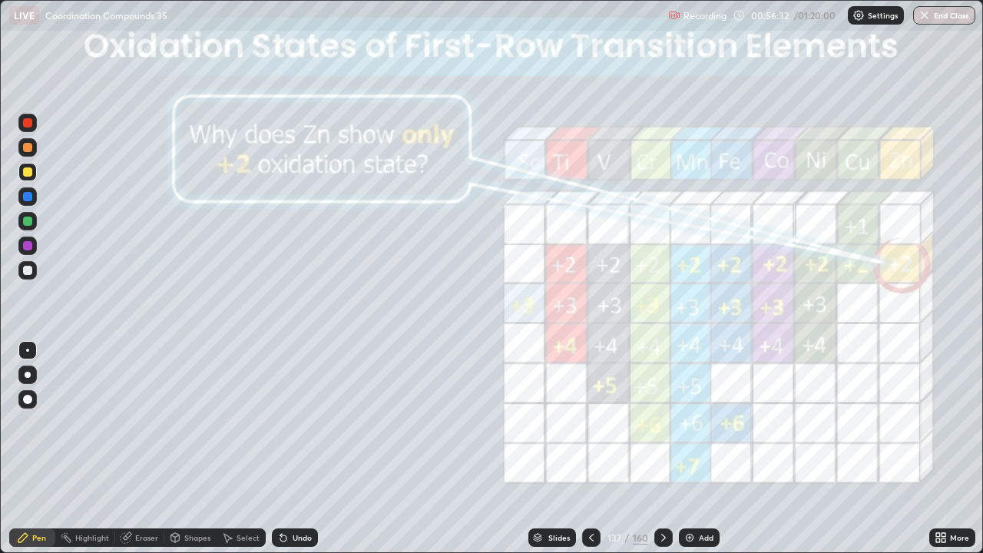
click at [661, 449] on icon at bounding box center [664, 538] width 12 height 12
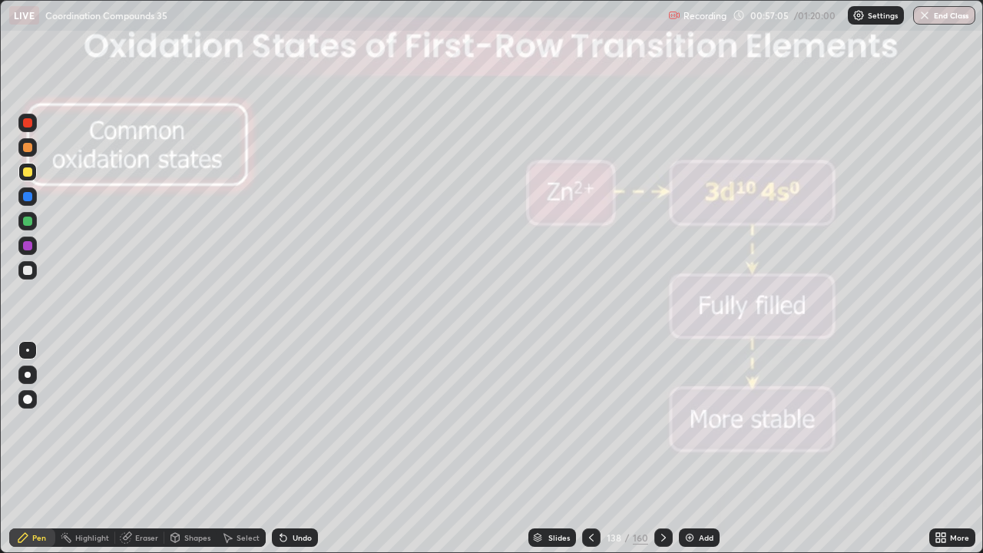
click at [187, 449] on div "Shapes" at bounding box center [197, 538] width 26 height 8
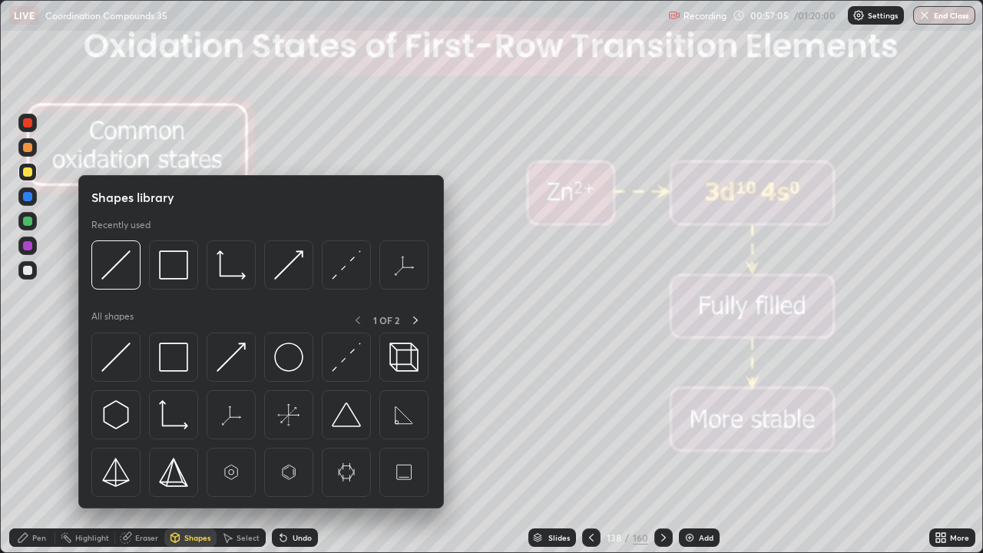
click at [135, 449] on div "Eraser" at bounding box center [146, 538] width 23 height 8
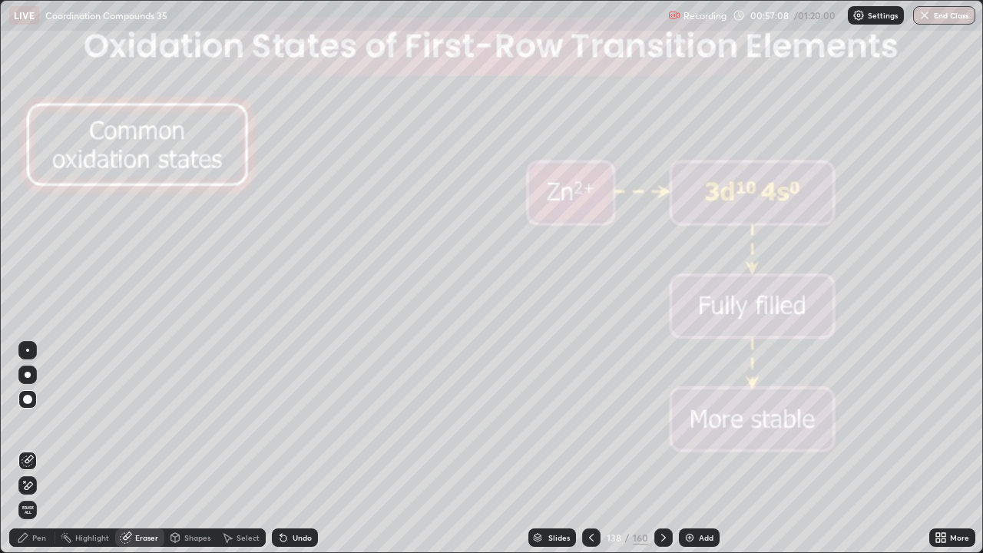
click at [39, 449] on div "Pen" at bounding box center [39, 538] width 14 height 8
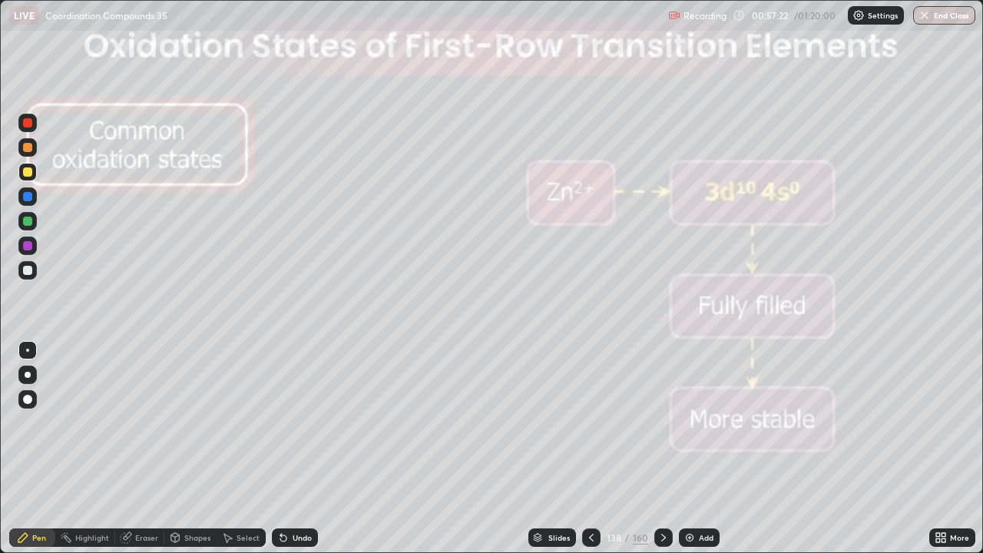
click at [35, 267] on div at bounding box center [27, 270] width 18 height 18
click at [668, 449] on div at bounding box center [663, 537] width 18 height 18
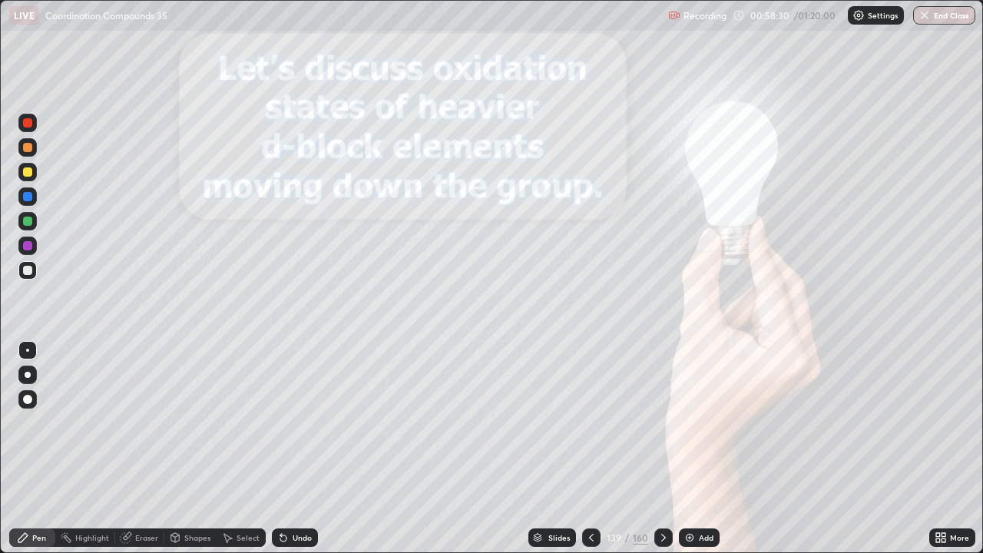
click at [664, 449] on icon at bounding box center [664, 538] width 12 height 12
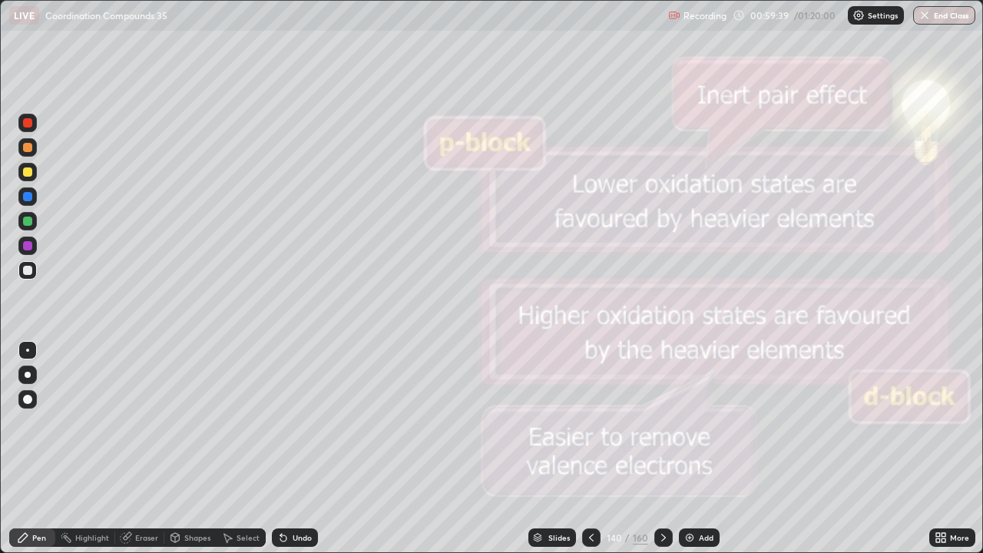
click at [661, 449] on icon at bounding box center [664, 538] width 12 height 12
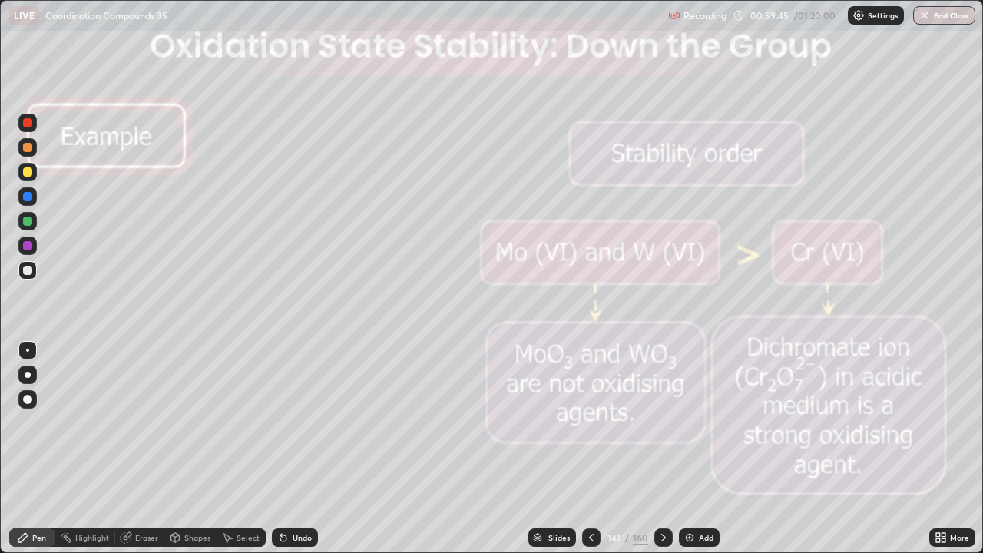
click at [556, 449] on div "Slides" at bounding box center [559, 538] width 22 height 8
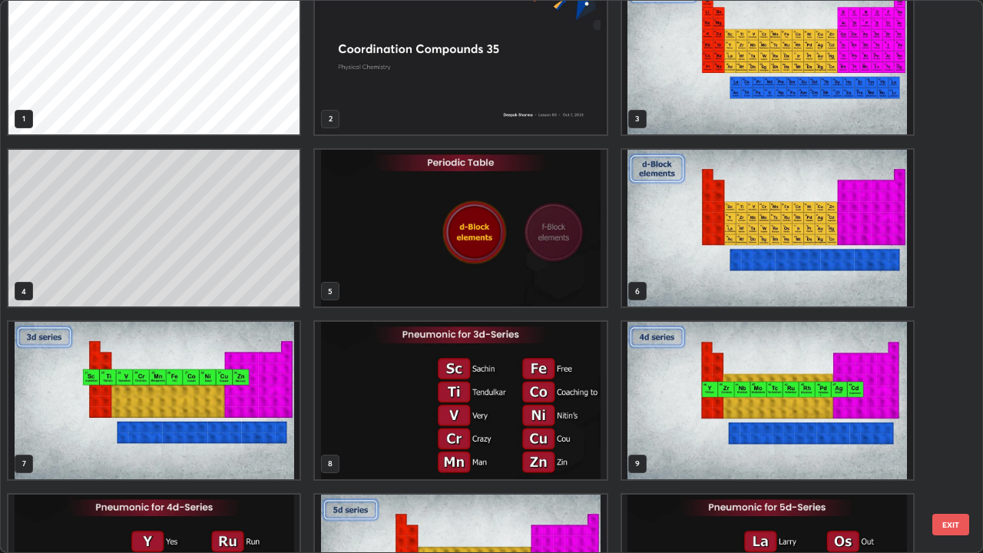
scroll to position [0, 0]
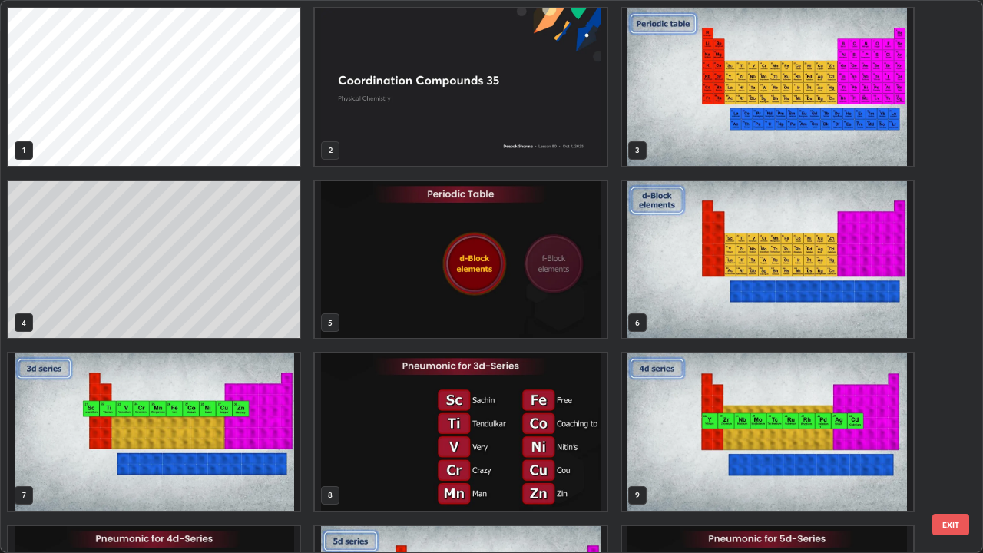
click at [821, 274] on img "grid" at bounding box center [767, 259] width 291 height 157
click at [817, 281] on img "grid" at bounding box center [767, 259] width 291 height 157
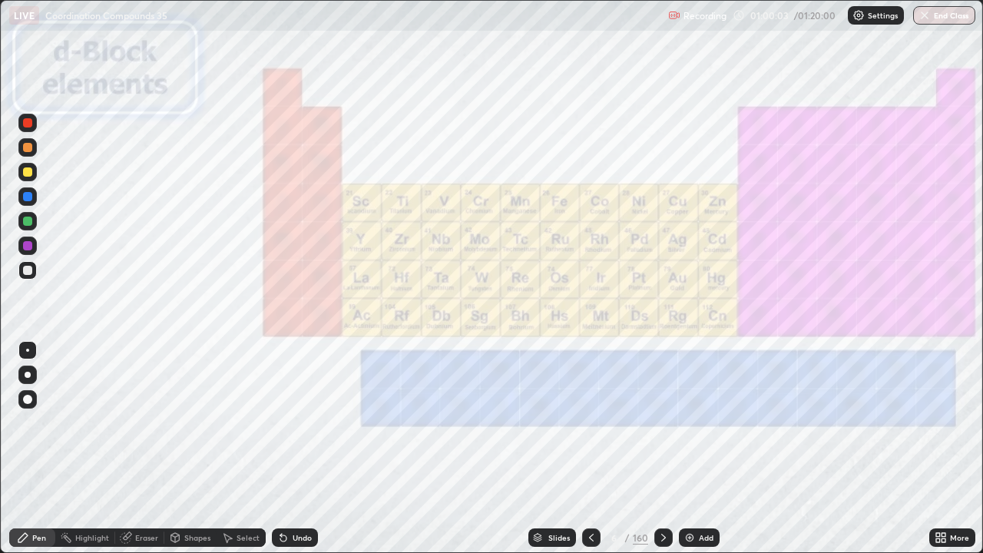
click at [951, 449] on div "More" at bounding box center [959, 538] width 19 height 8
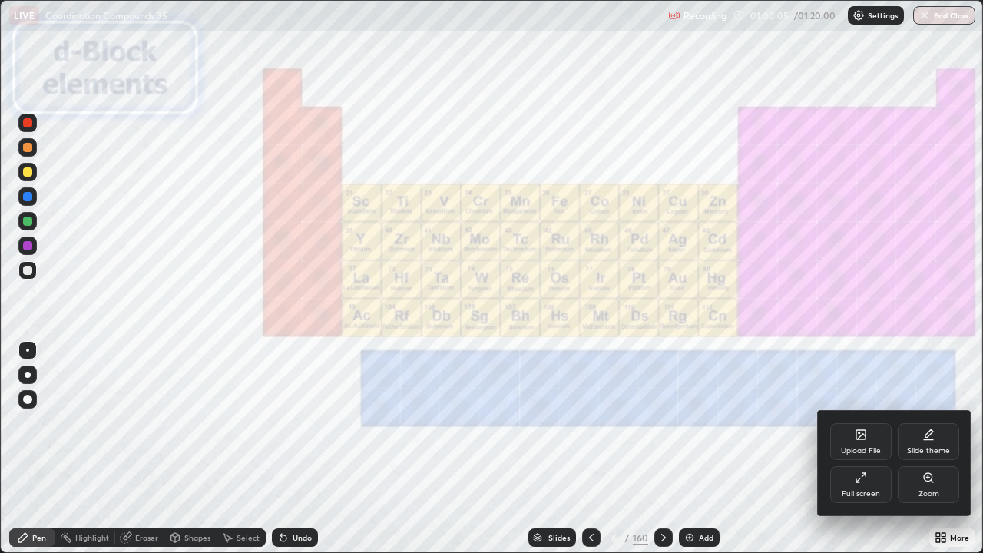
click at [562, 449] on div at bounding box center [491, 276] width 983 height 553
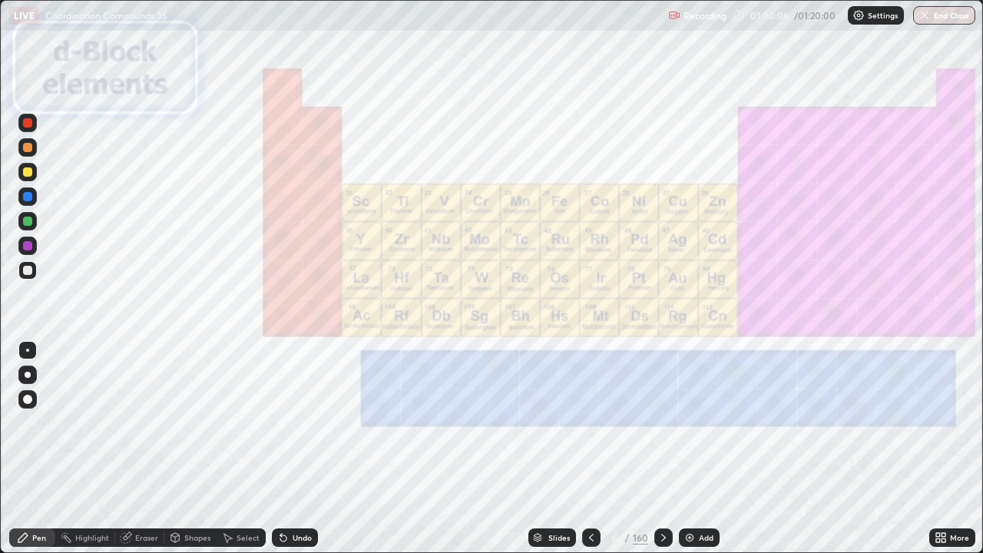
click at [563, 449] on div "Slides" at bounding box center [559, 538] width 22 height 8
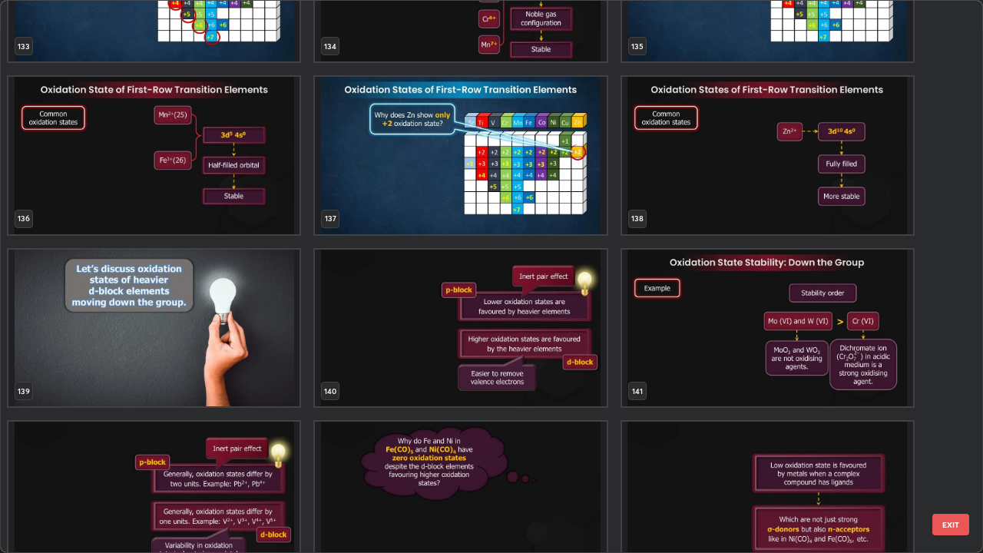
scroll to position [7691, 0]
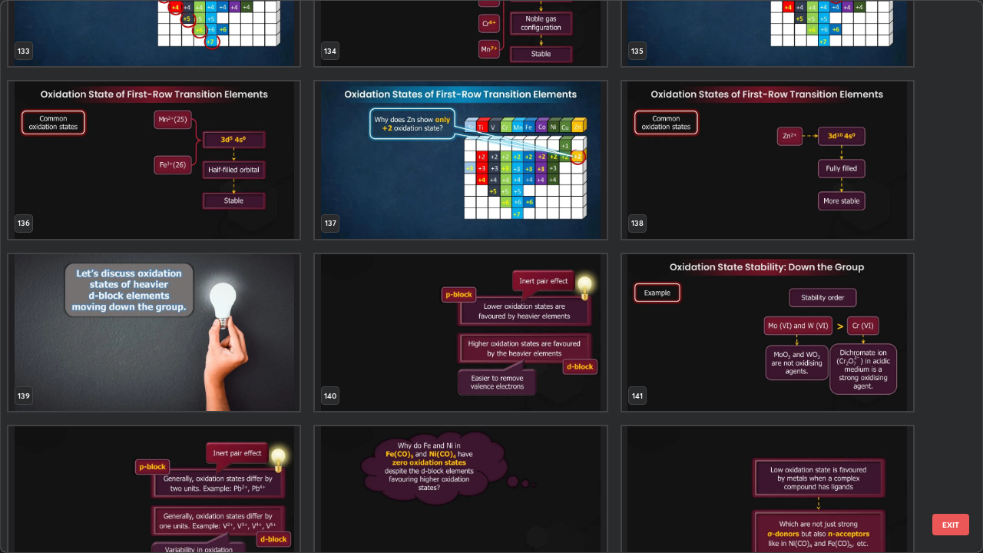
click at [830, 335] on img "grid" at bounding box center [767, 332] width 291 height 157
click at [828, 326] on img "grid" at bounding box center [767, 332] width 291 height 157
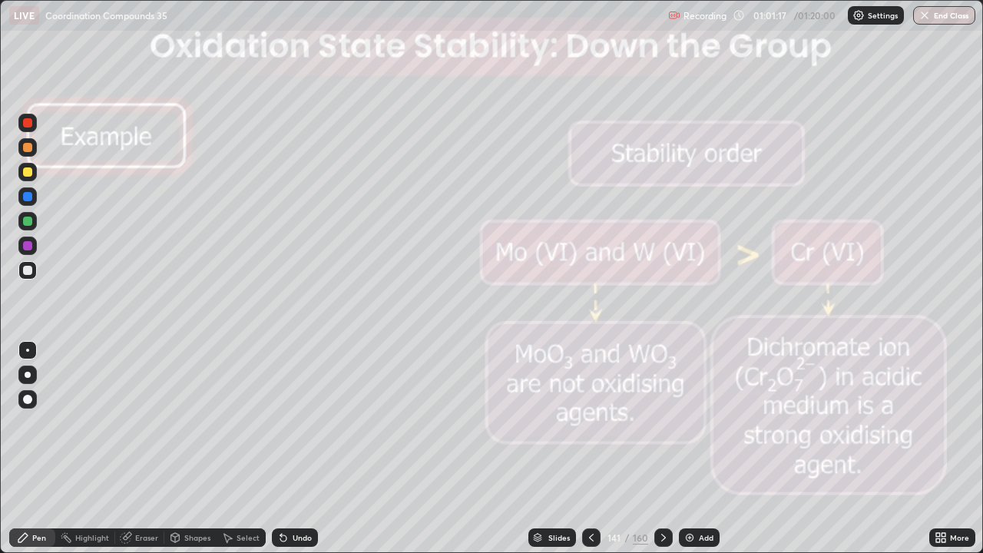
click at [670, 449] on div at bounding box center [663, 537] width 18 height 18
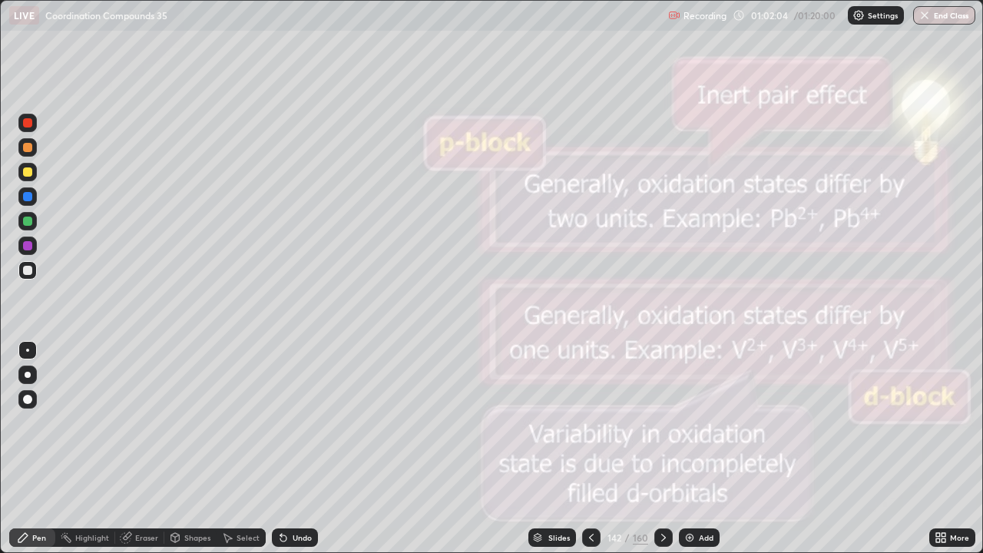
click at [661, 449] on icon at bounding box center [664, 538] width 12 height 12
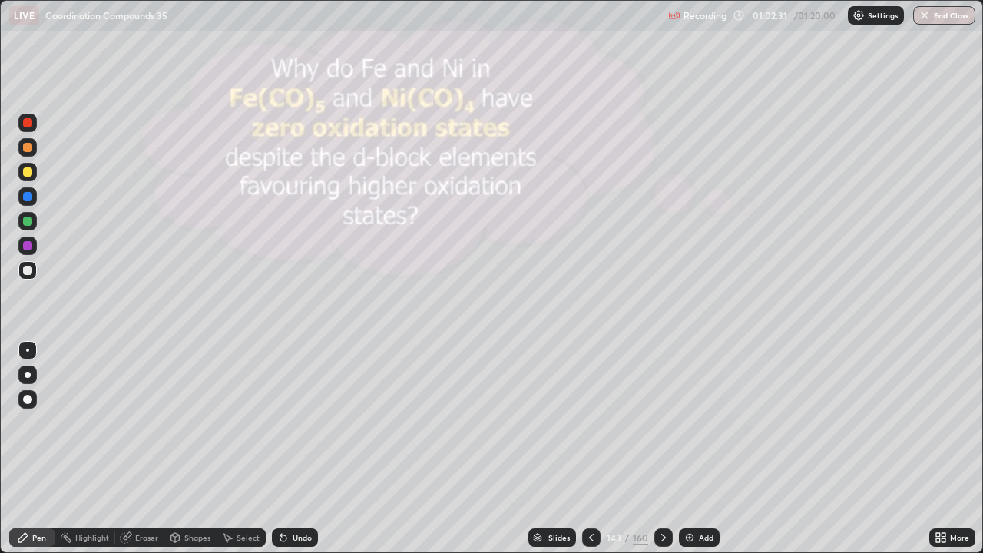
click at [660, 449] on icon at bounding box center [664, 538] width 12 height 12
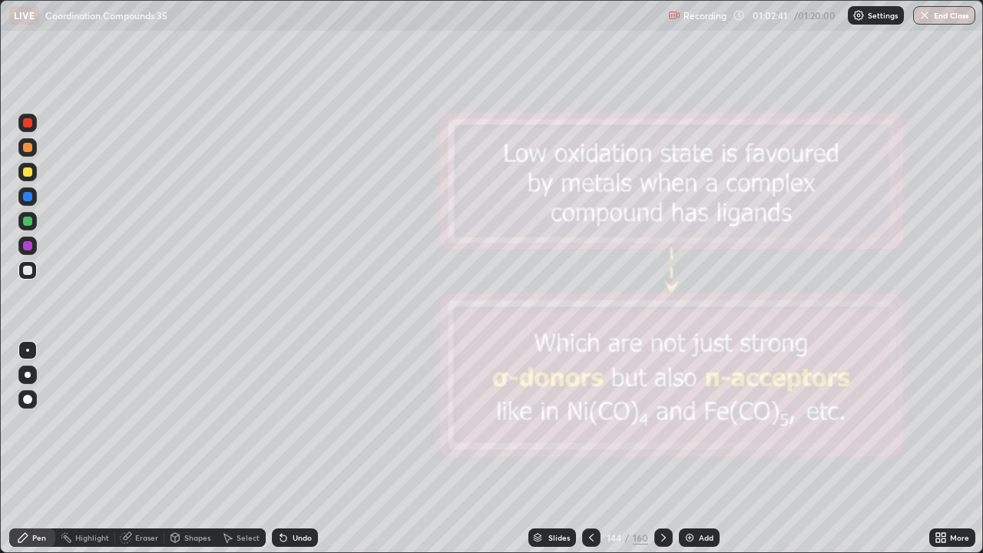
click at [662, 449] on icon at bounding box center [664, 538] width 12 height 12
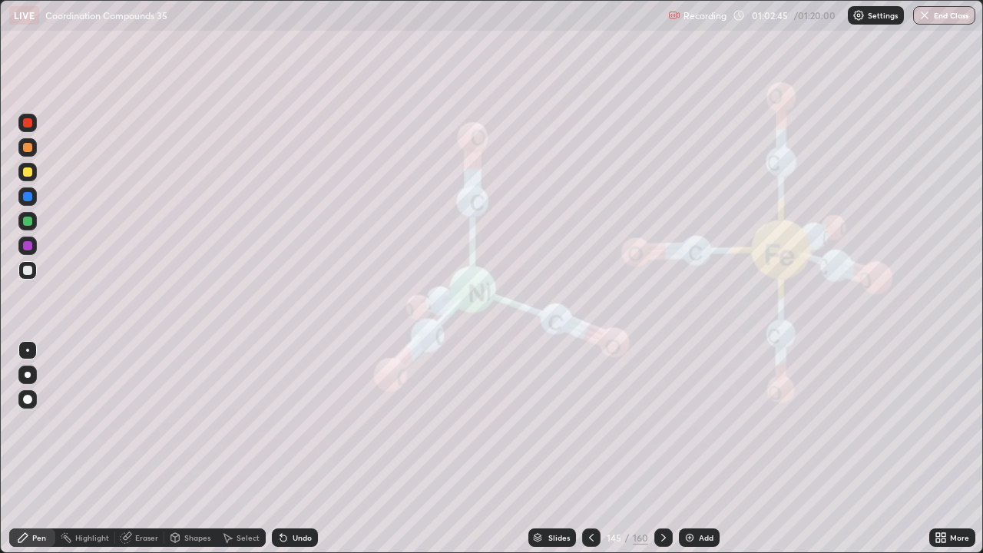
click at [661, 449] on icon at bounding box center [664, 538] width 12 height 12
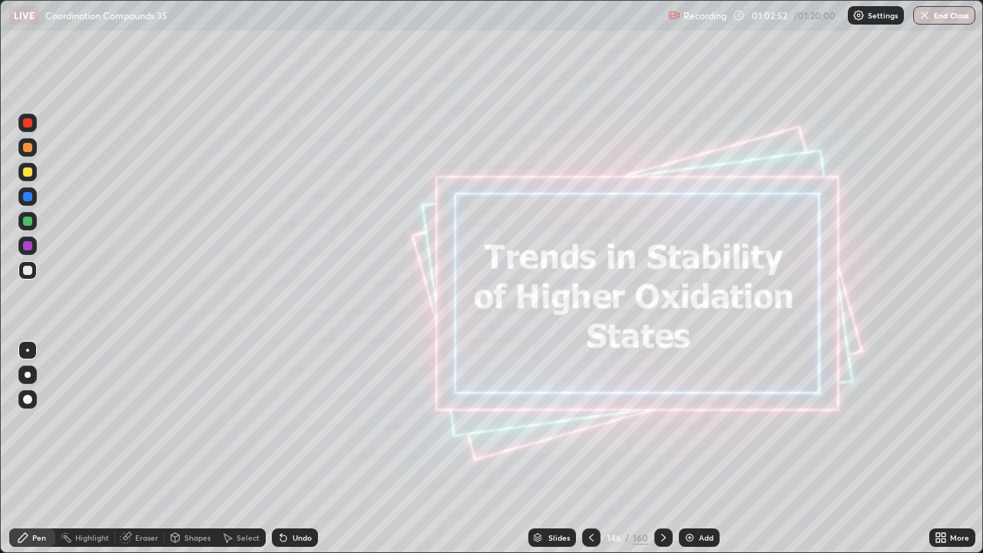
click at [660, 449] on icon at bounding box center [664, 538] width 12 height 12
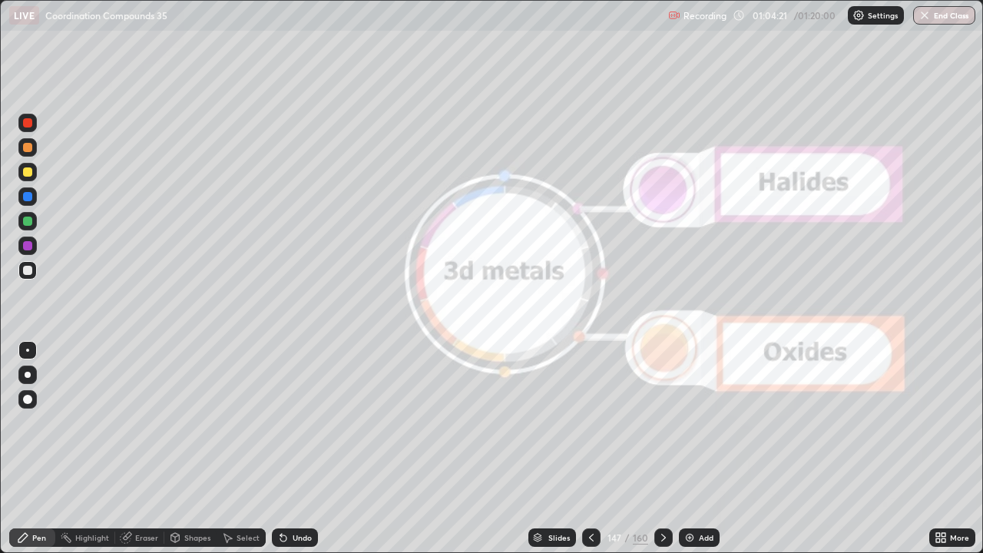
click at [662, 449] on icon at bounding box center [664, 538] width 12 height 12
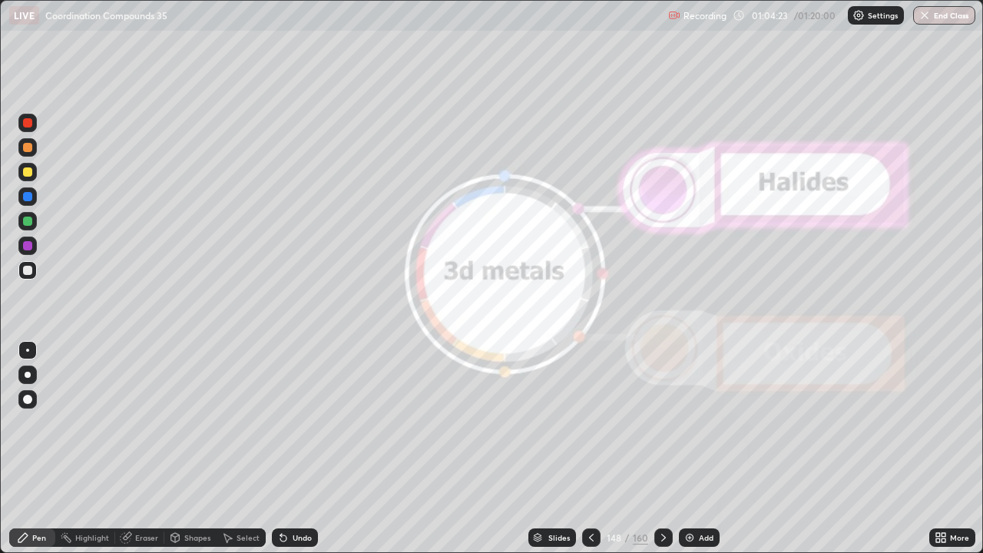
click at [670, 449] on div at bounding box center [663, 537] width 18 height 18
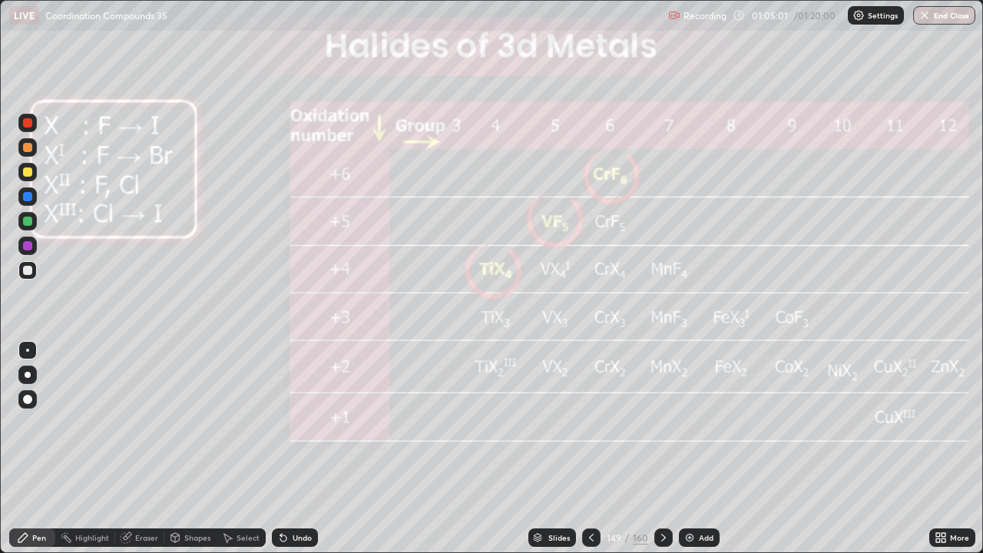
click at [661, 449] on icon at bounding box center [664, 538] width 12 height 12
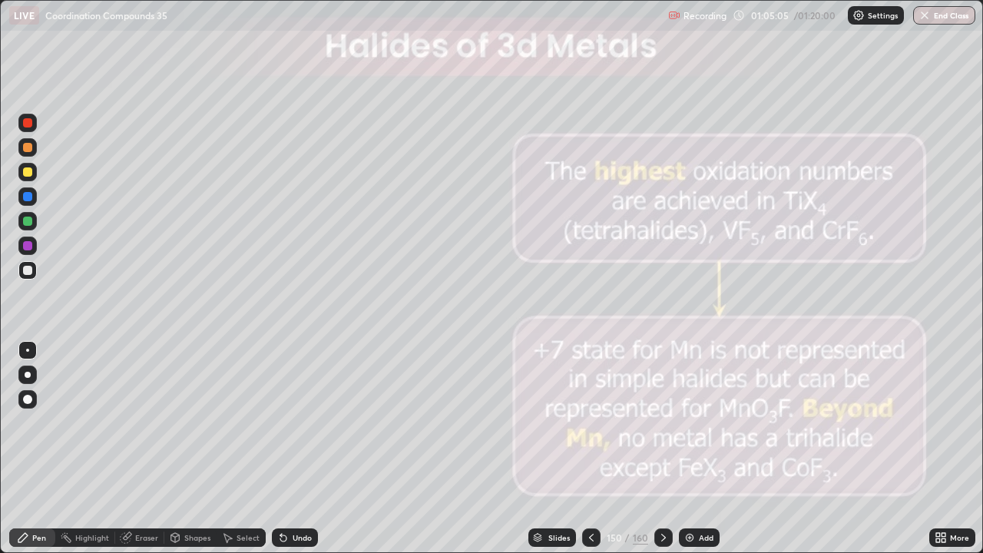
click at [660, 449] on icon at bounding box center [664, 538] width 12 height 12
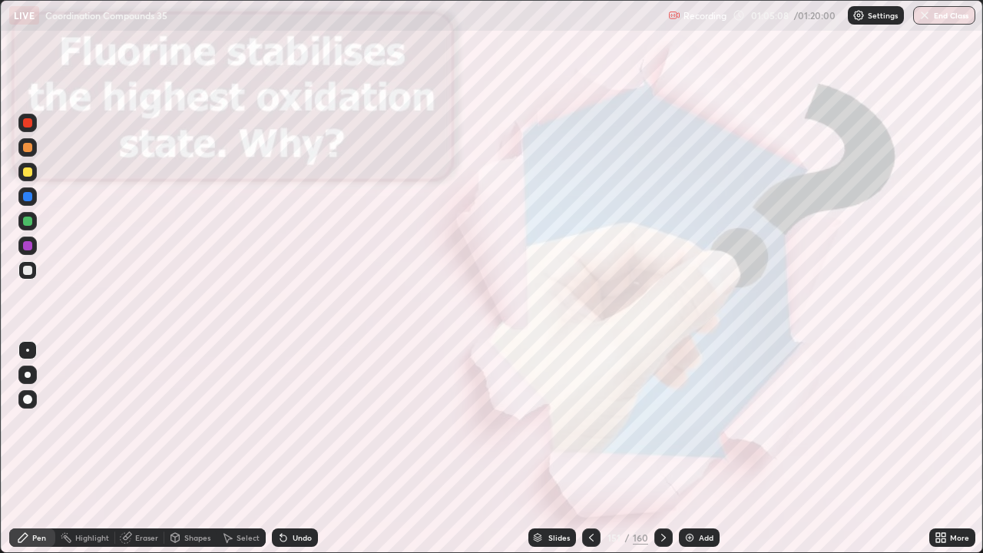
click at [591, 449] on icon at bounding box center [591, 538] width 5 height 8
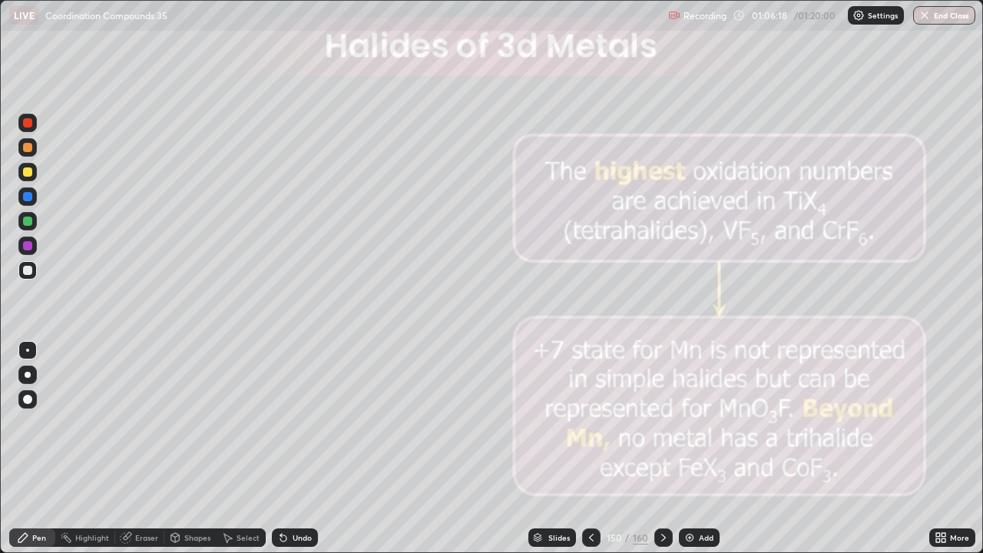
click at [28, 219] on div at bounding box center [27, 221] width 9 height 9
click at [661, 449] on icon at bounding box center [664, 538] width 12 height 12
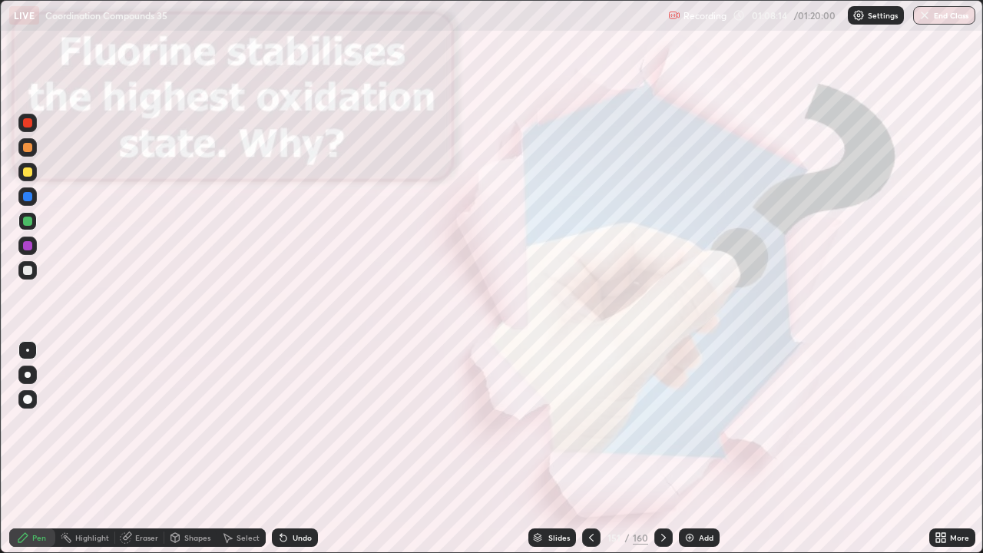
click at [668, 449] on div at bounding box center [663, 537] width 18 height 18
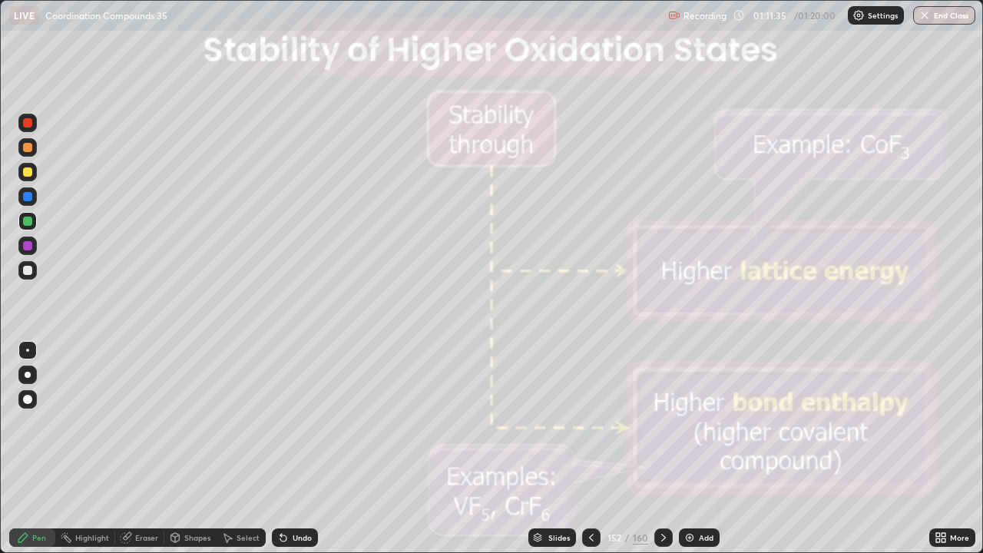
click at [939, 16] on button "End Class" at bounding box center [944, 15] width 62 height 18
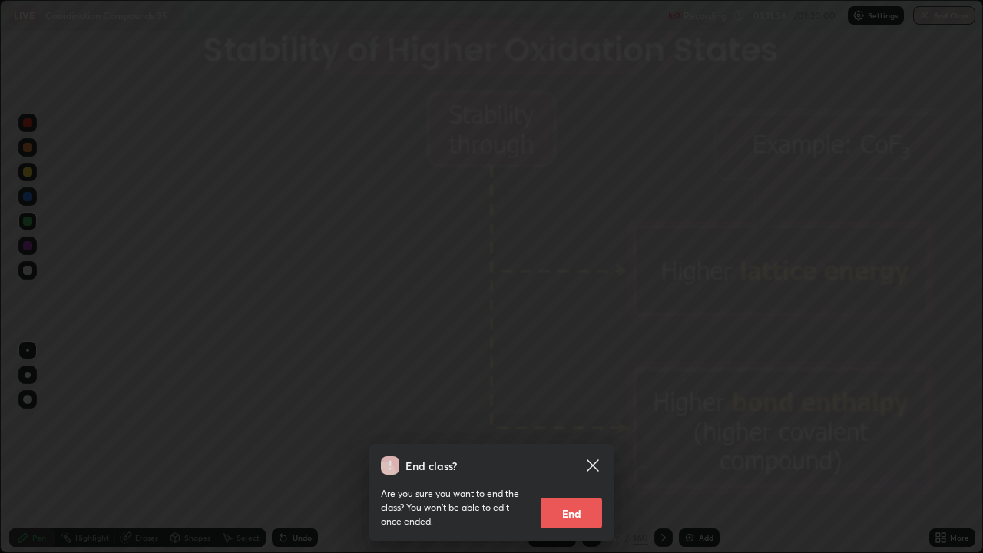
click at [572, 449] on button "End" at bounding box center [571, 513] width 61 height 31
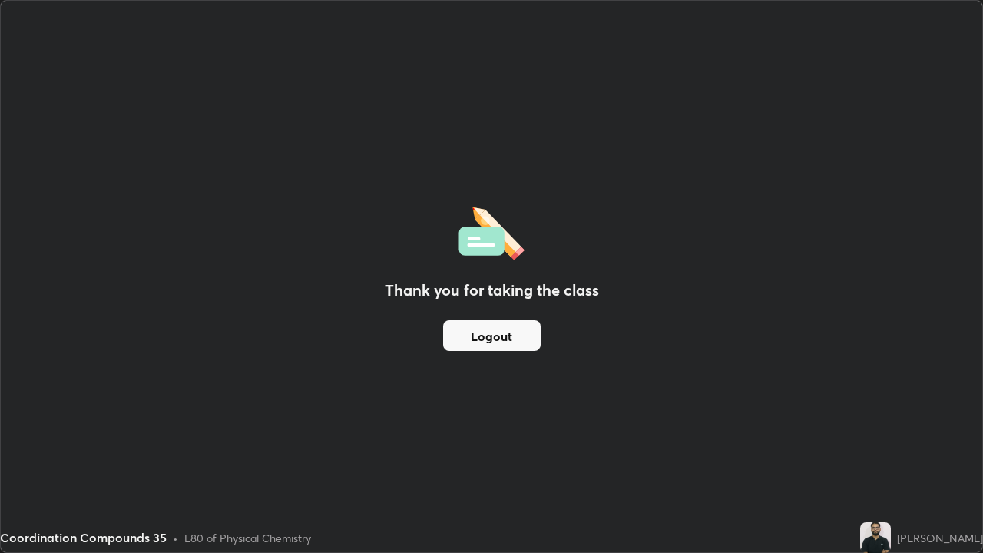
click at [526, 330] on button "Logout" at bounding box center [492, 335] width 98 height 31
